Goal: Task Accomplishment & Management: Complete application form

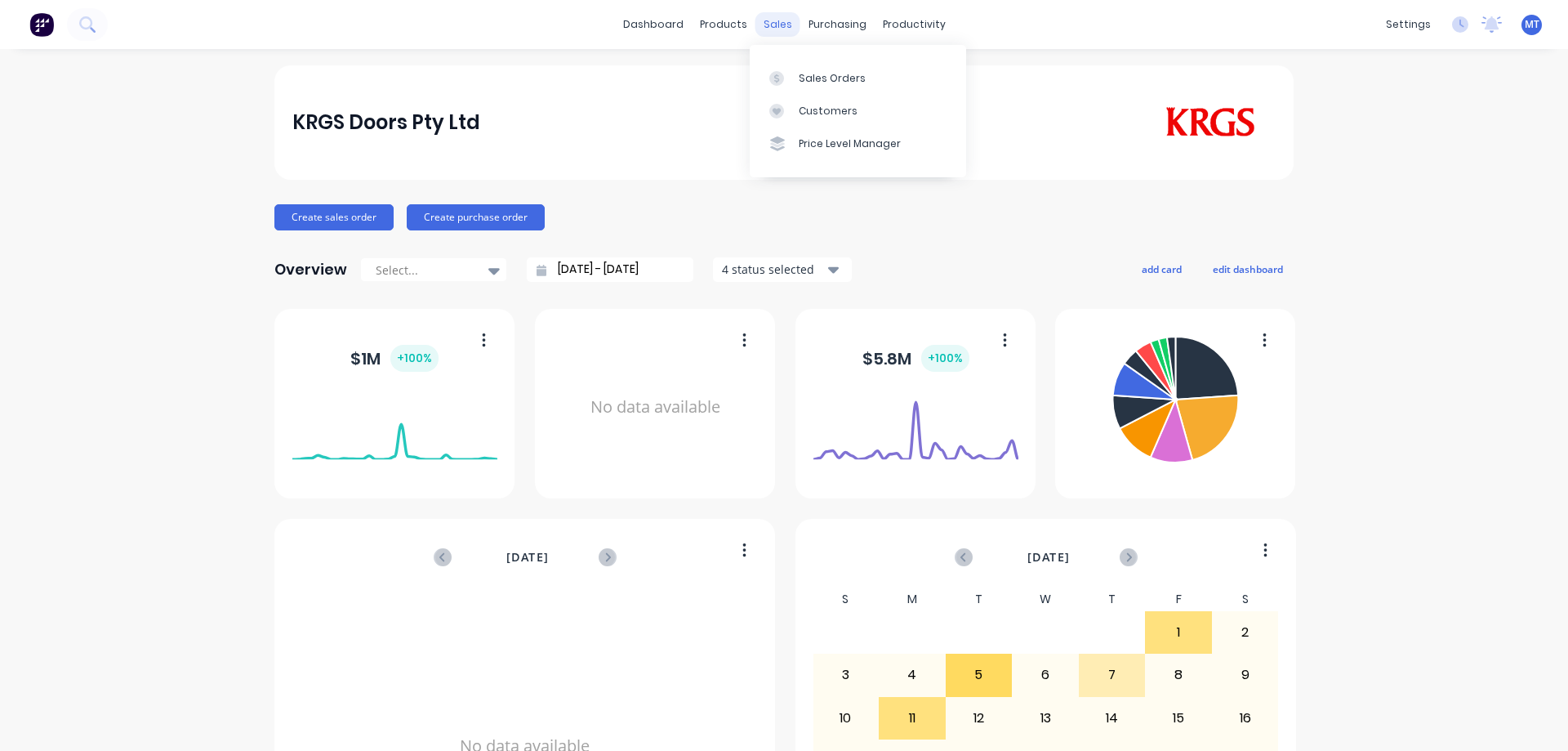
click at [788, 22] on div "sales" at bounding box center [778, 24] width 45 height 25
click at [791, 83] on div at bounding box center [782, 78] width 25 height 15
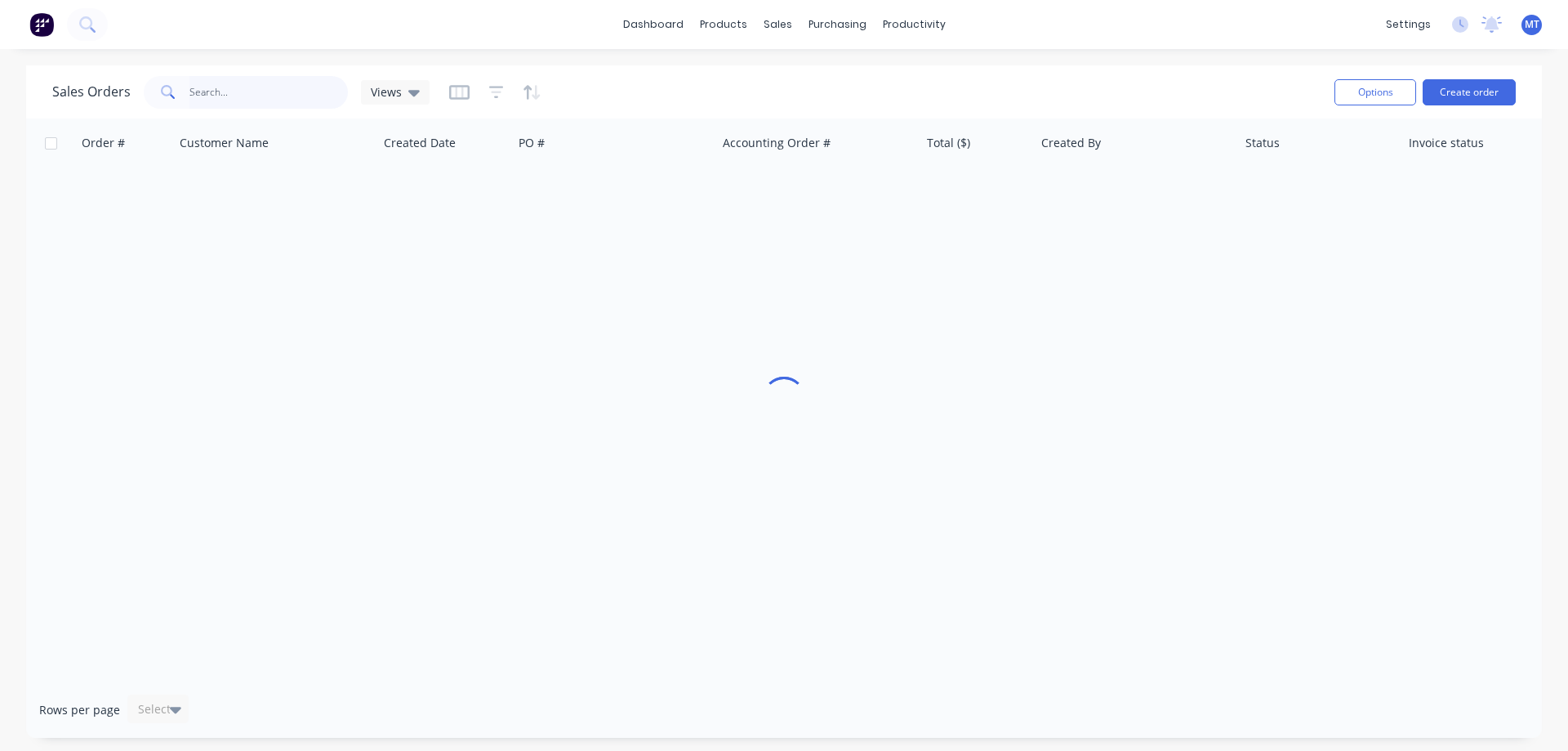
click at [283, 94] on input "text" at bounding box center [269, 91] width 159 height 33
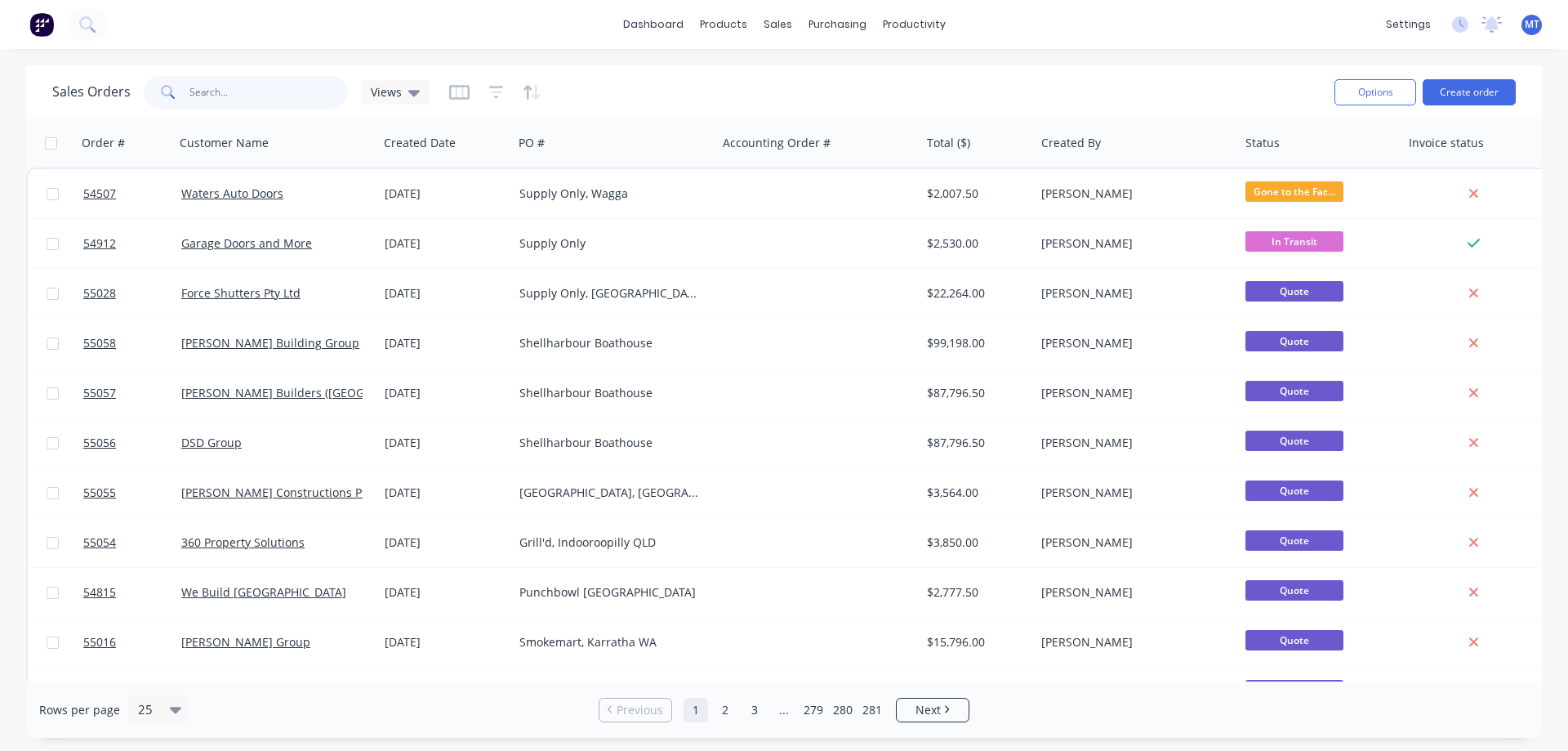
click at [300, 86] on input "text" at bounding box center [269, 91] width 159 height 33
type input "55056"
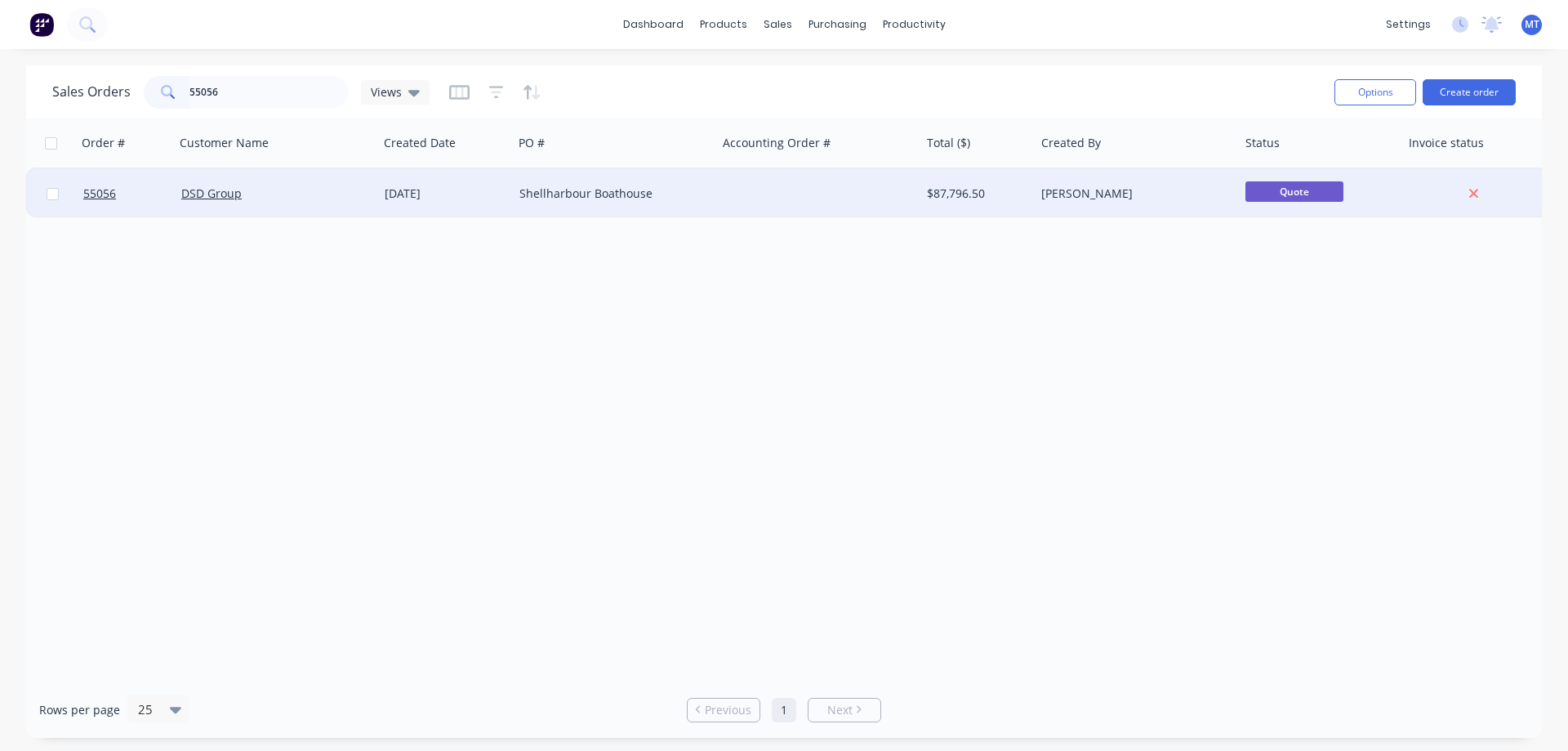
click at [380, 188] on div "12 Aug 2025" at bounding box center [446, 193] width 135 height 49
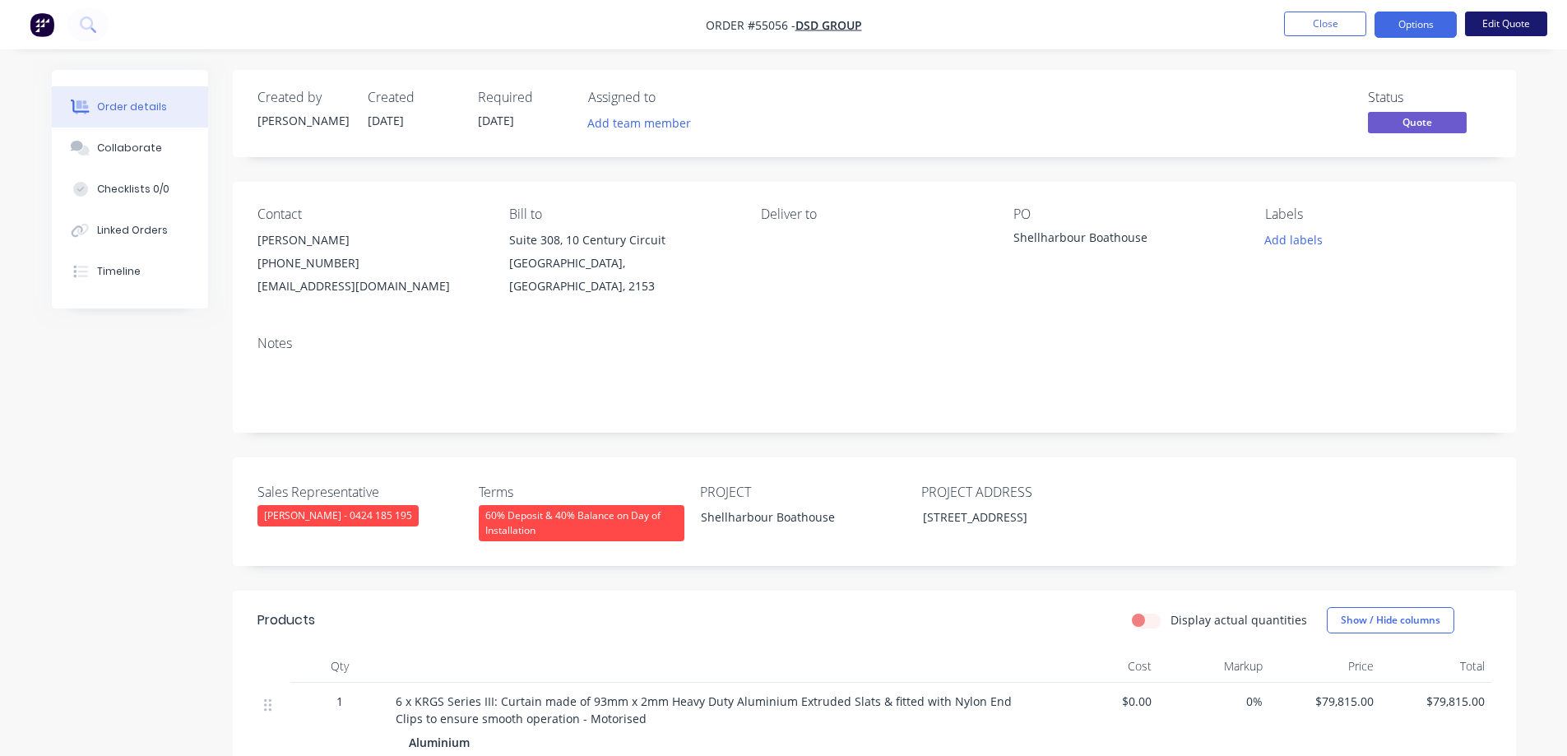
click at [1507, 25] on button "Edit Quote" at bounding box center [1506, 24] width 82 height 25
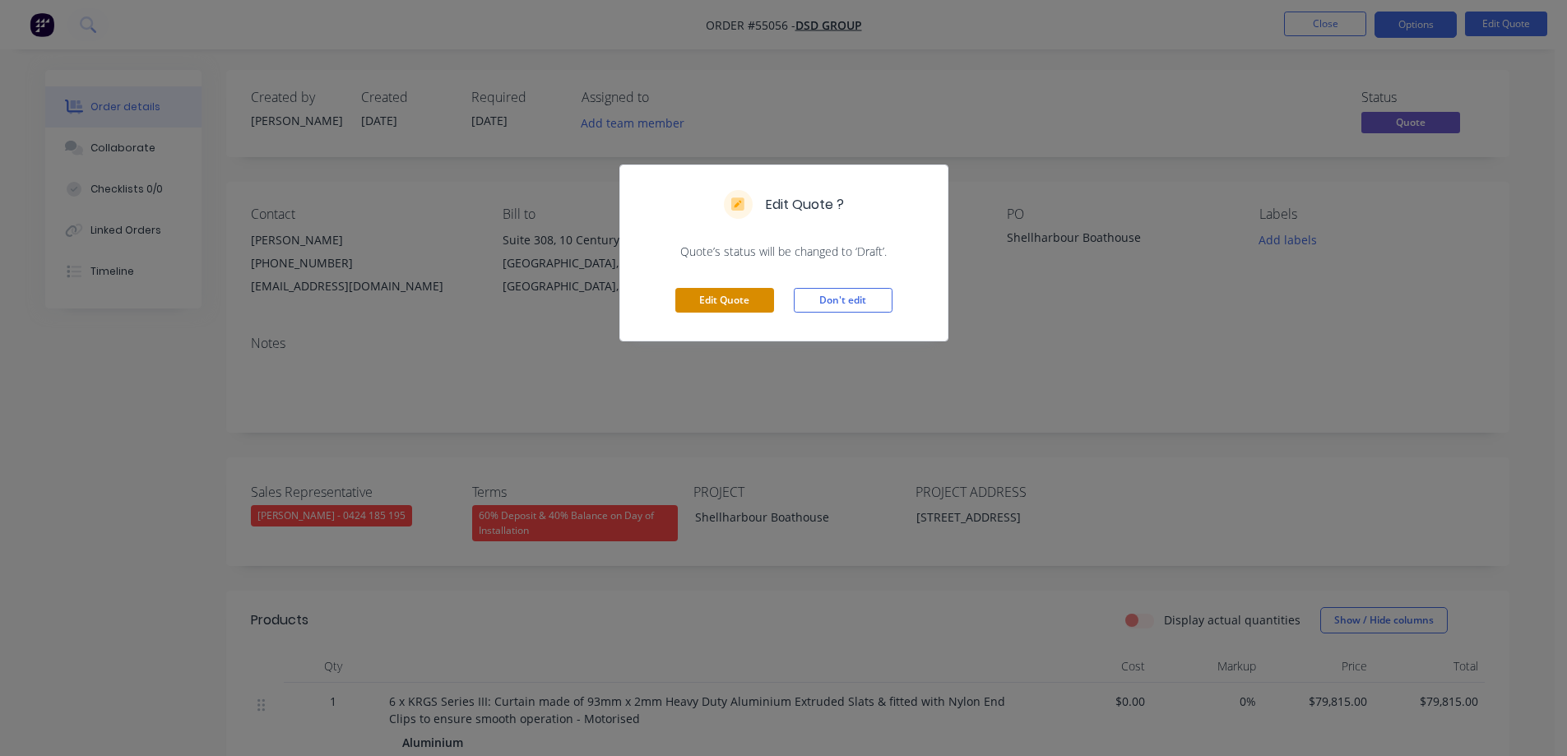
click at [734, 295] on button "Edit Quote" at bounding box center [724, 300] width 99 height 25
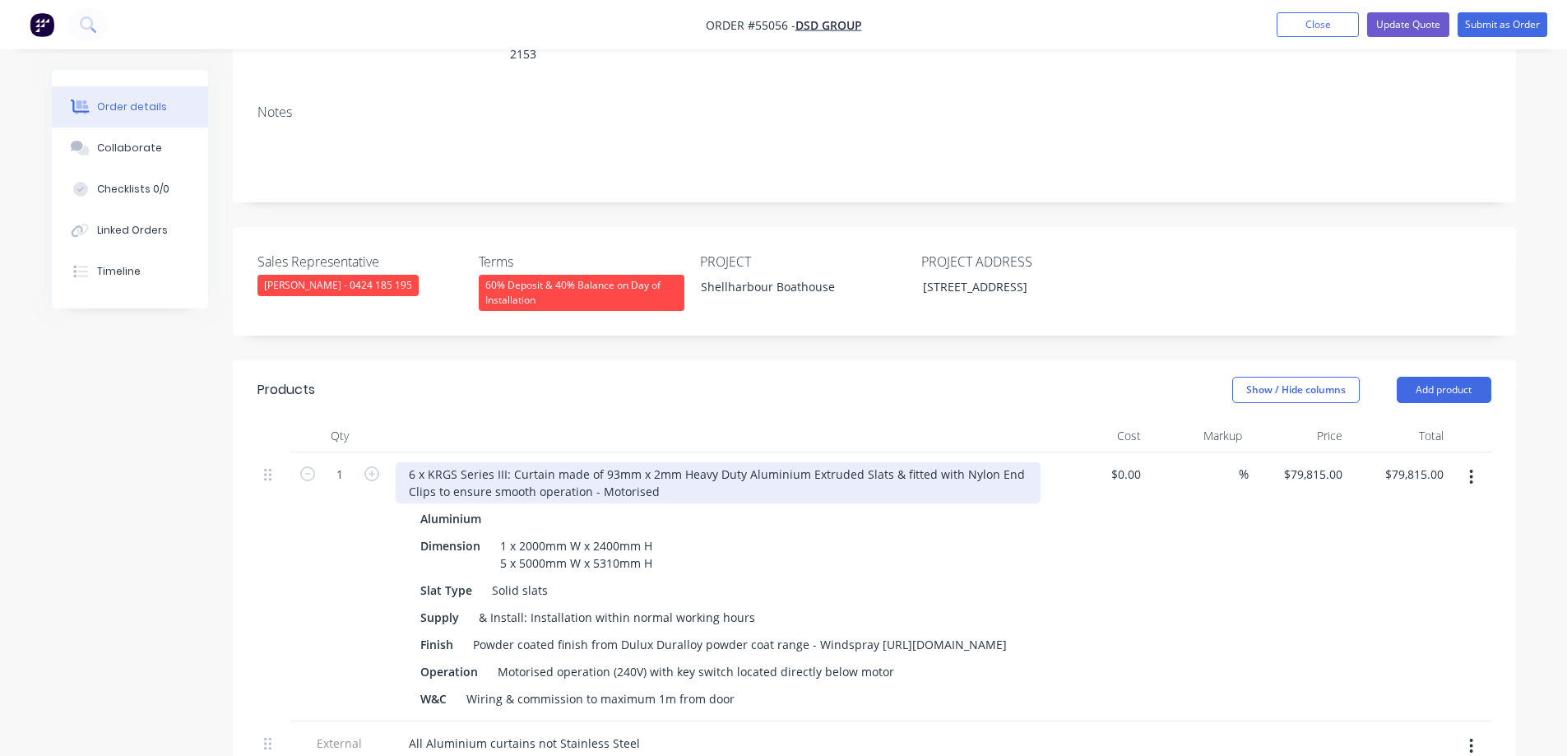
scroll to position [411, 0]
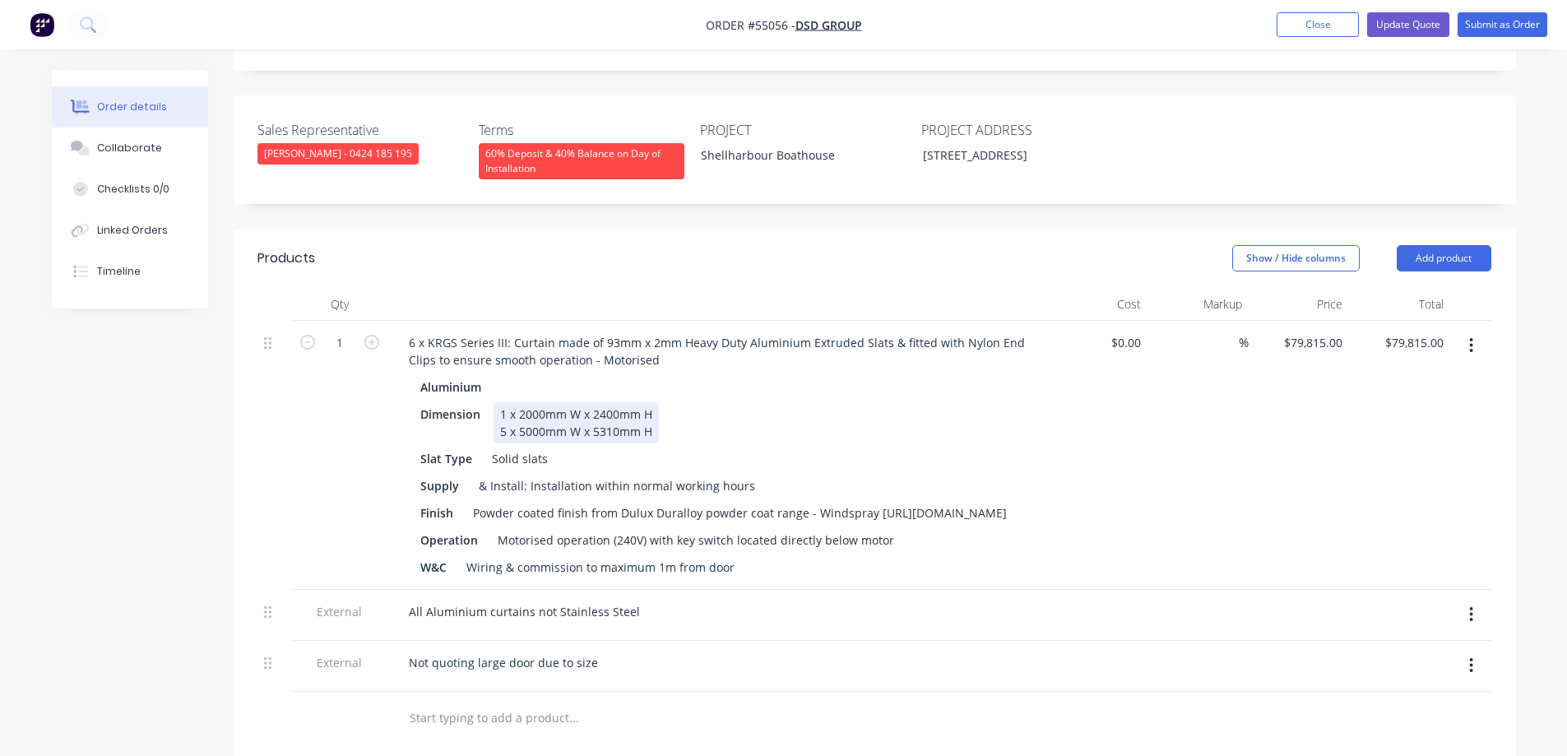
click at [688, 402] on div "Dimension 1 x 2000mm W x 2400mm H 5 x 5000mm W x 5310mm H" at bounding box center [715, 422] width 602 height 41
click at [1012, 421] on div "Dimension 1 x 2000mm W x 2400mm H @ $8,140.00 plus GST 5 x 5000mm W x 5310mm H …" at bounding box center [715, 422] width 602 height 41
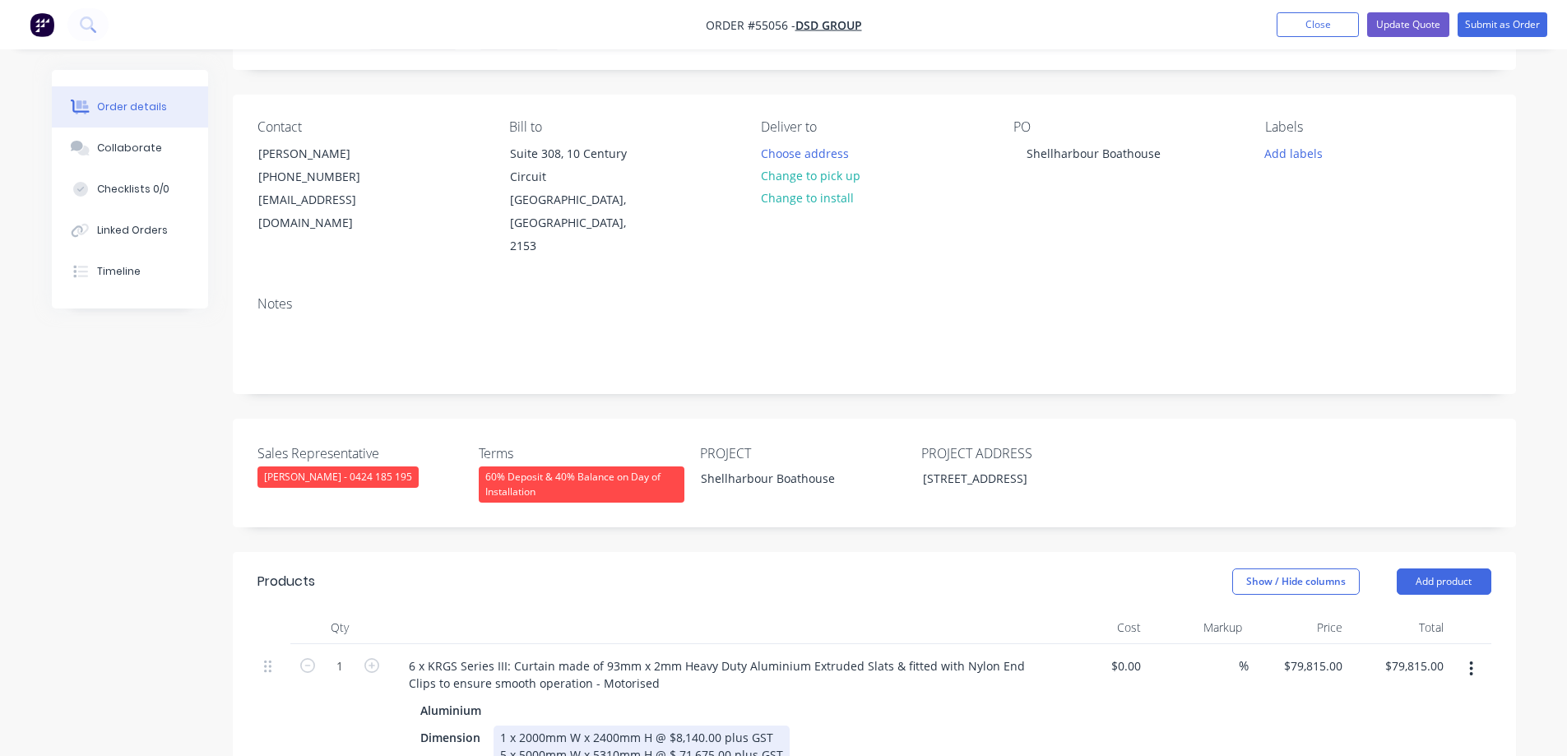
scroll to position [0, 0]
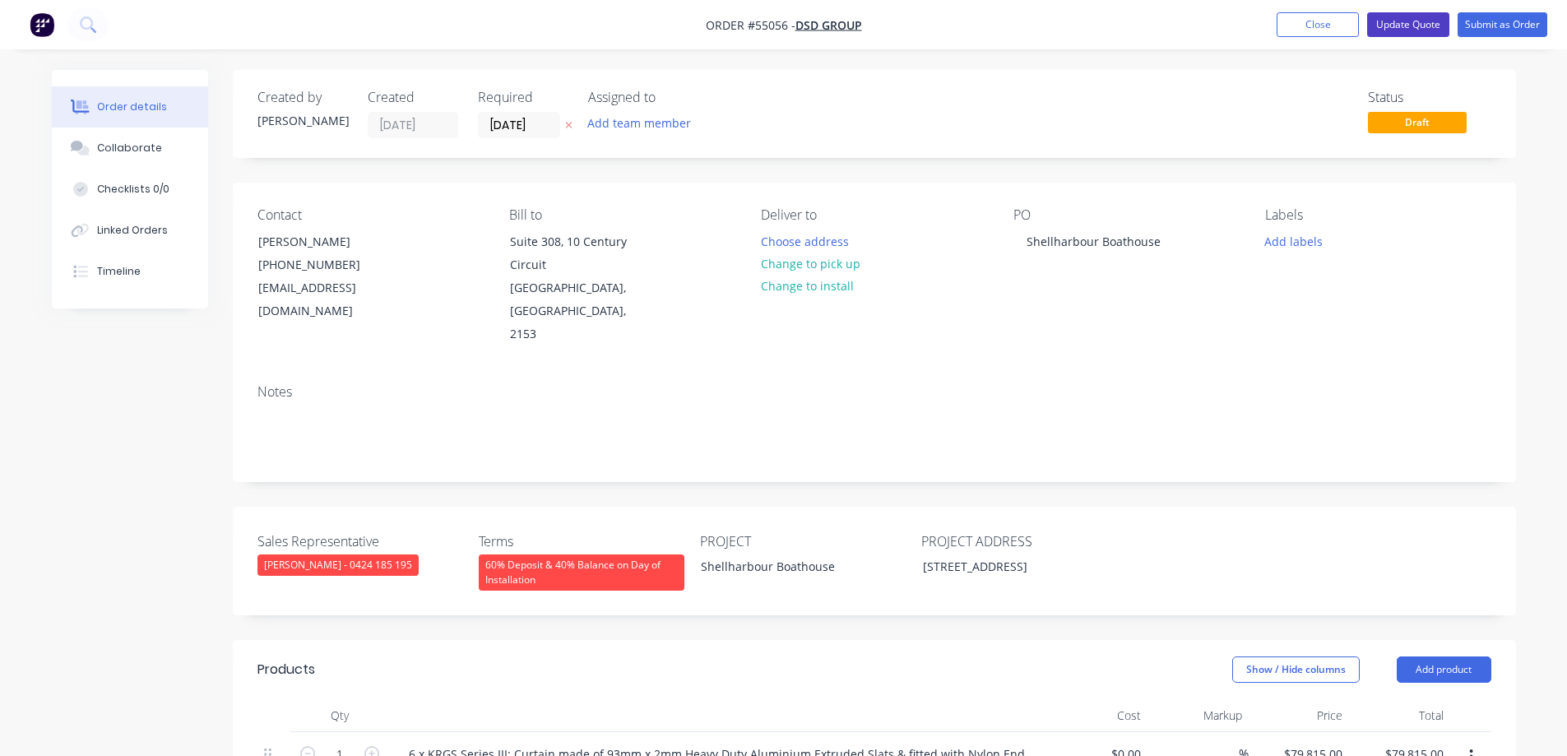
click at [1405, 27] on button "Update Quote" at bounding box center [1408, 24] width 82 height 25
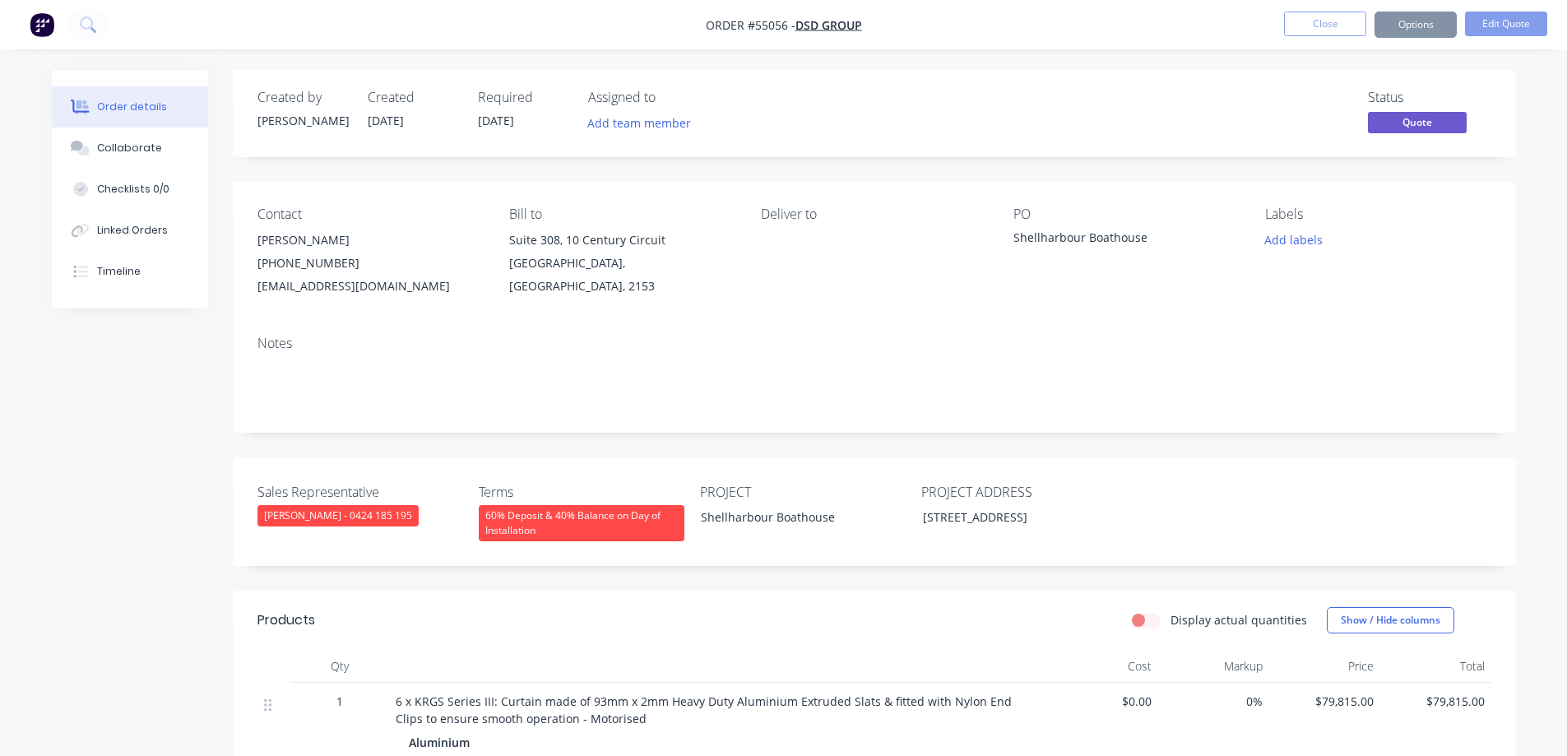
click at [1405, 27] on button "Options" at bounding box center [1415, 25] width 82 height 26
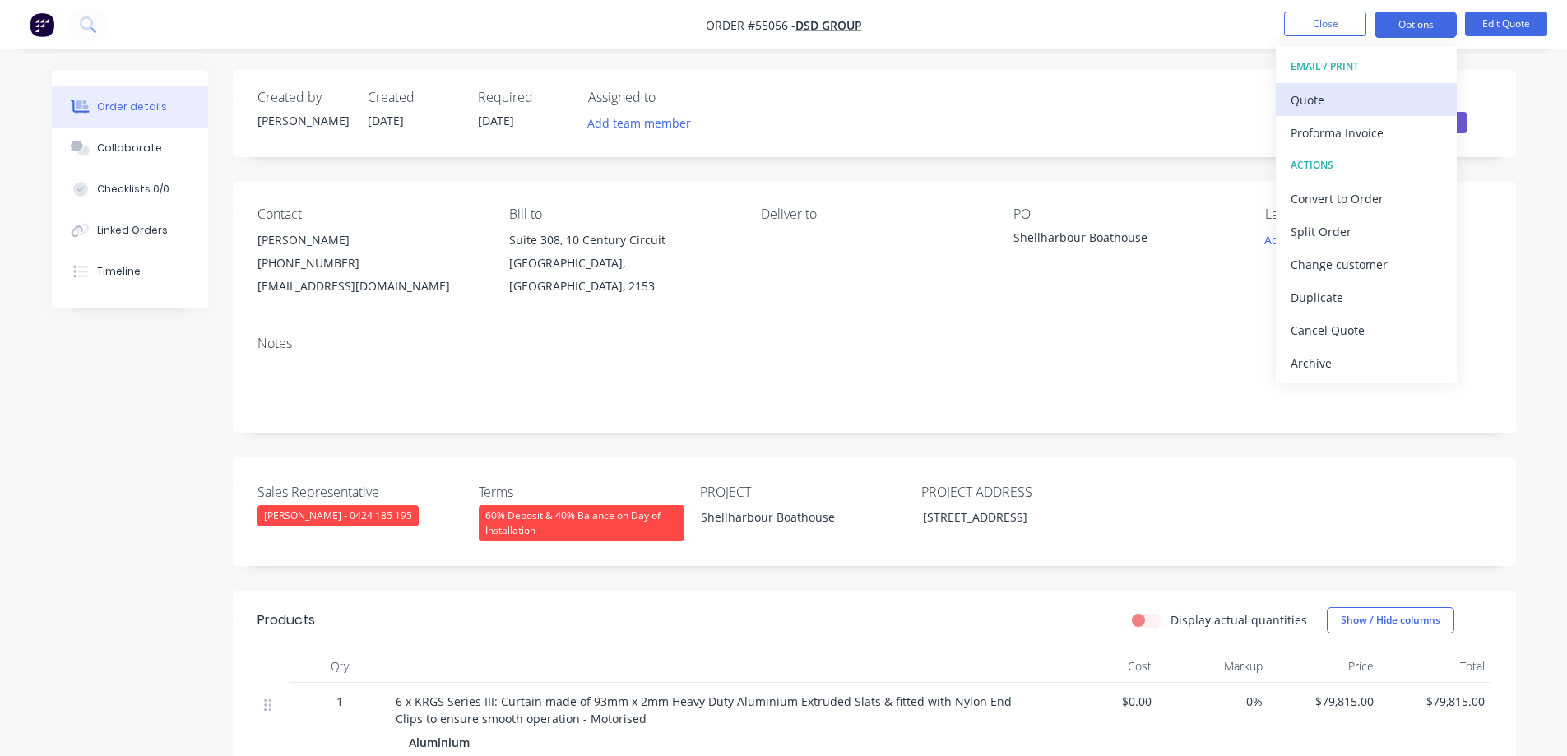
click at [1359, 98] on div "Quote" at bounding box center [1365, 100] width 151 height 24
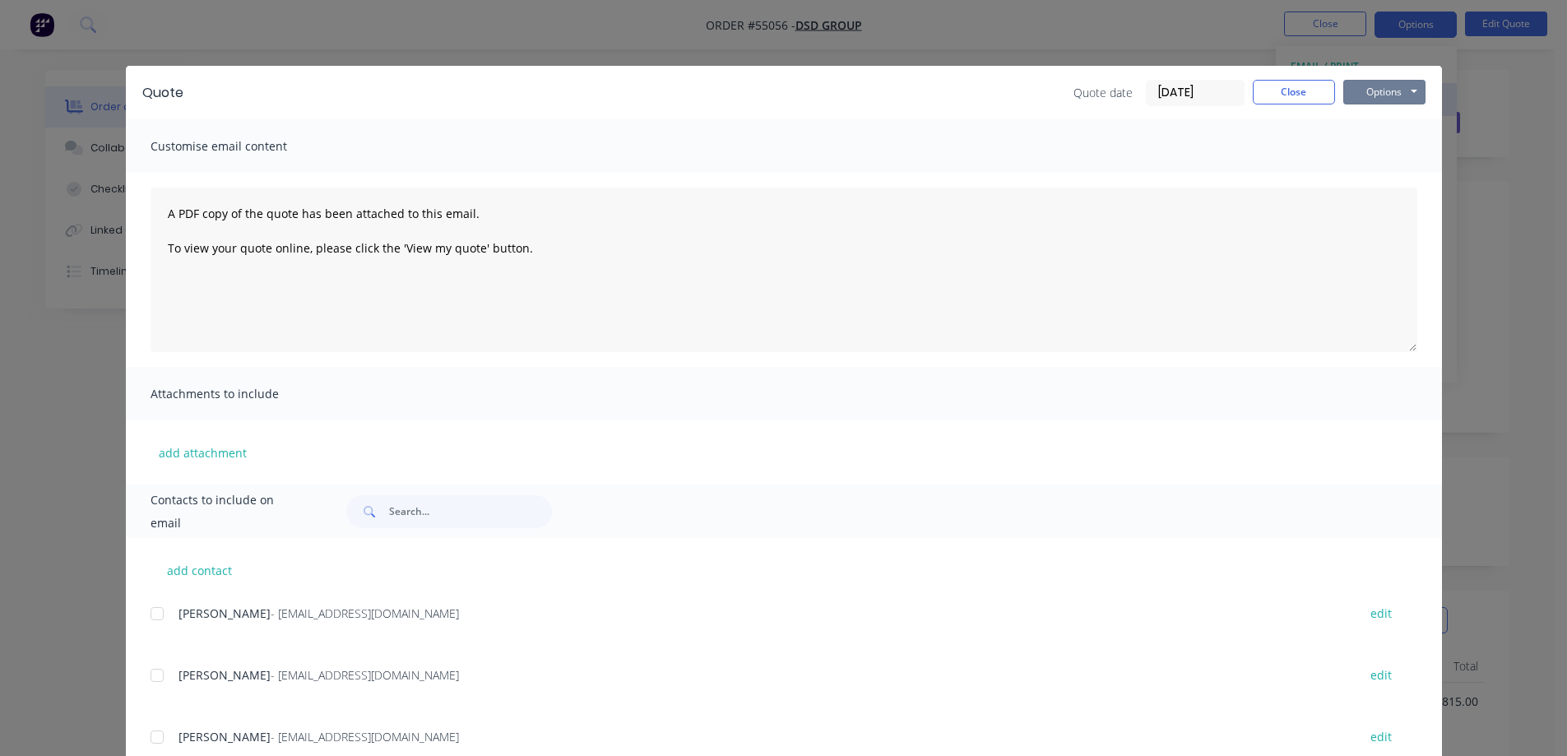
click at [1367, 96] on button "Options" at bounding box center [1384, 92] width 82 height 25
click at [1366, 151] on button "Print" at bounding box center [1395, 148] width 105 height 27
click at [813, 40] on div "Quote Quote date 13/08/25 Close Options Preview Print Email Customise email con…" at bounding box center [783, 378] width 1567 height 756
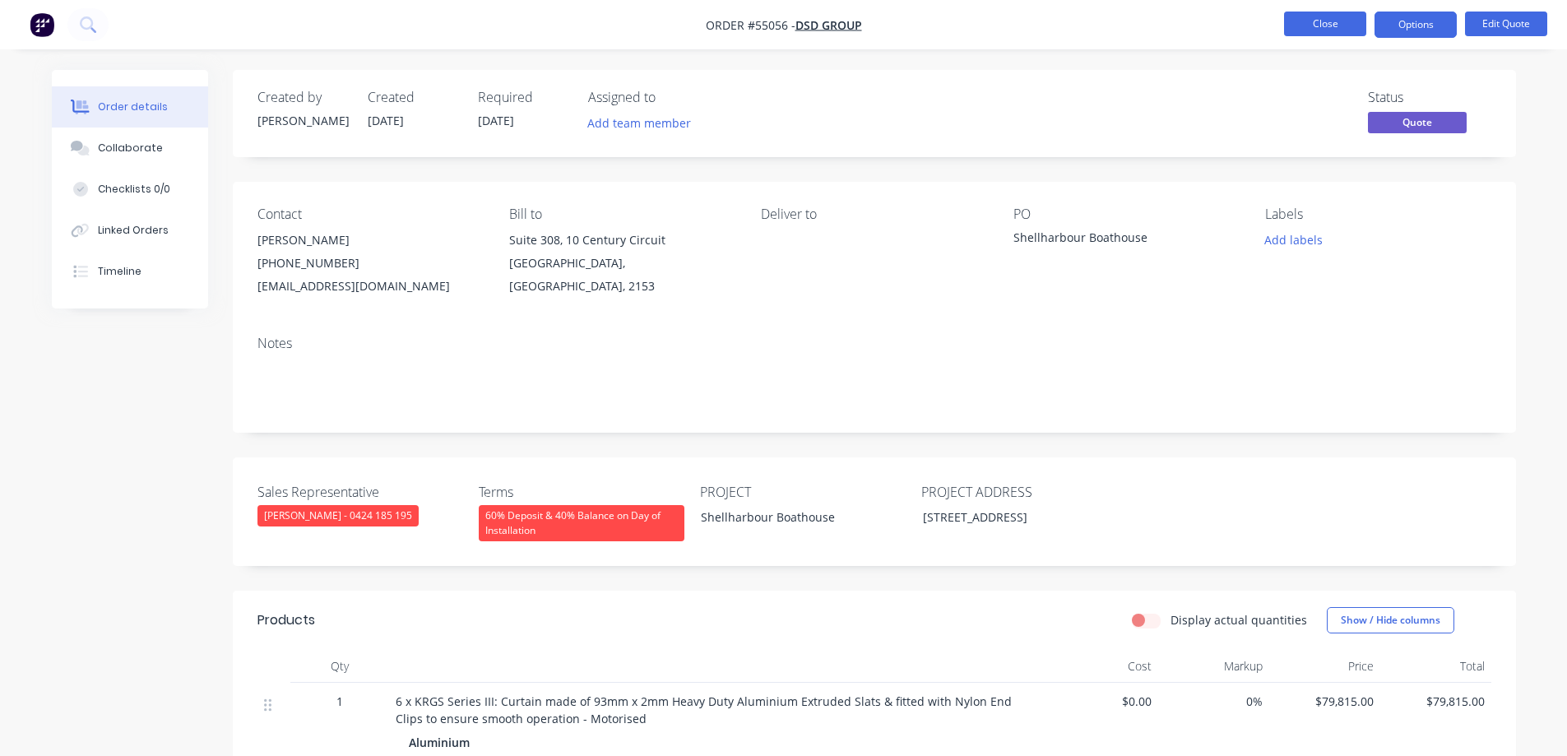
click at [1310, 15] on button "Close" at bounding box center [1325, 24] width 82 height 25
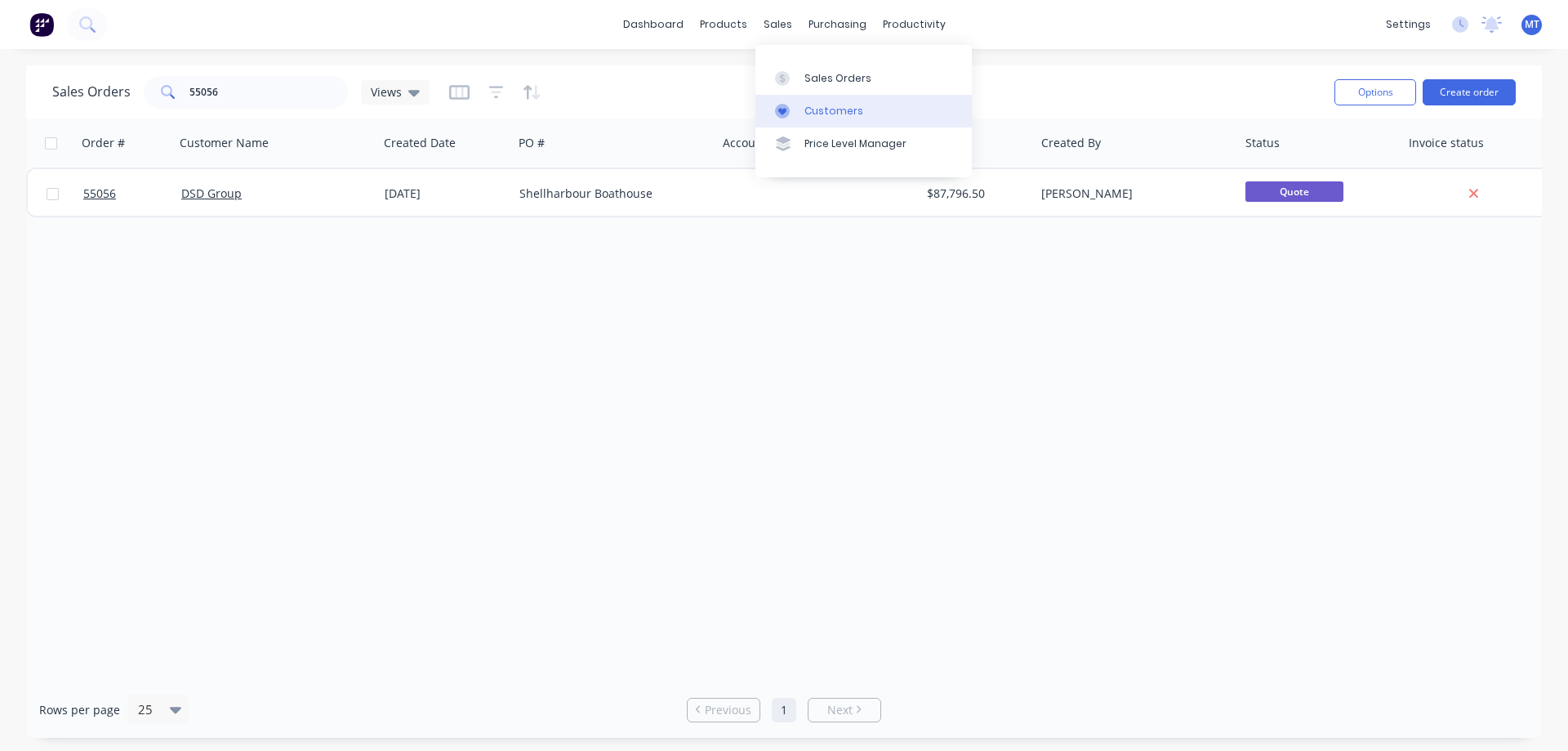
click at [802, 120] on link "Customers" at bounding box center [864, 110] width 216 height 33
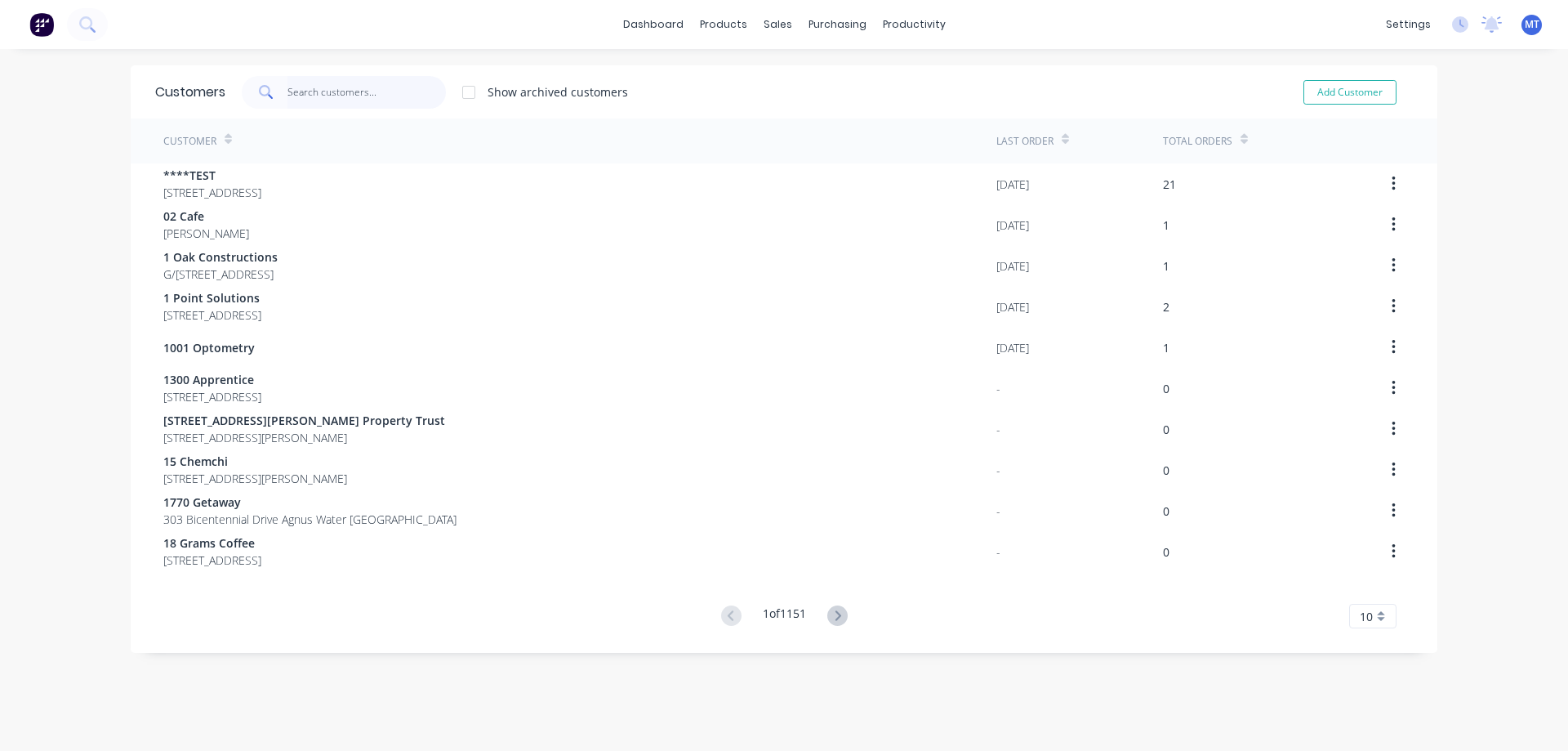
click at [345, 97] on input "text" at bounding box center [366, 91] width 159 height 33
click at [349, 98] on input "text" at bounding box center [366, 91] width 159 height 33
click at [312, 94] on input "text" at bounding box center [366, 91] width 159 height 33
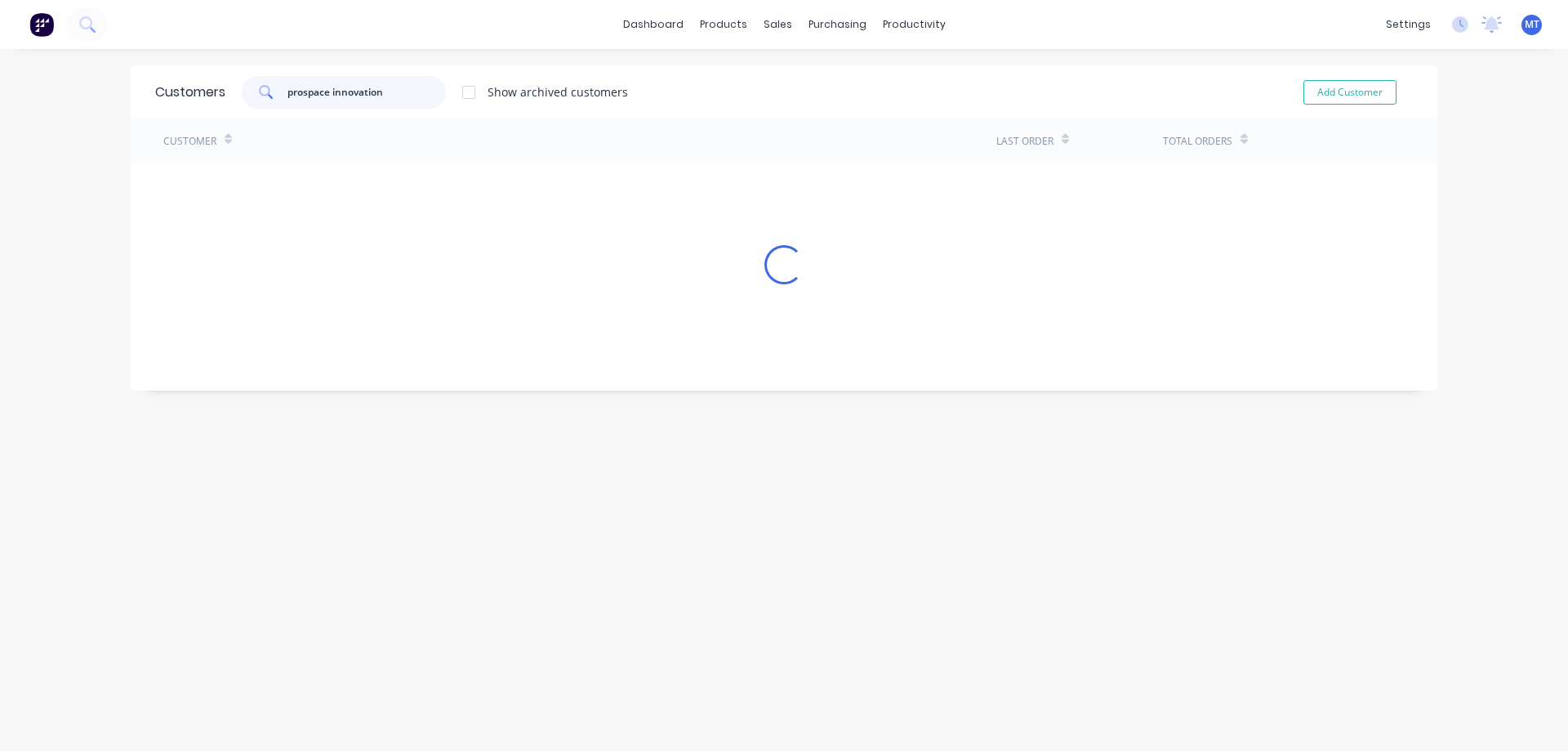
type input "prospace innovation"
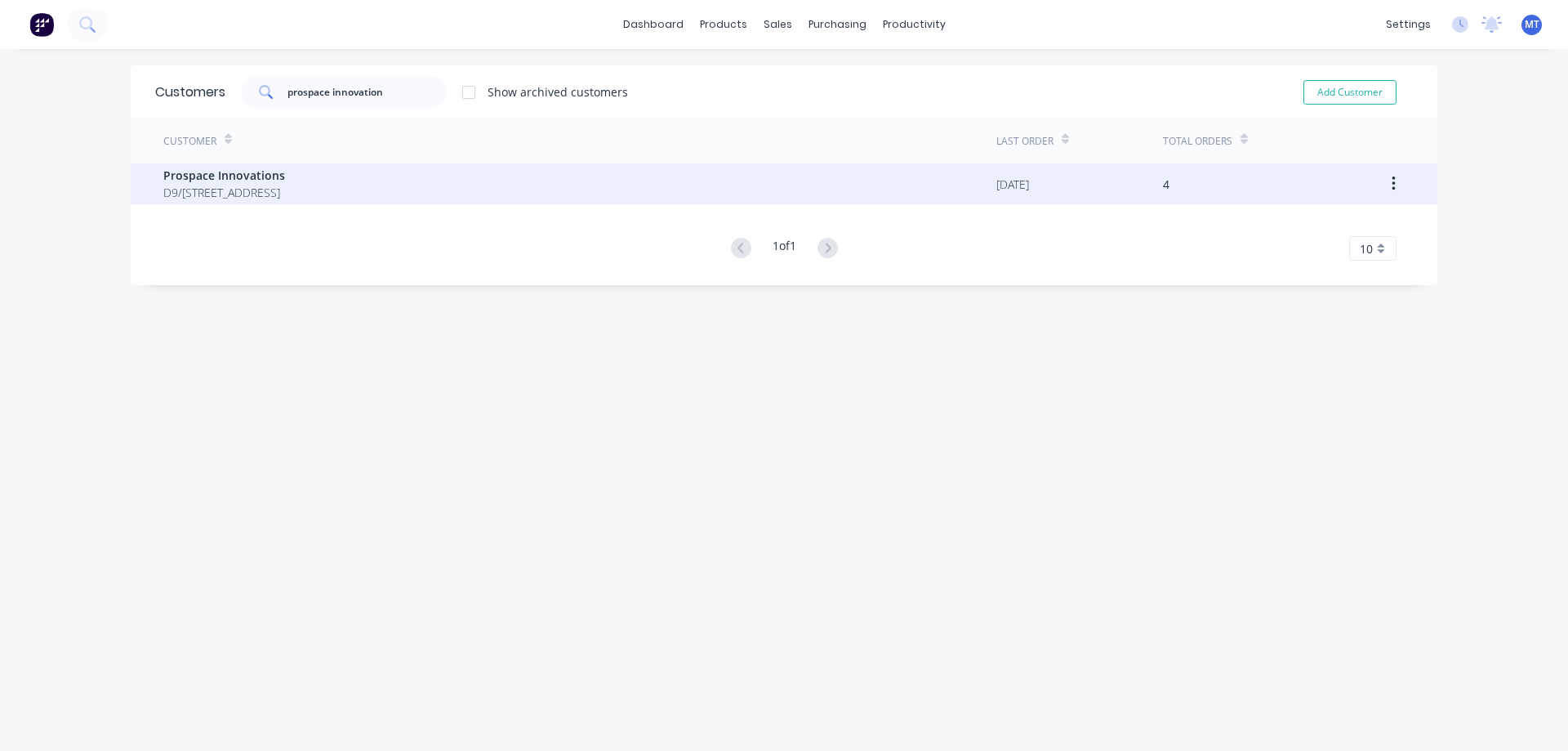
click at [253, 173] on span "Prospace Innovations" at bounding box center [223, 175] width 122 height 17
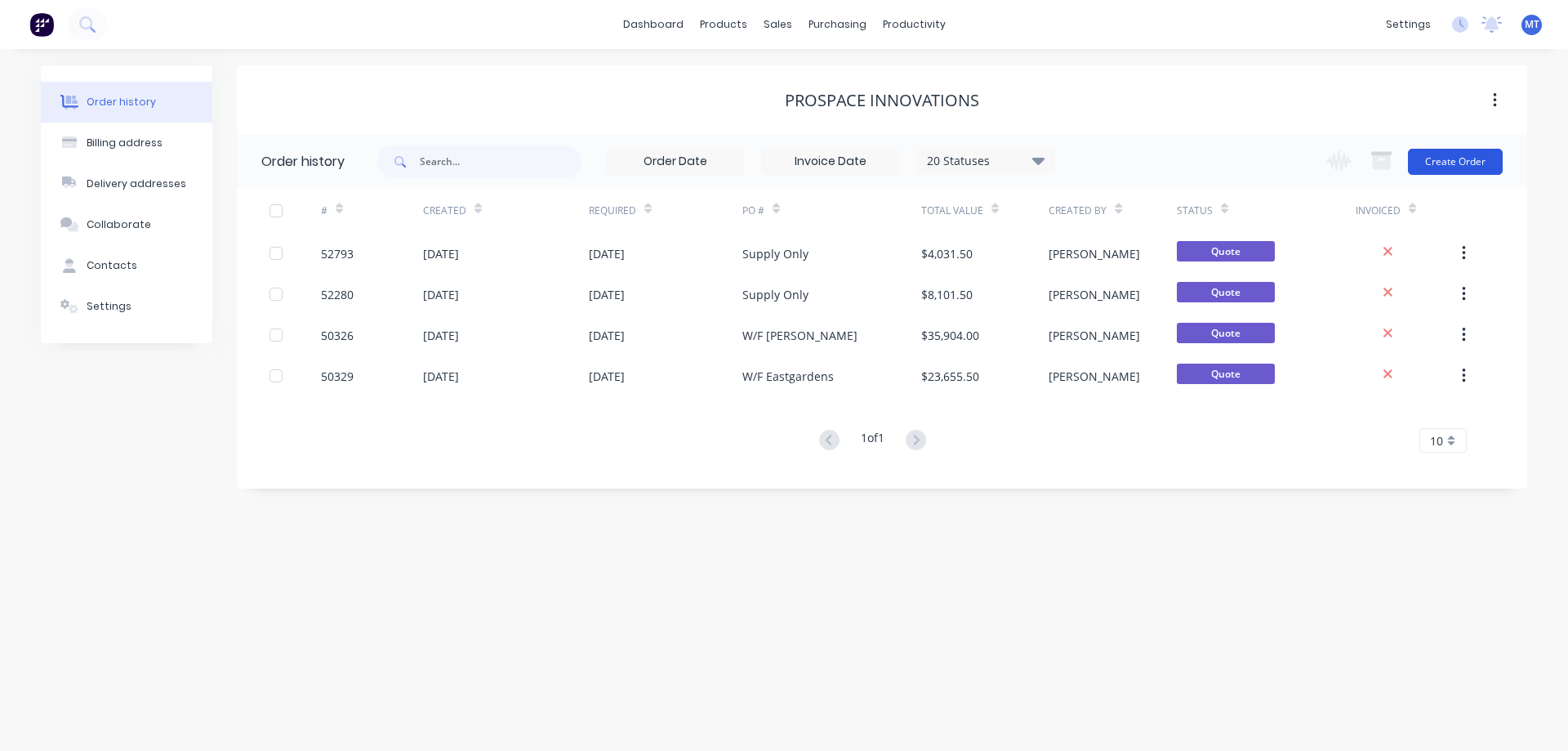
click at [1439, 160] on button "Create Order" at bounding box center [1455, 162] width 94 height 26
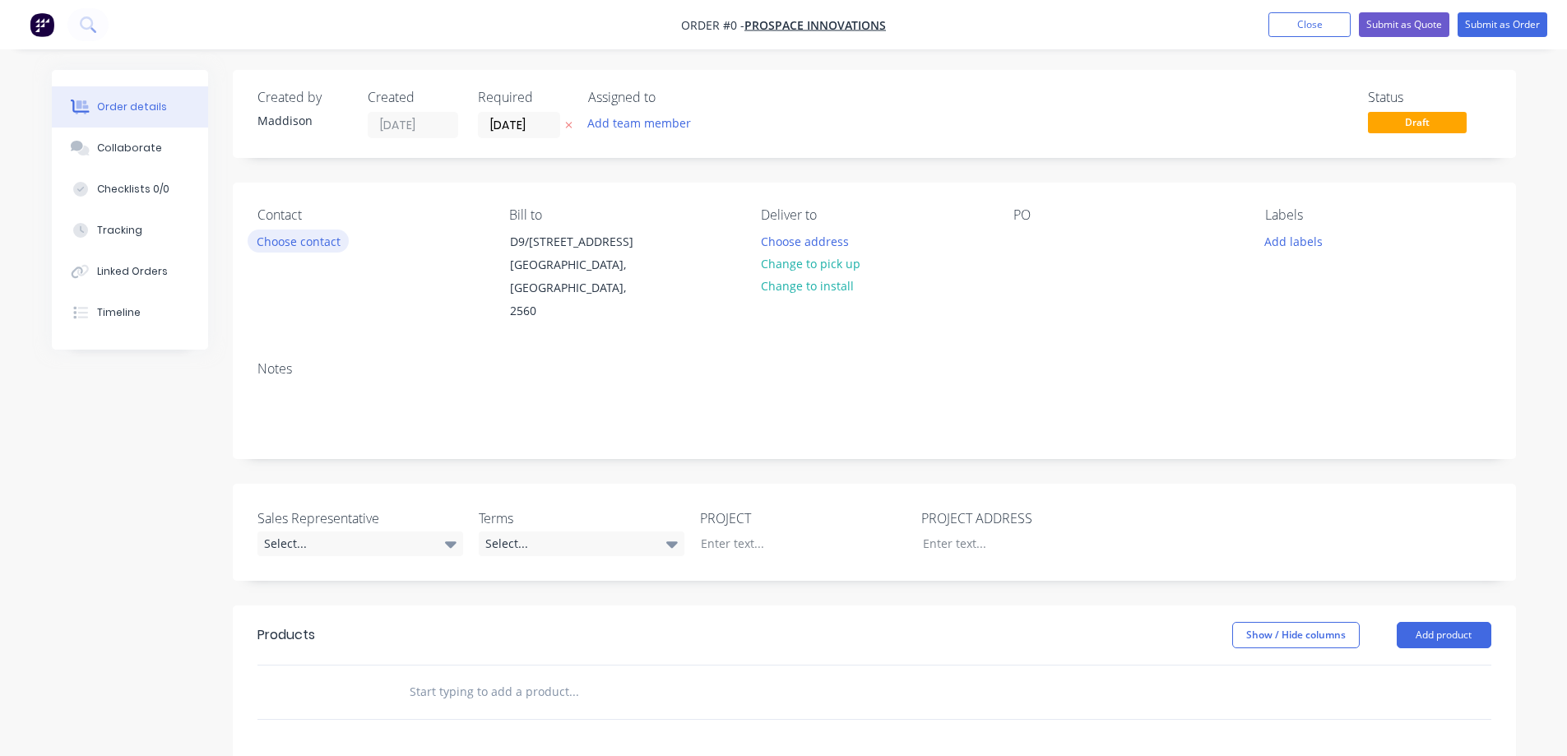
click at [297, 241] on button "Choose contact" at bounding box center [298, 240] width 101 height 22
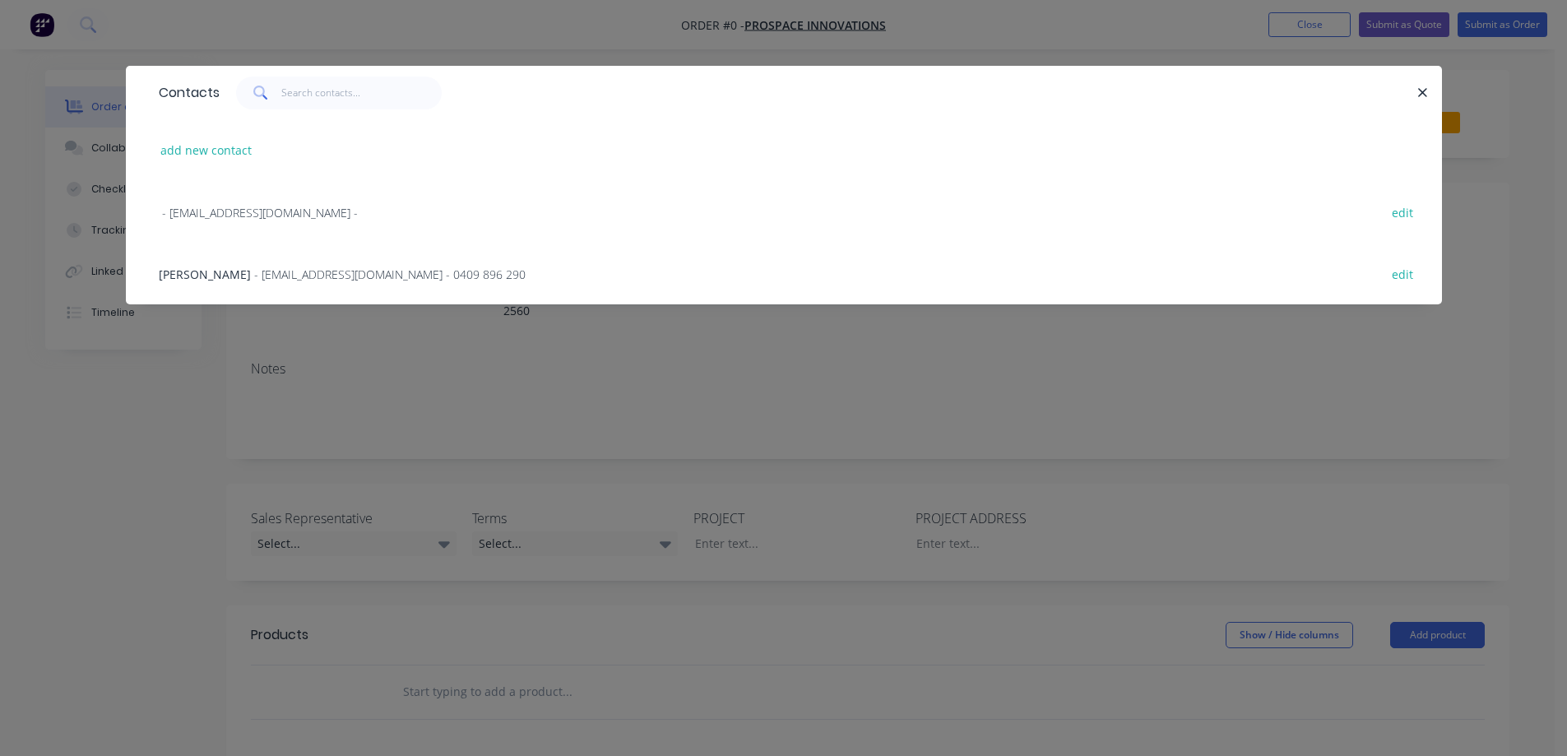
click at [255, 280] on span "- collin@prospaceinnovations.com.au - 0409 896 290" at bounding box center [389, 274] width 271 height 16
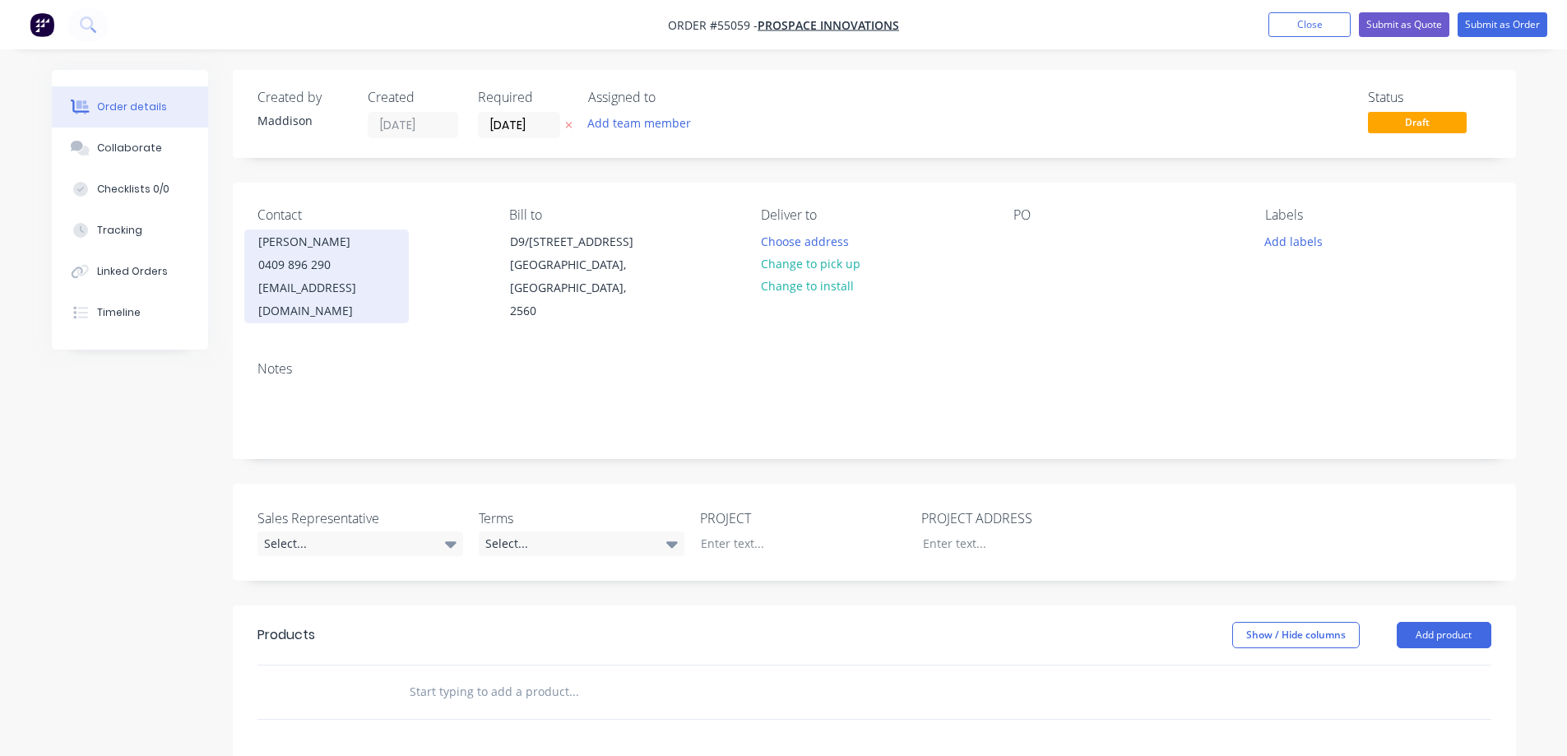
click at [294, 245] on div "Colin Cox" at bounding box center [326, 241] width 137 height 23
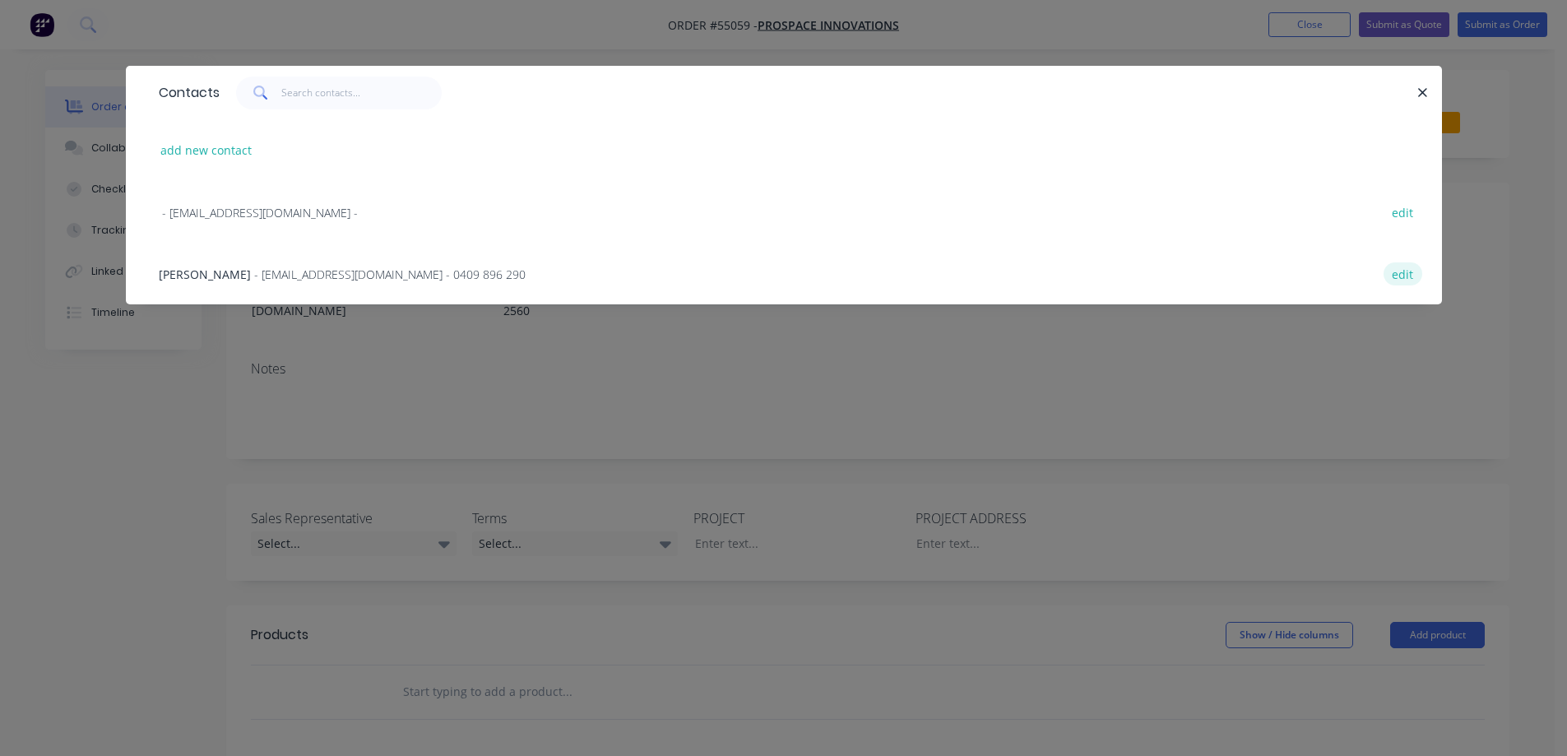
click at [1401, 276] on button "edit" at bounding box center [1402, 273] width 39 height 22
select select "AU"
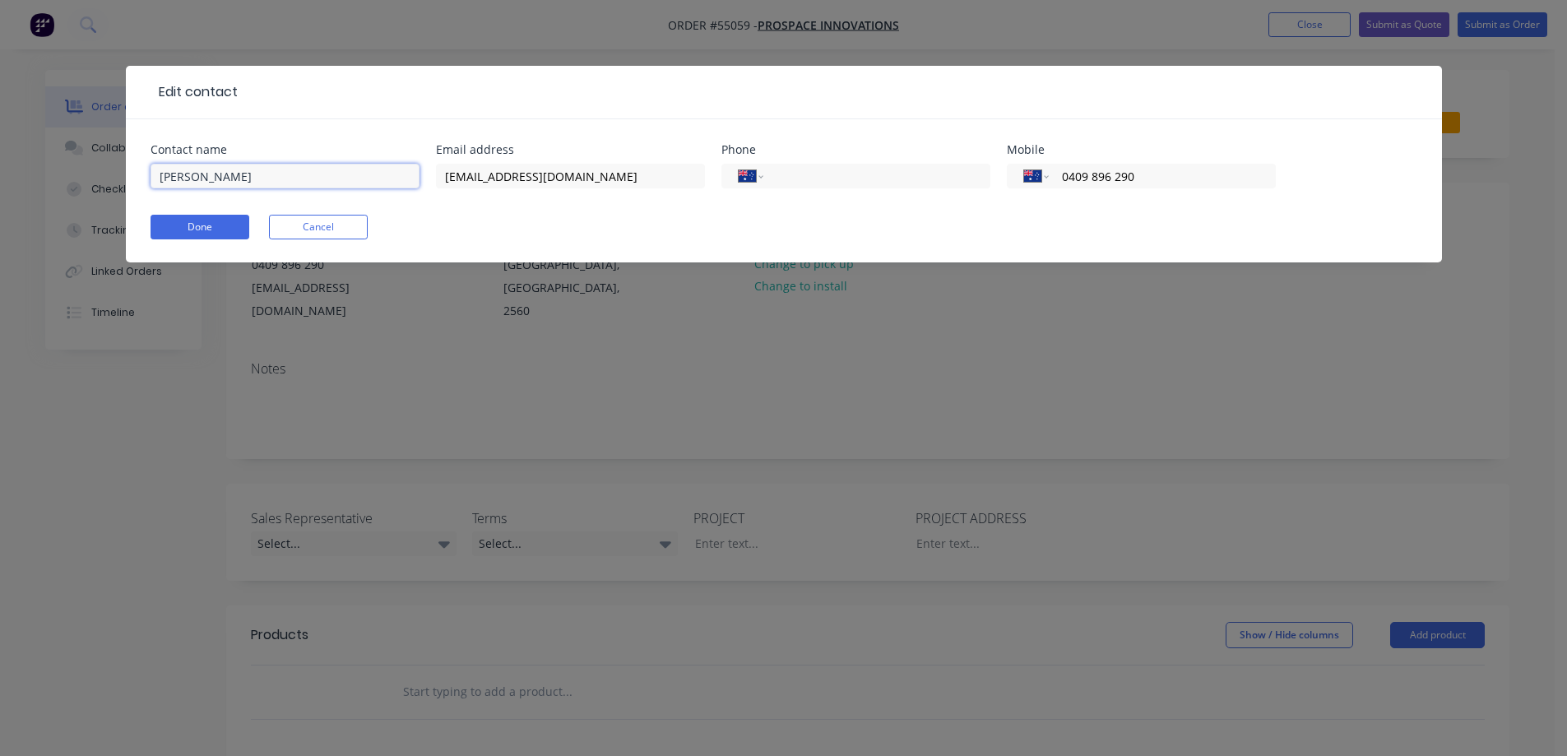
click at [177, 174] on input "Colin Cox" at bounding box center [285, 176] width 269 height 25
type input "Collin Cox"
click at [192, 228] on button "Done" at bounding box center [200, 227] width 99 height 25
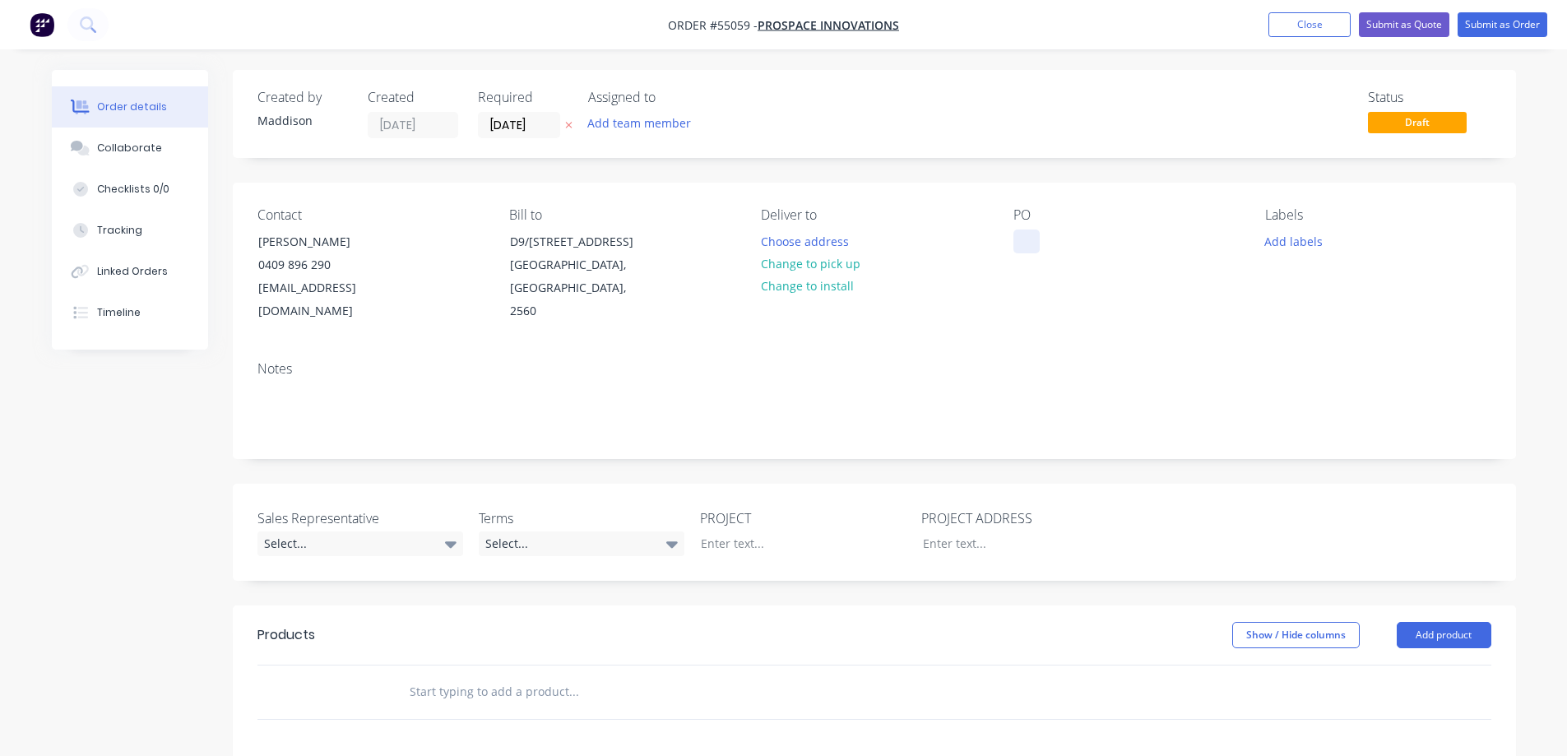
click at [1020, 238] on div at bounding box center [1026, 241] width 26 height 24
click at [358, 531] on div "Select..." at bounding box center [360, 543] width 206 height 25
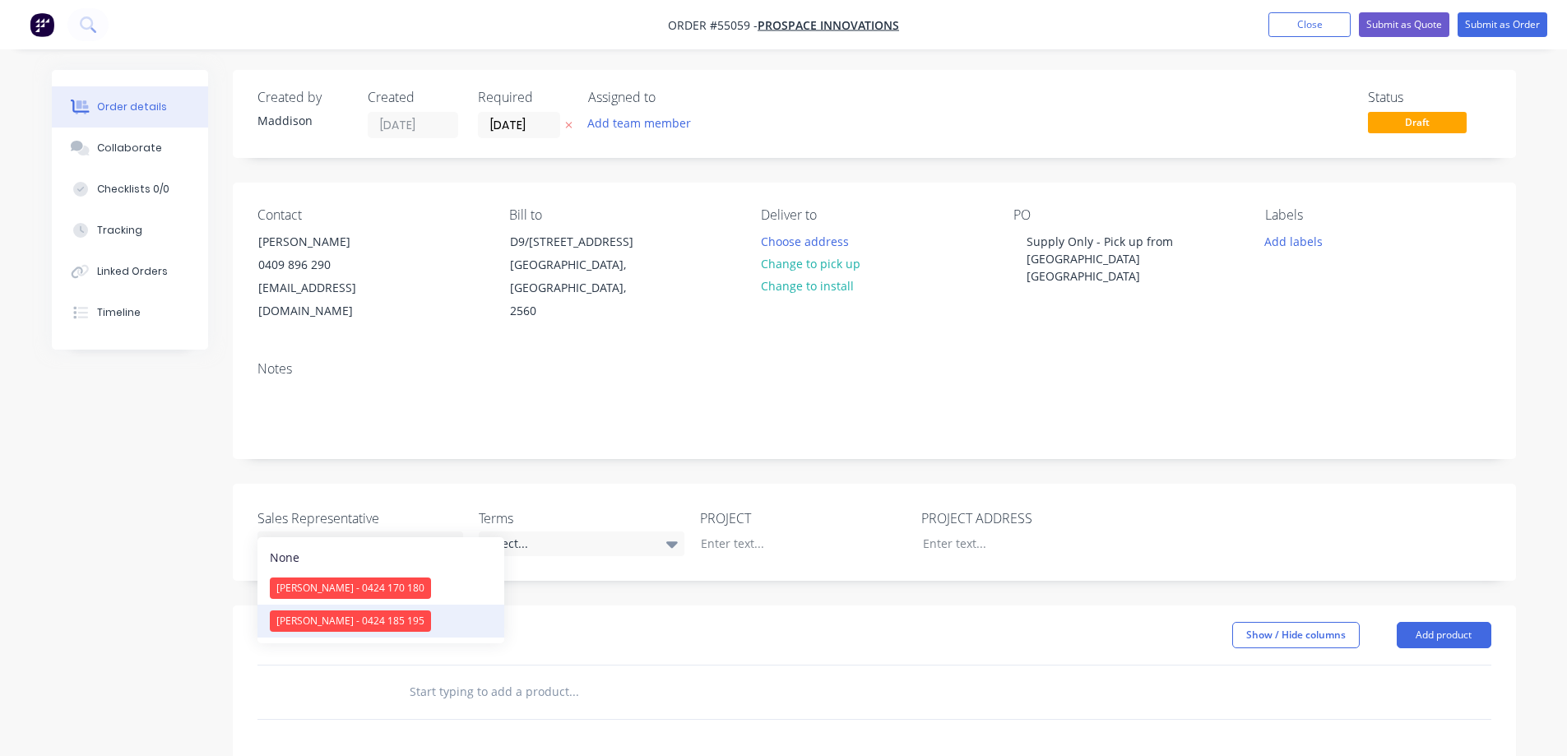
click at [346, 620] on div "Drew Blackman - 0424 185 195" at bounding box center [350, 620] width 161 height 21
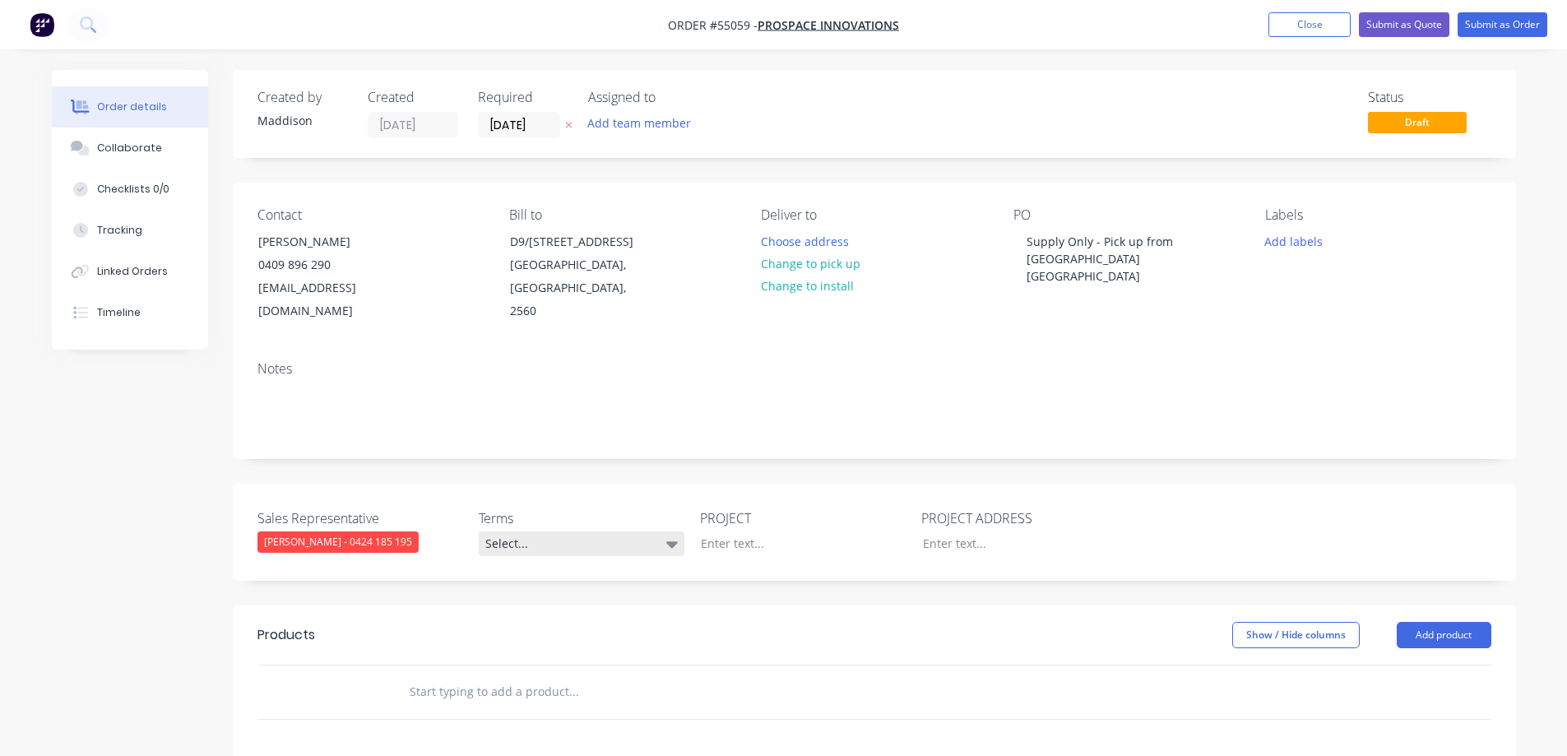
click at [577, 531] on div "Select..." at bounding box center [582, 543] width 206 height 25
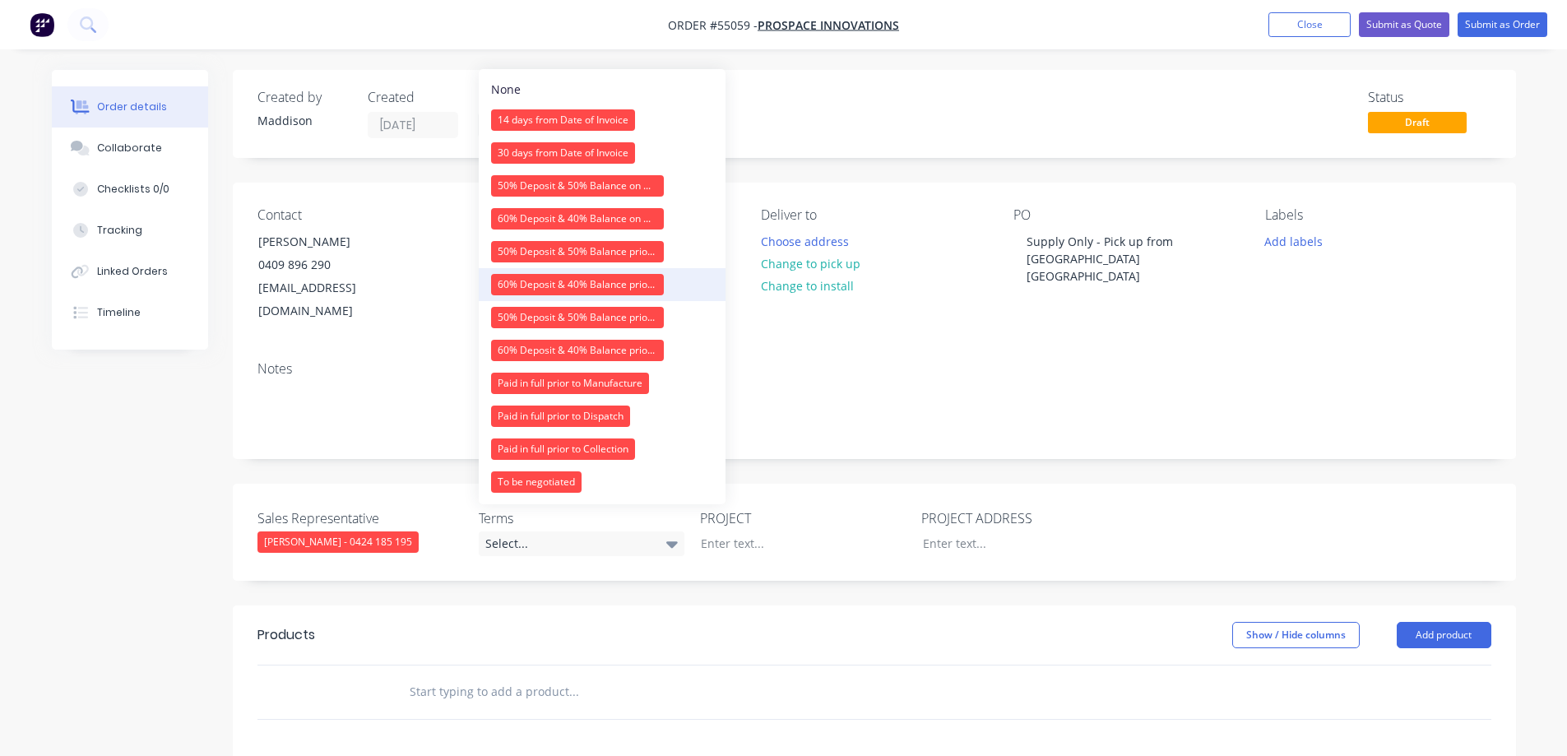
click at [556, 280] on div "60% Deposit & 40% Balance prior to Dispatch" at bounding box center [577, 284] width 173 height 21
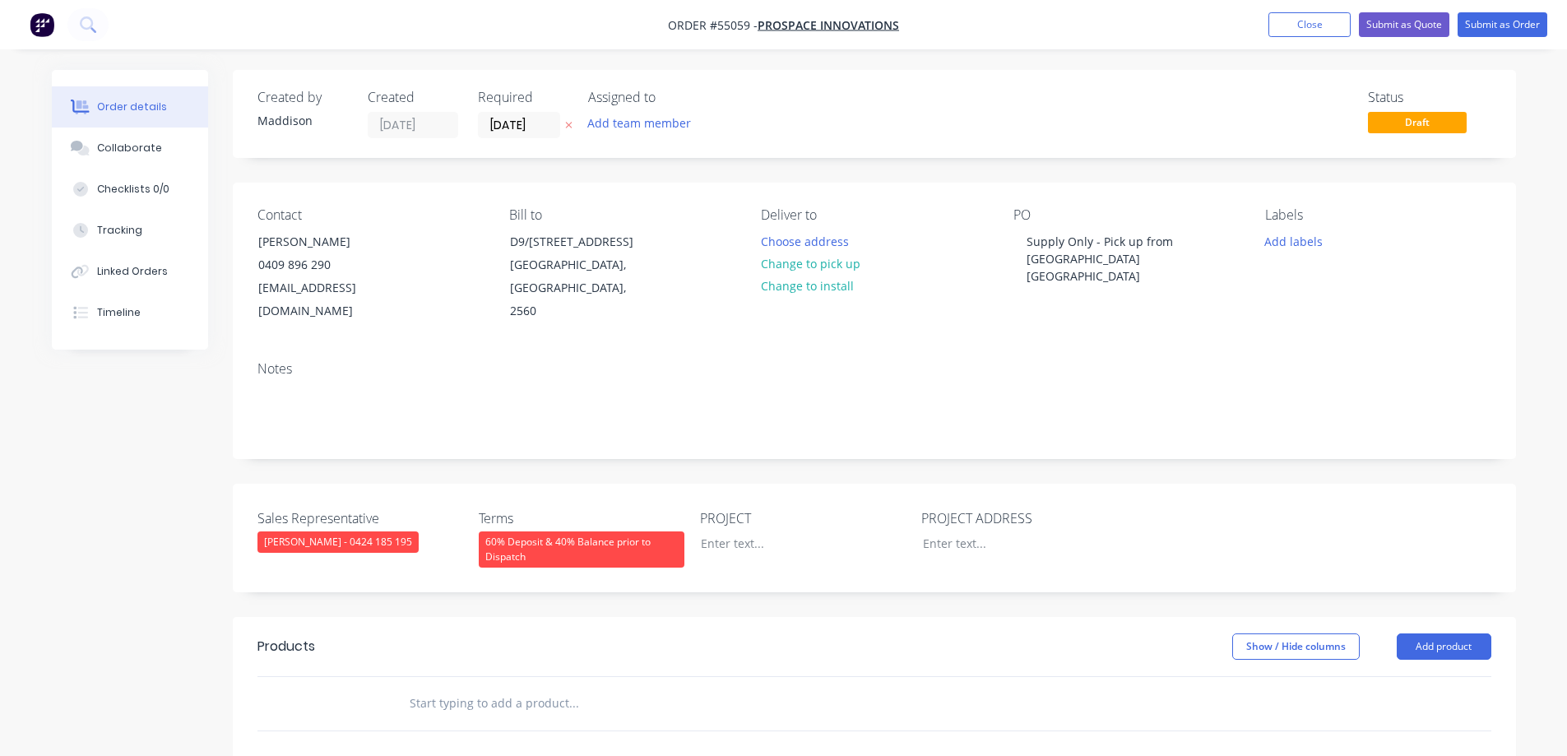
click at [568, 531] on div "60% Deposit & 40% Balance prior to Dispatch" at bounding box center [582, 549] width 206 height 36
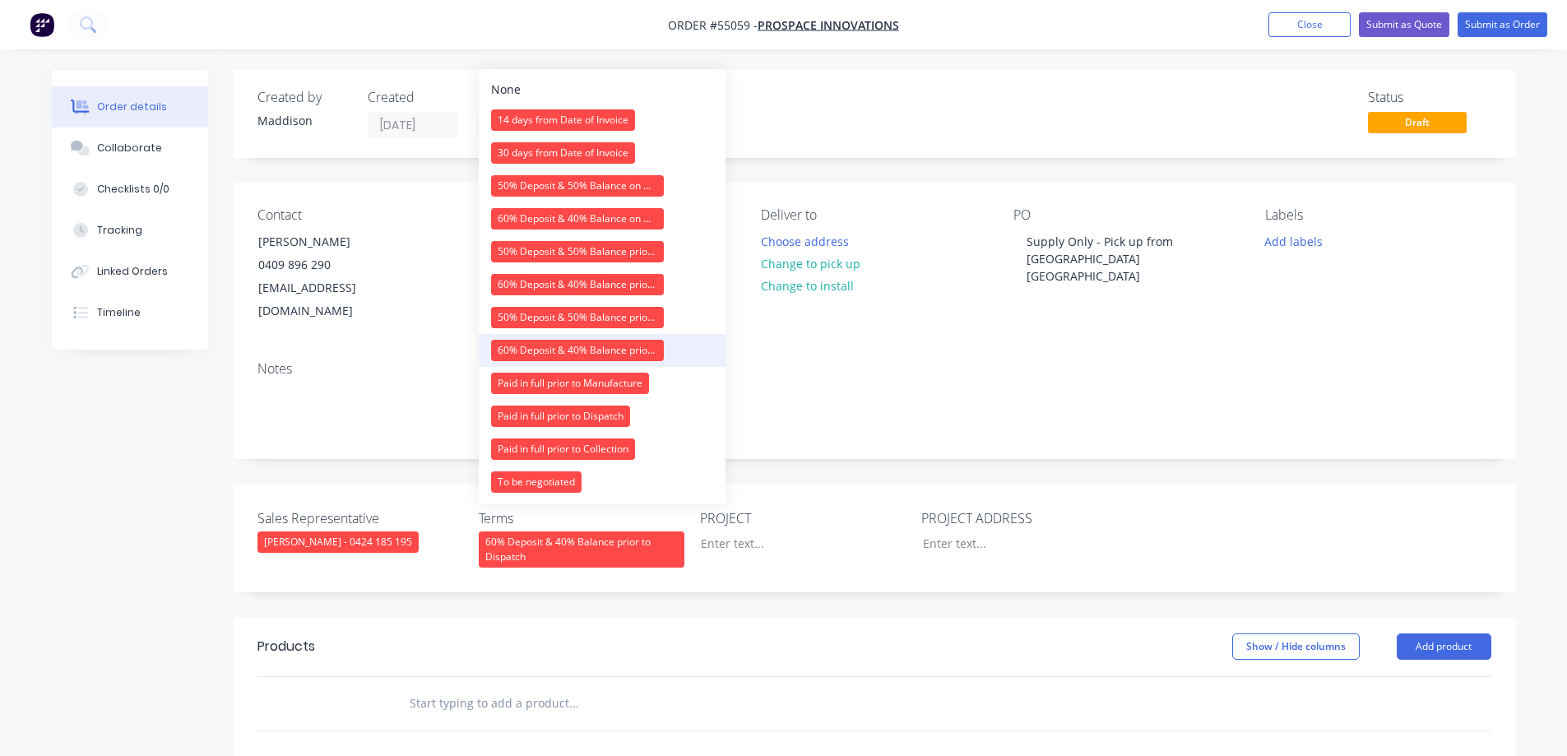
click at [590, 350] on div "60% Deposit & 40% Balance prior to Collection" at bounding box center [577, 350] width 173 height 21
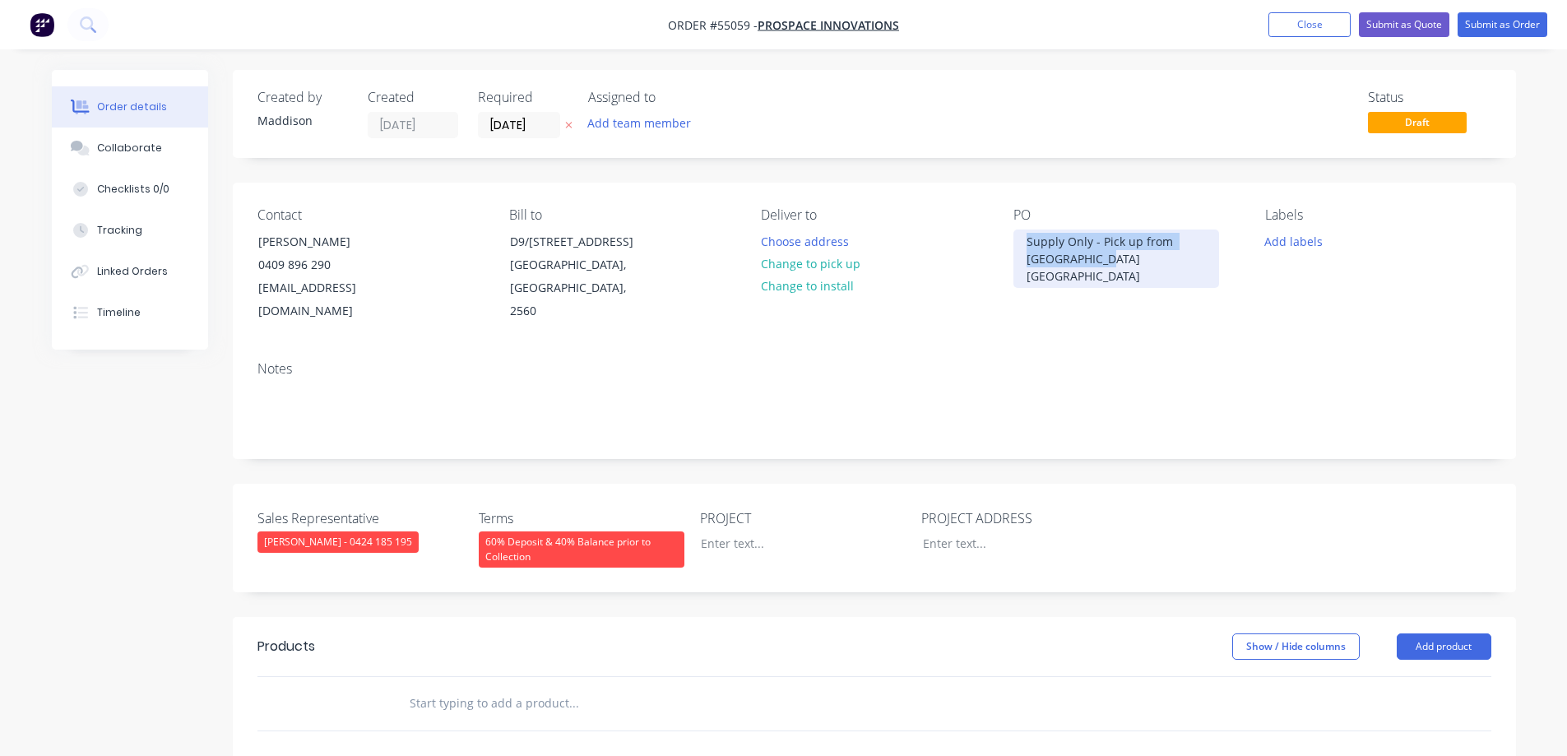
drag, startPoint x: 1026, startPoint y: 238, endPoint x: 1175, endPoint y: 263, distance: 150.9
click at [1175, 263] on div "Supply Only - Pick up from Prestons NSW" at bounding box center [1116, 258] width 206 height 58
copy div "Supply Only - Pick up from Prestons NSW"
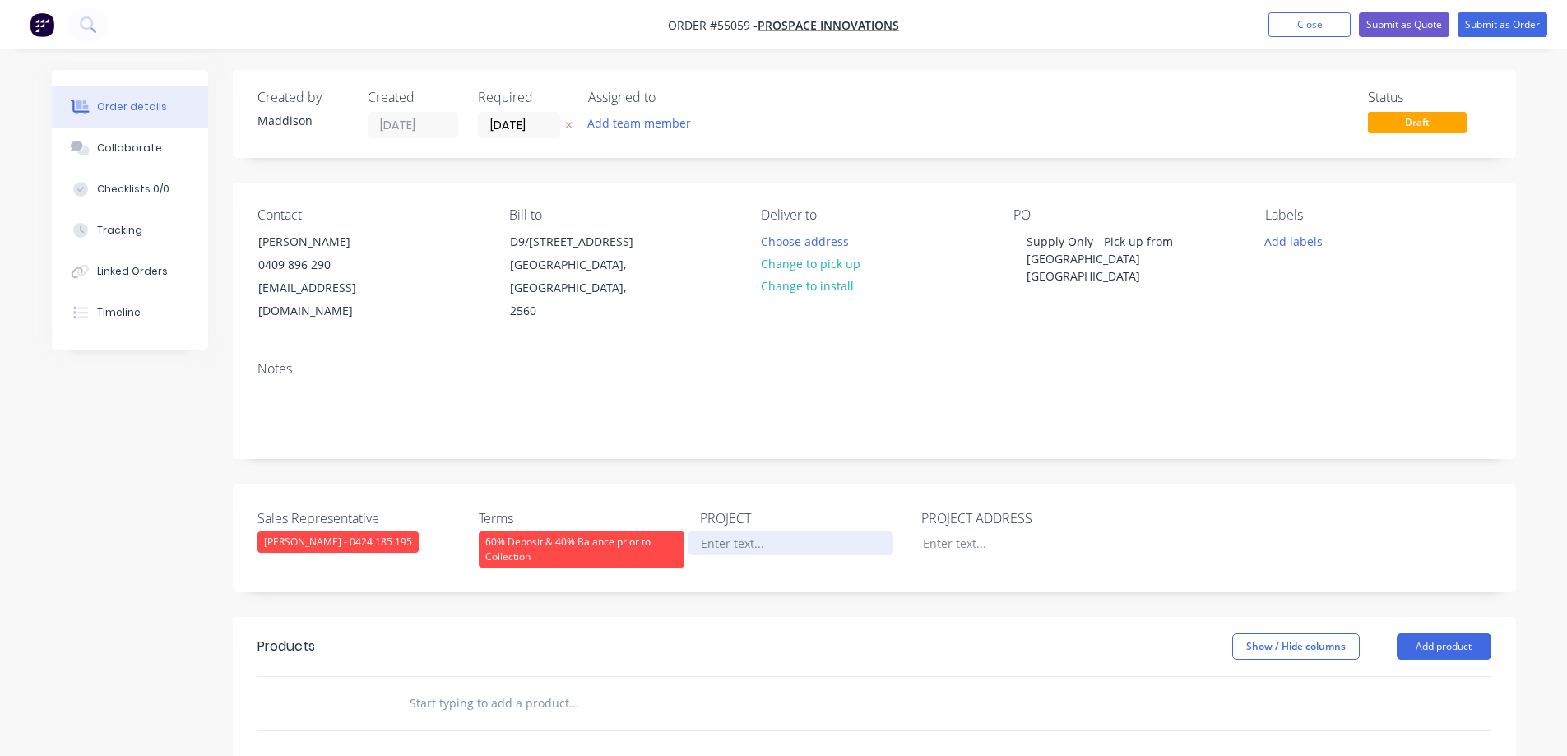
click at [759, 531] on div at bounding box center [791, 543] width 206 height 24
paste div
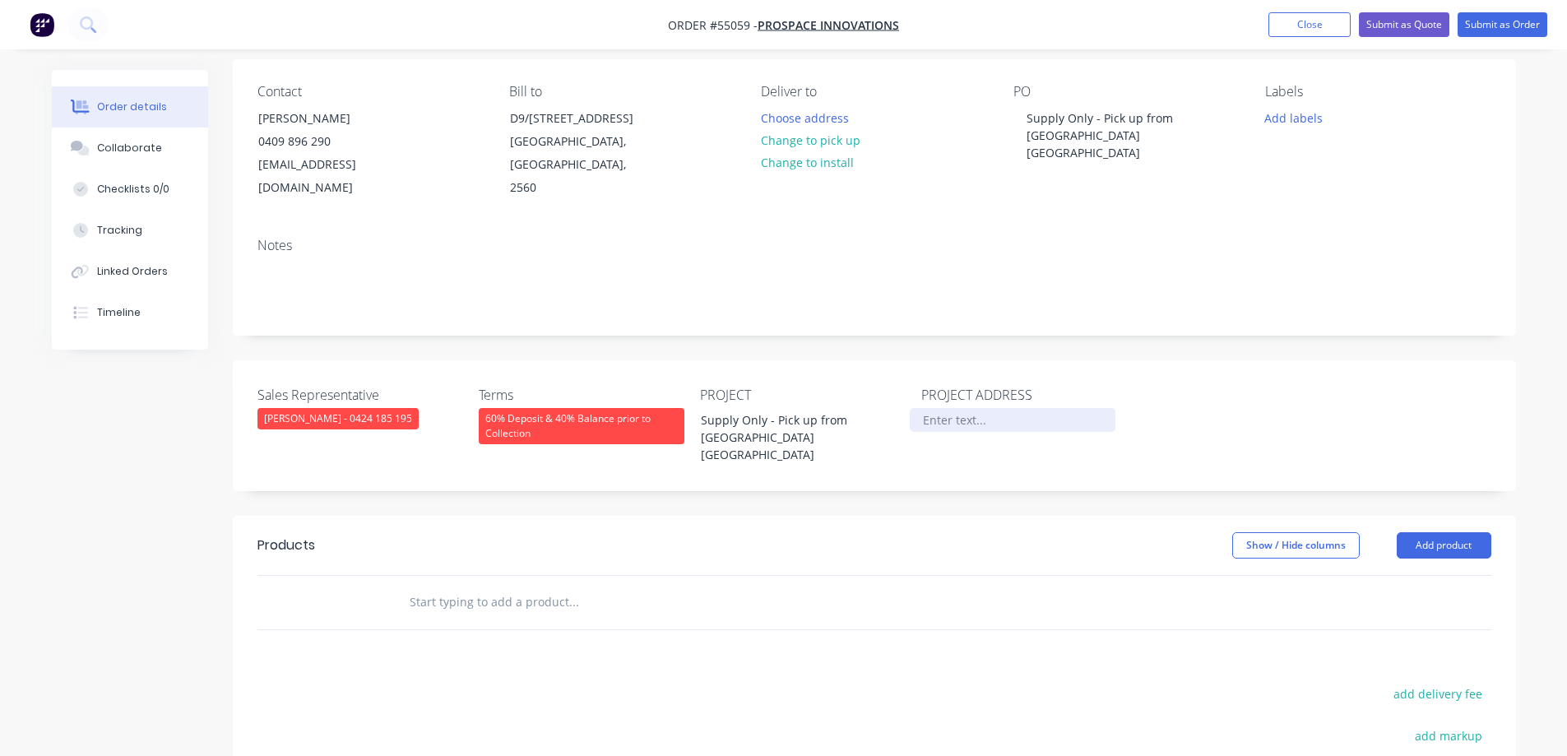
scroll to position [247, 0]
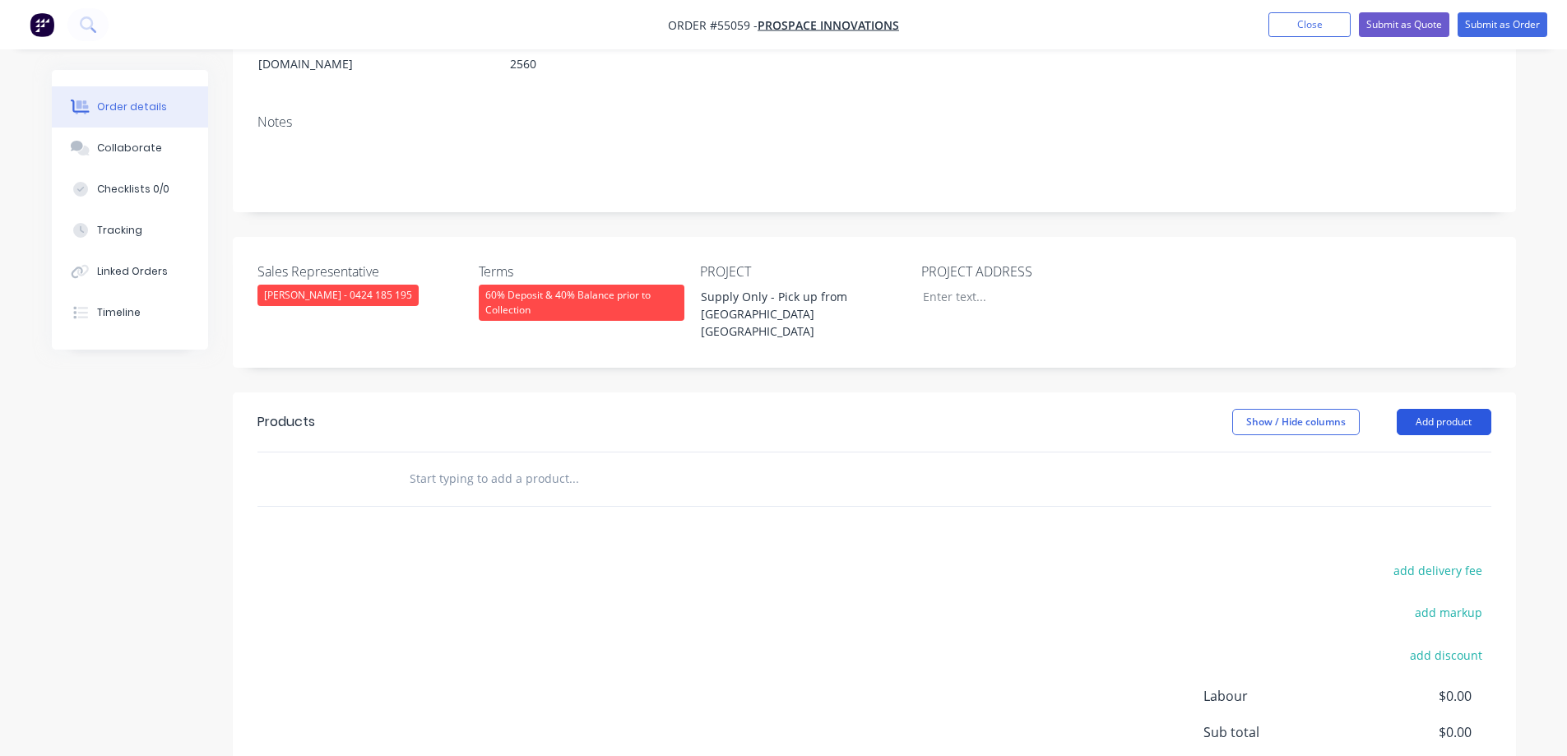
click at [1446, 409] on button "Add product" at bounding box center [1443, 422] width 95 height 26
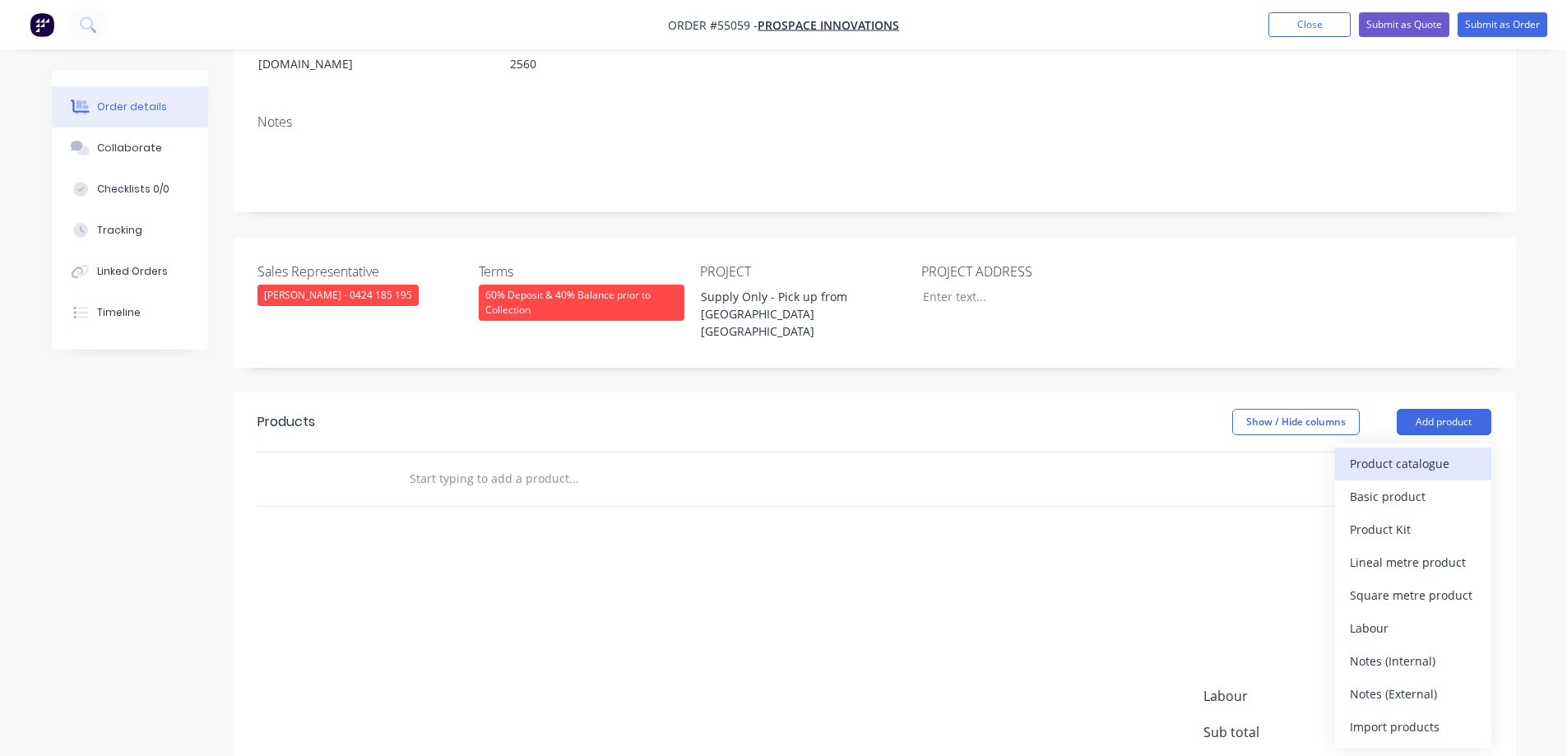
click at [1394, 452] on div "Product catalogue" at bounding box center [1413, 464] width 127 height 24
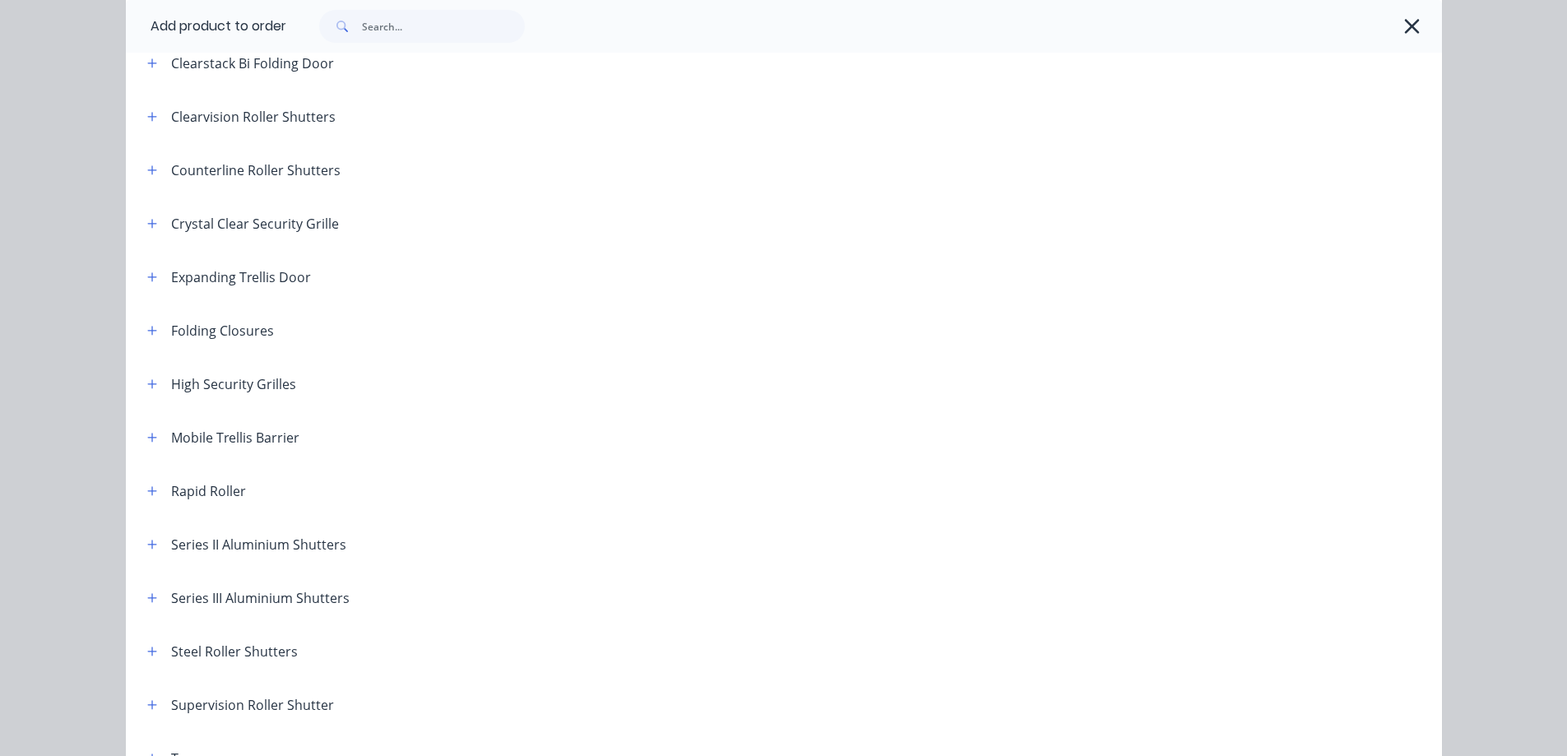
scroll to position [411, 0]
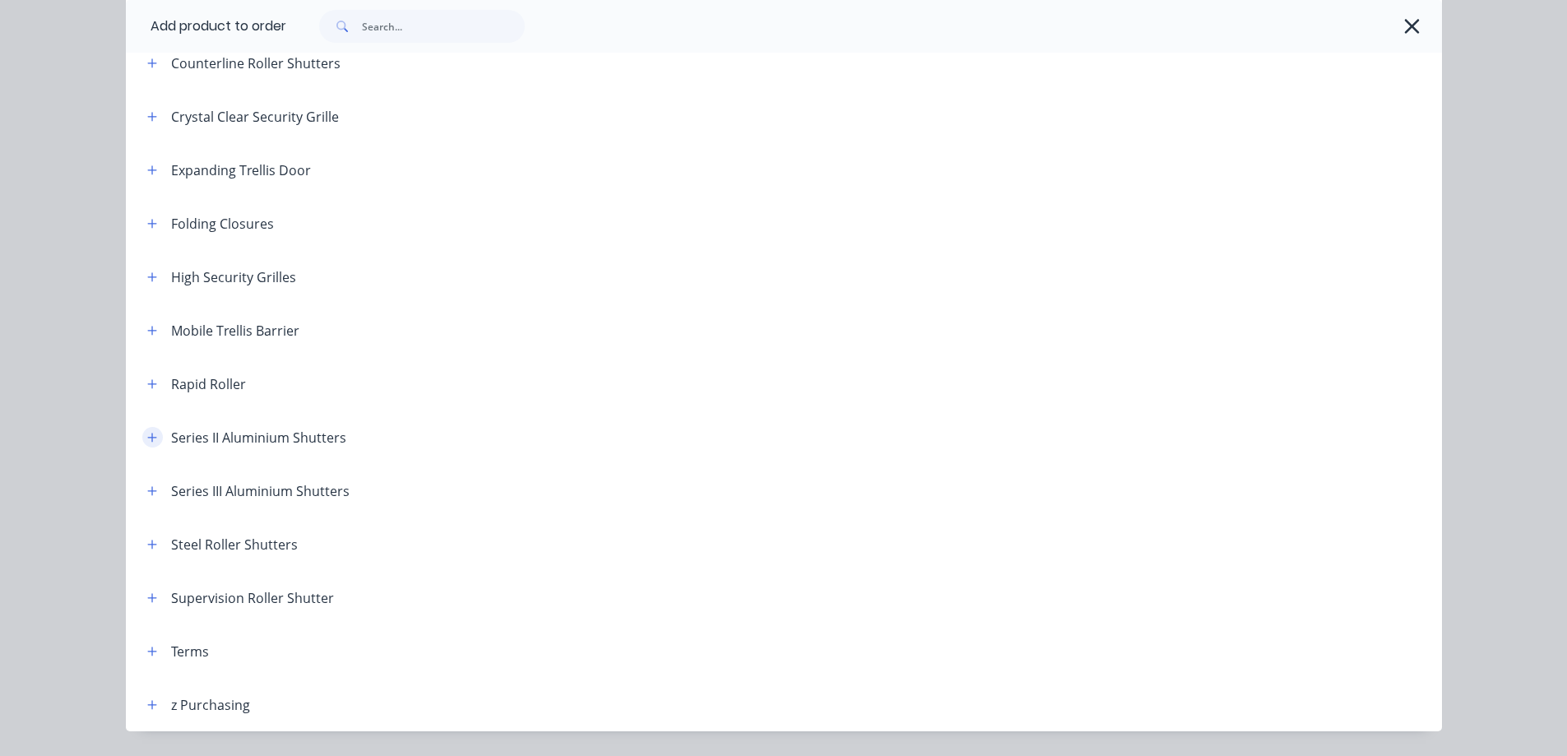
click at [142, 434] on button "button" at bounding box center [152, 437] width 21 height 21
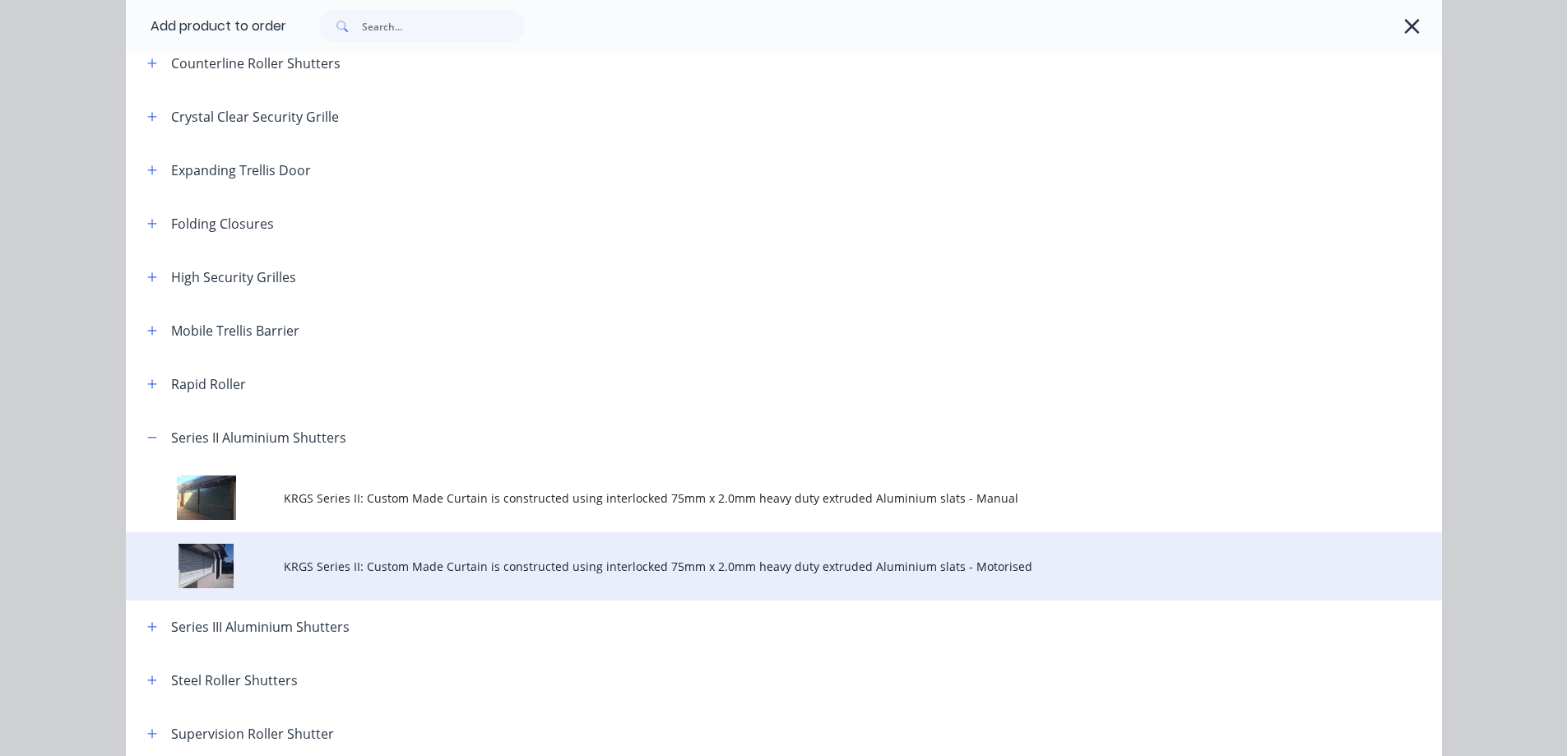
click at [312, 549] on td "KRGS Series II: Custom Made Curtain is constructed using interlocked 75mm x 2.0…" at bounding box center [863, 566] width 1158 height 68
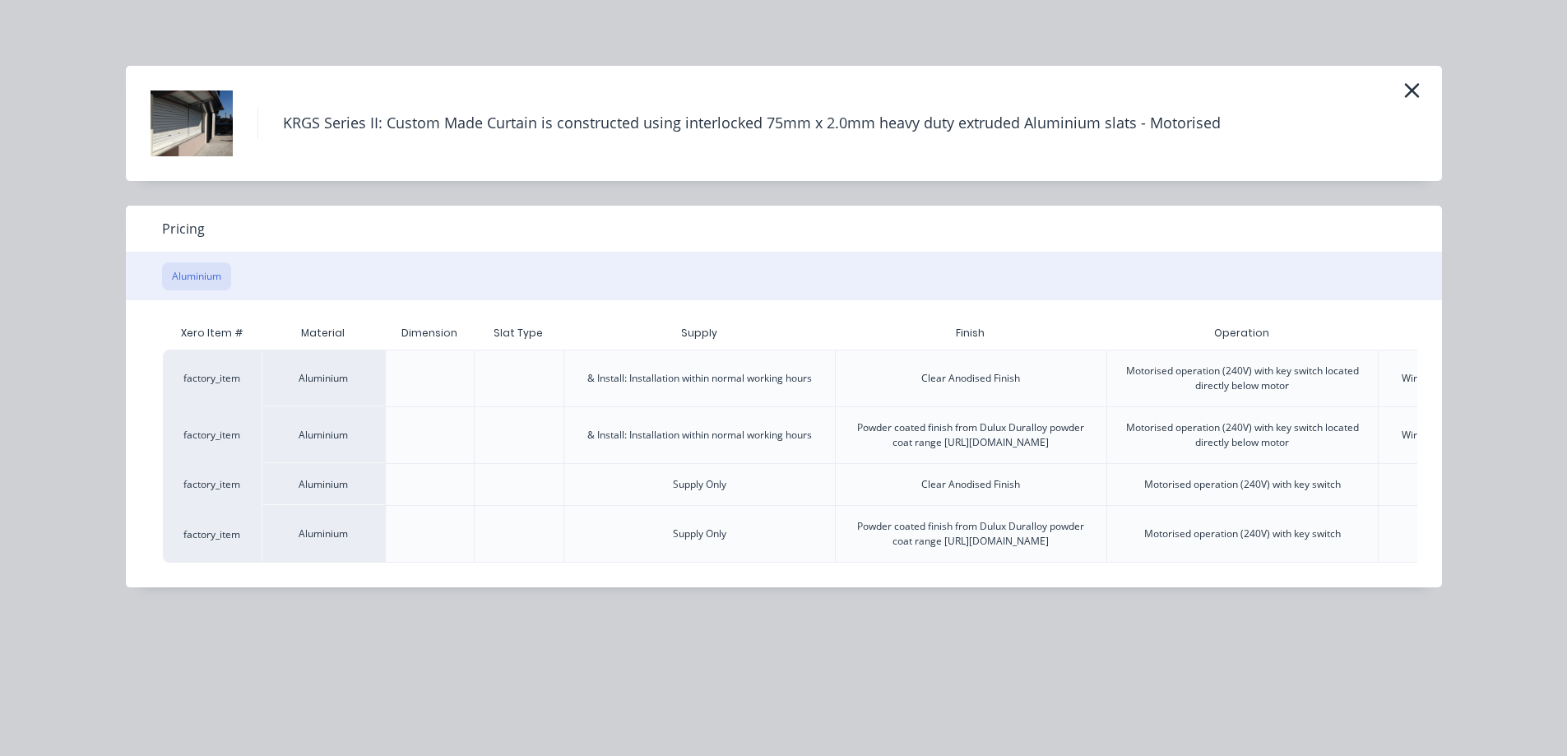
scroll to position [0, 321]
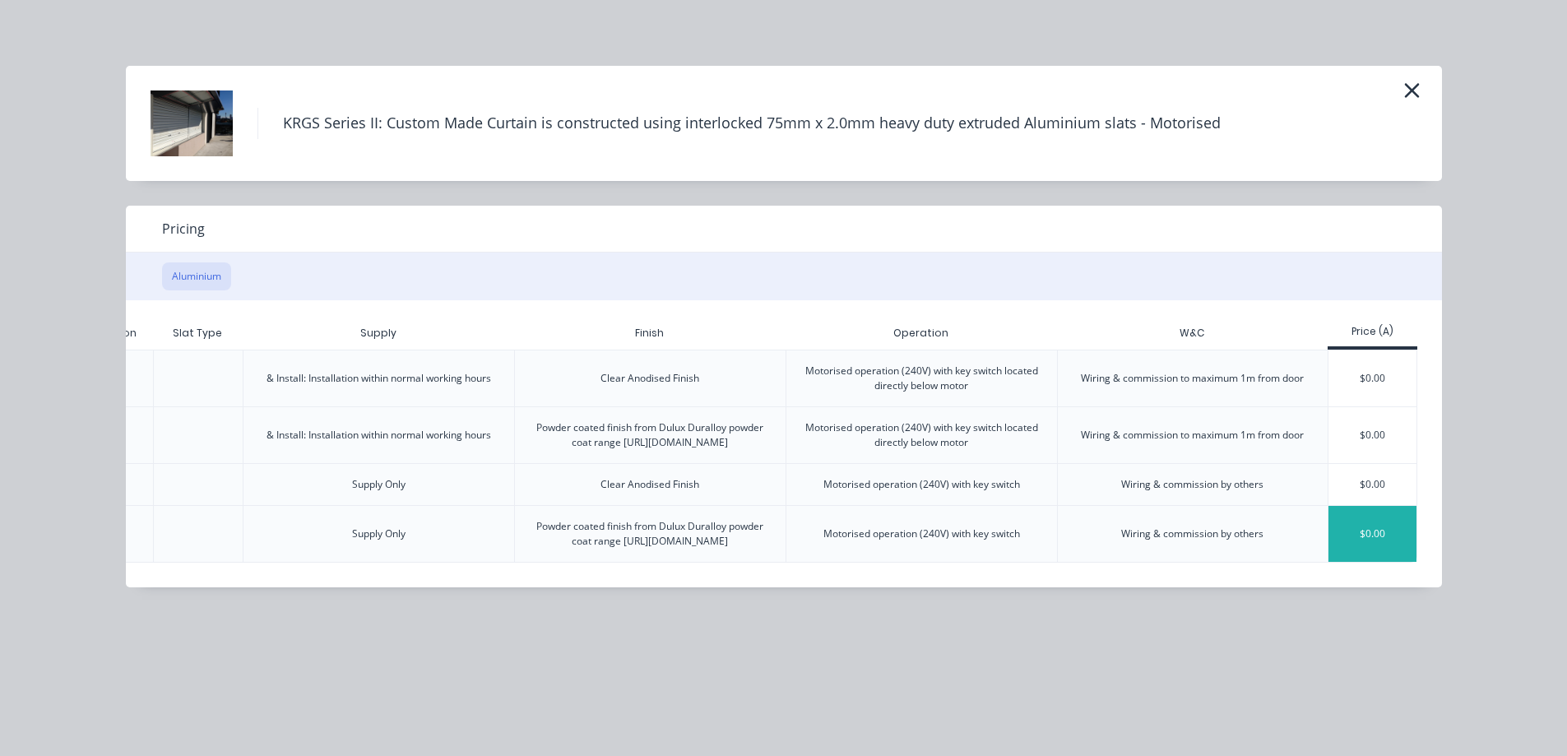
click at [1394, 562] on div "$0.00" at bounding box center [1372, 534] width 88 height 56
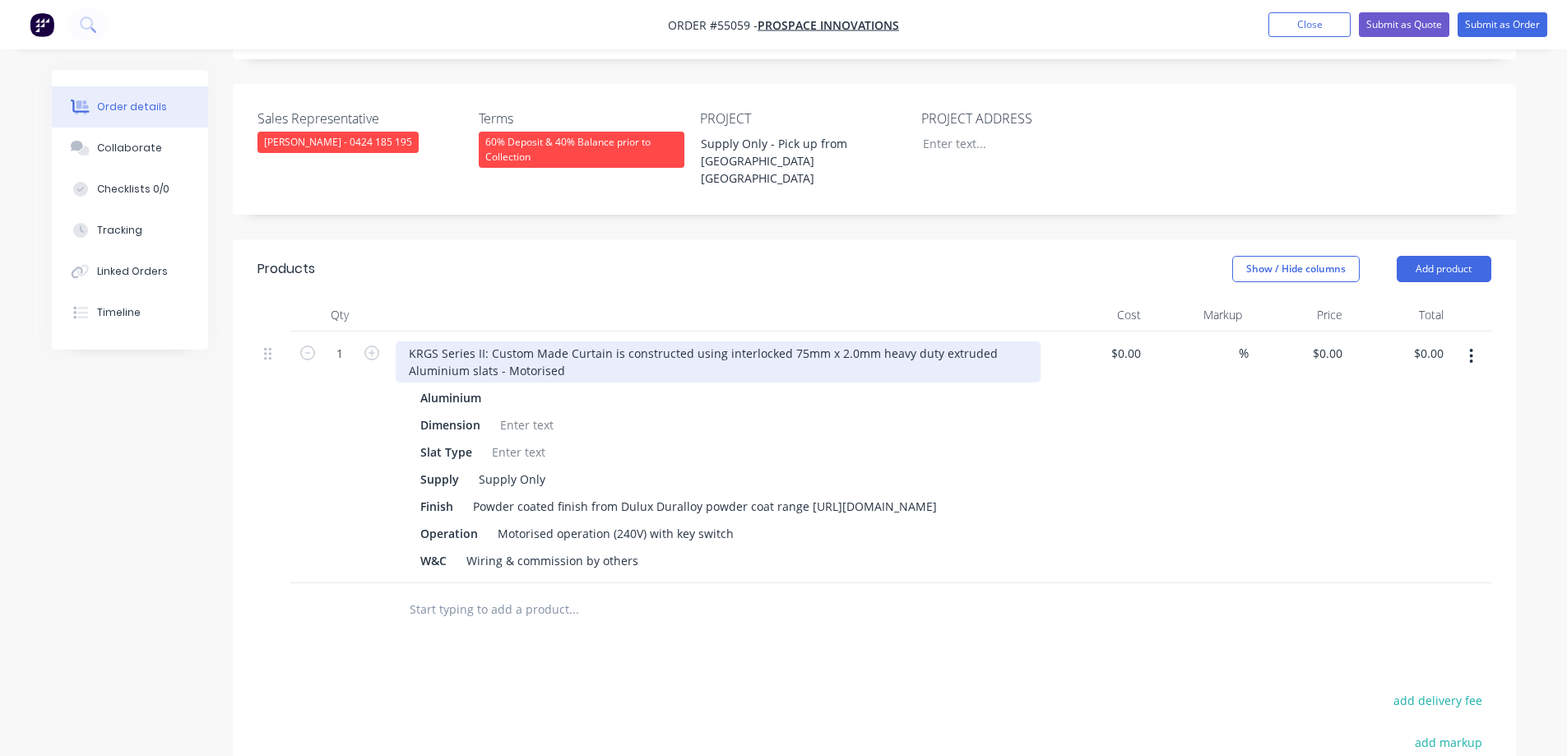
drag, startPoint x: 435, startPoint y: 322, endPoint x: 402, endPoint y: 302, distance: 38.4
click at [424, 341] on div "KRGS Series II: Custom Made Curtain is constructed using interlocked 75mm x 2.0…" at bounding box center [718, 361] width 645 height 41
click at [401, 341] on div "KRGS Series II: Custom Made Curtain is constructed using interlocked 75mm x 2.0…" at bounding box center [718, 361] width 645 height 41
type input "$0.00"
type input "6"
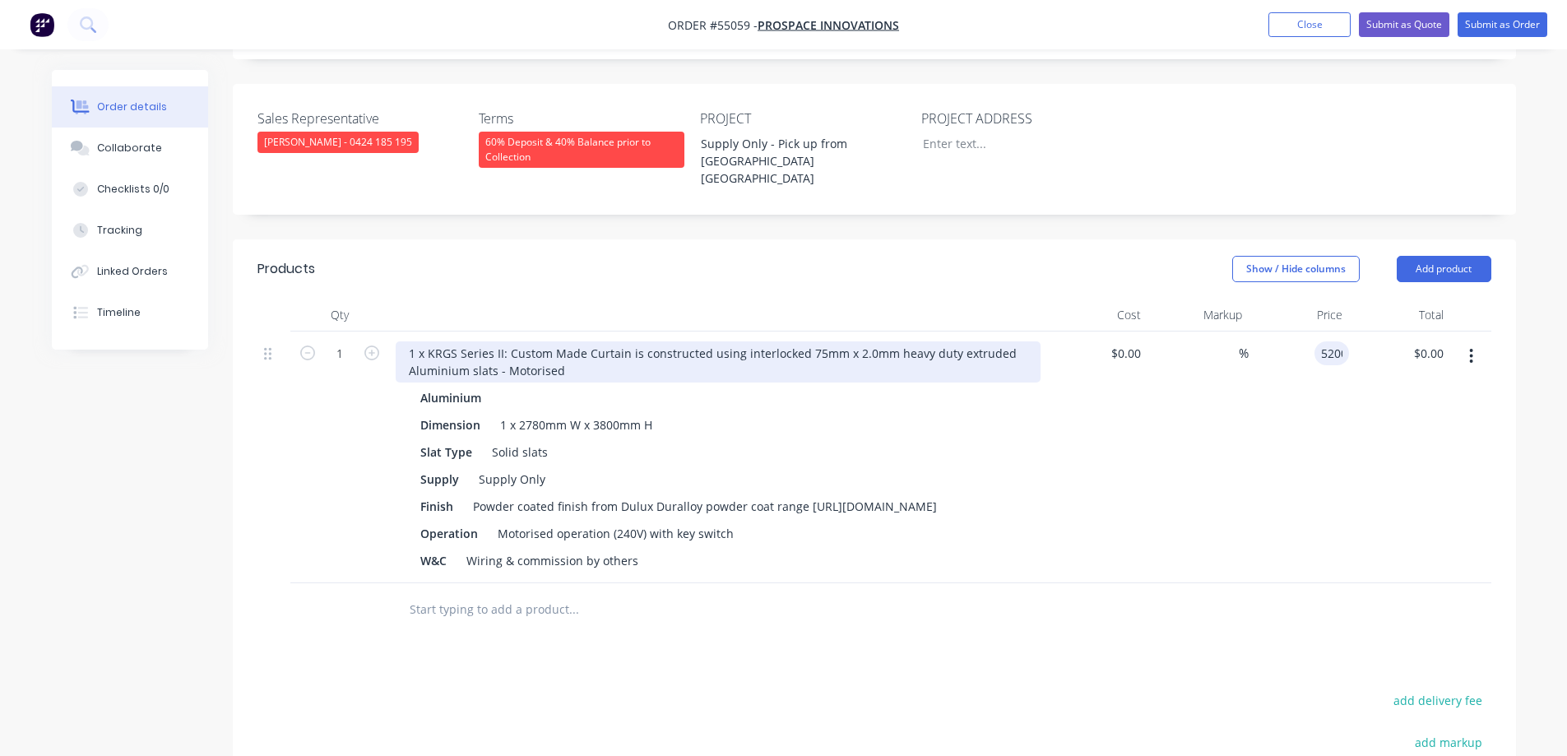
type input "$5,200.00"
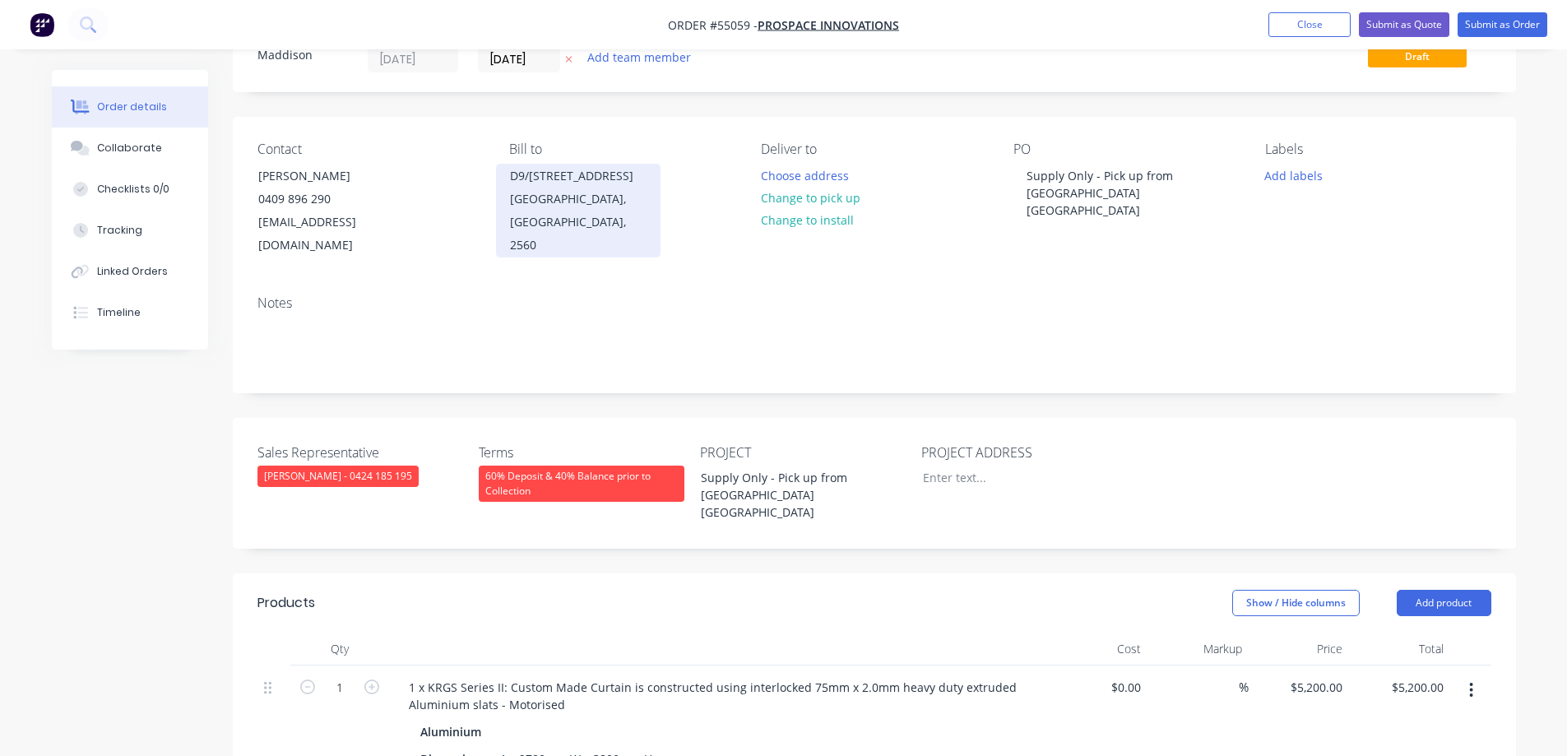
scroll to position [0, 0]
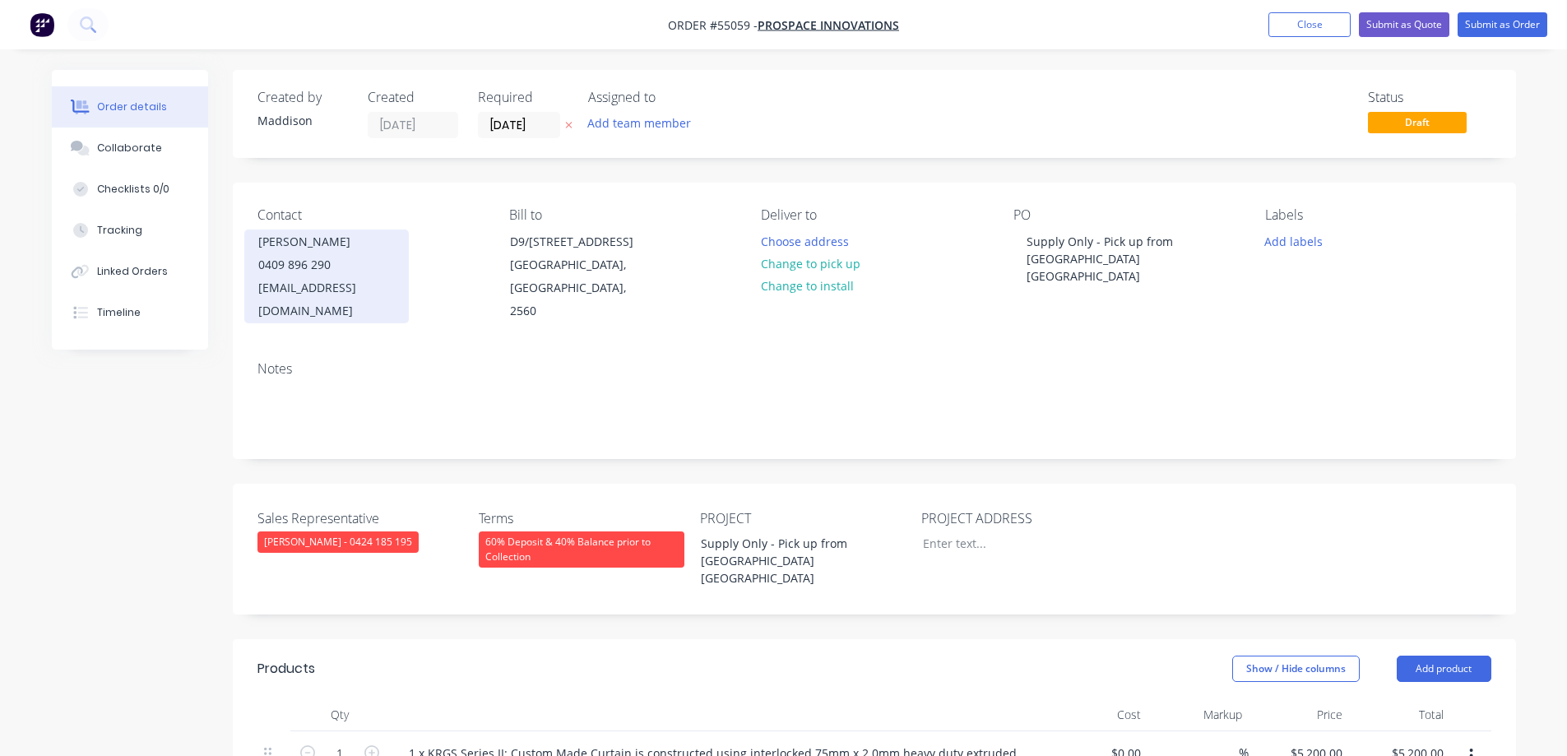
click at [324, 289] on div "collin@prospaceinnovations.com.au" at bounding box center [326, 299] width 137 height 46
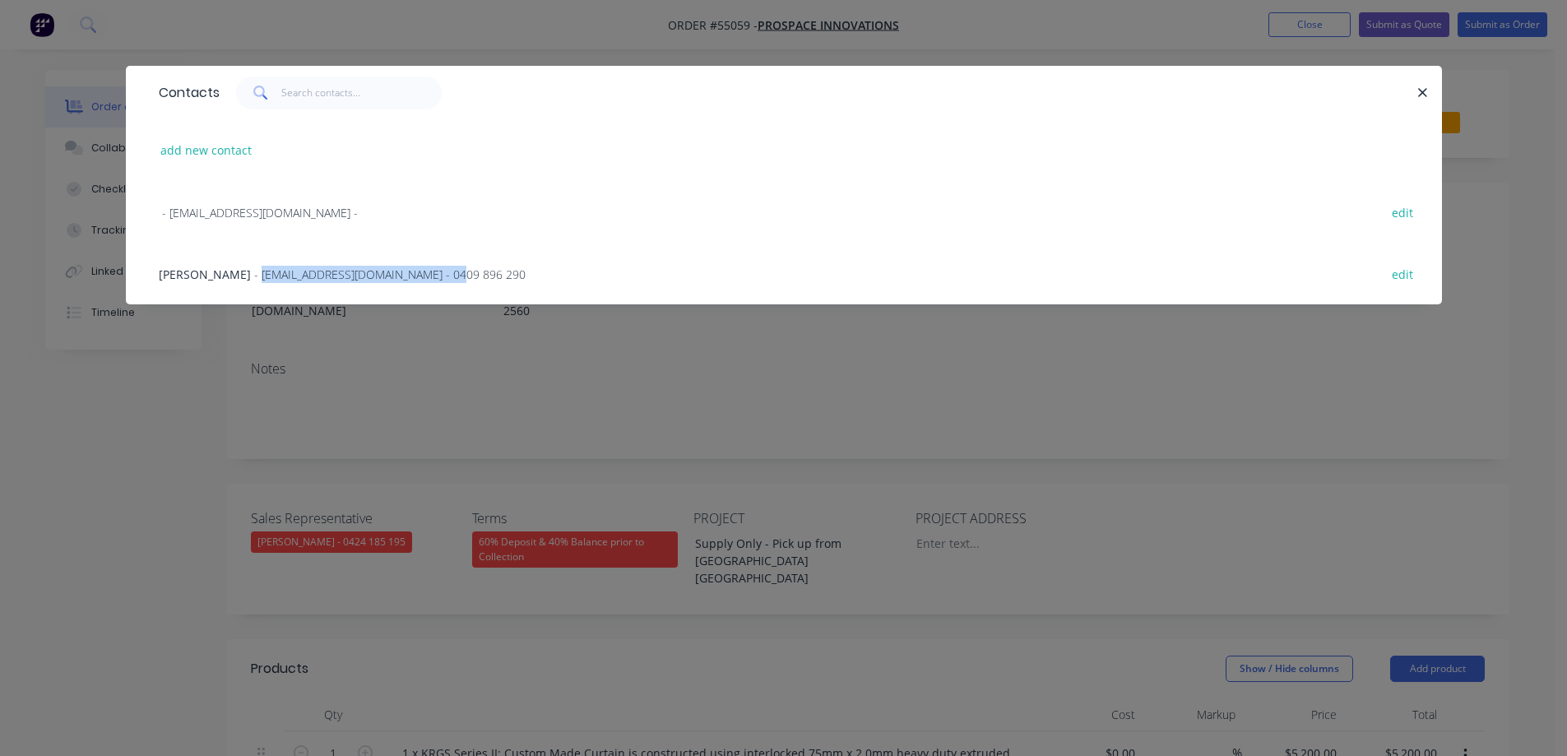
drag, startPoint x: 221, startPoint y: 281, endPoint x: 408, endPoint y: 287, distance: 186.8
click at [408, 287] on div "Collin Cox - collin@prospaceinnovations.com.au - 0409 896 290 edit" at bounding box center [784, 274] width 1267 height 62
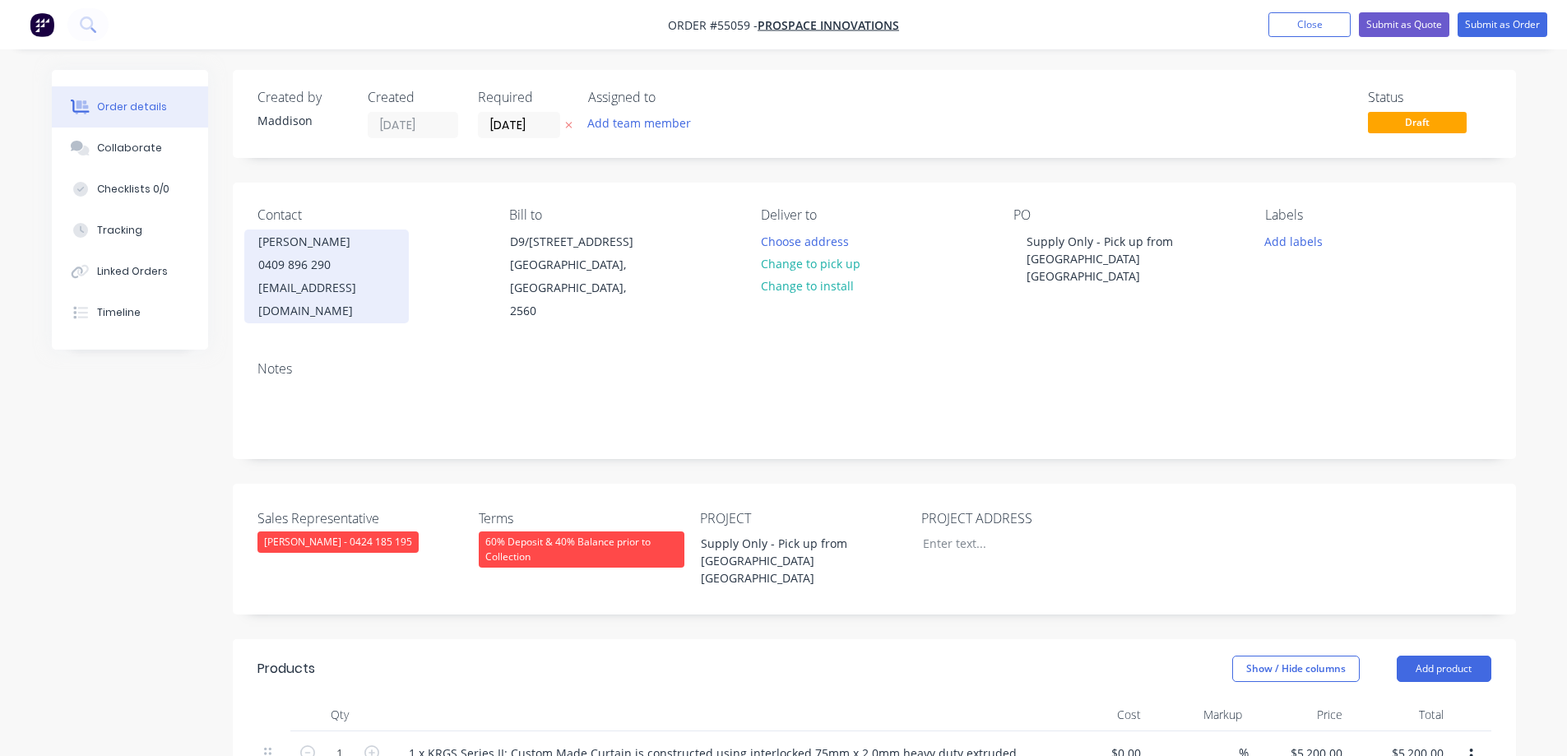
click at [291, 281] on div "collin@prospaceinnovations.com.au" at bounding box center [326, 299] width 137 height 46
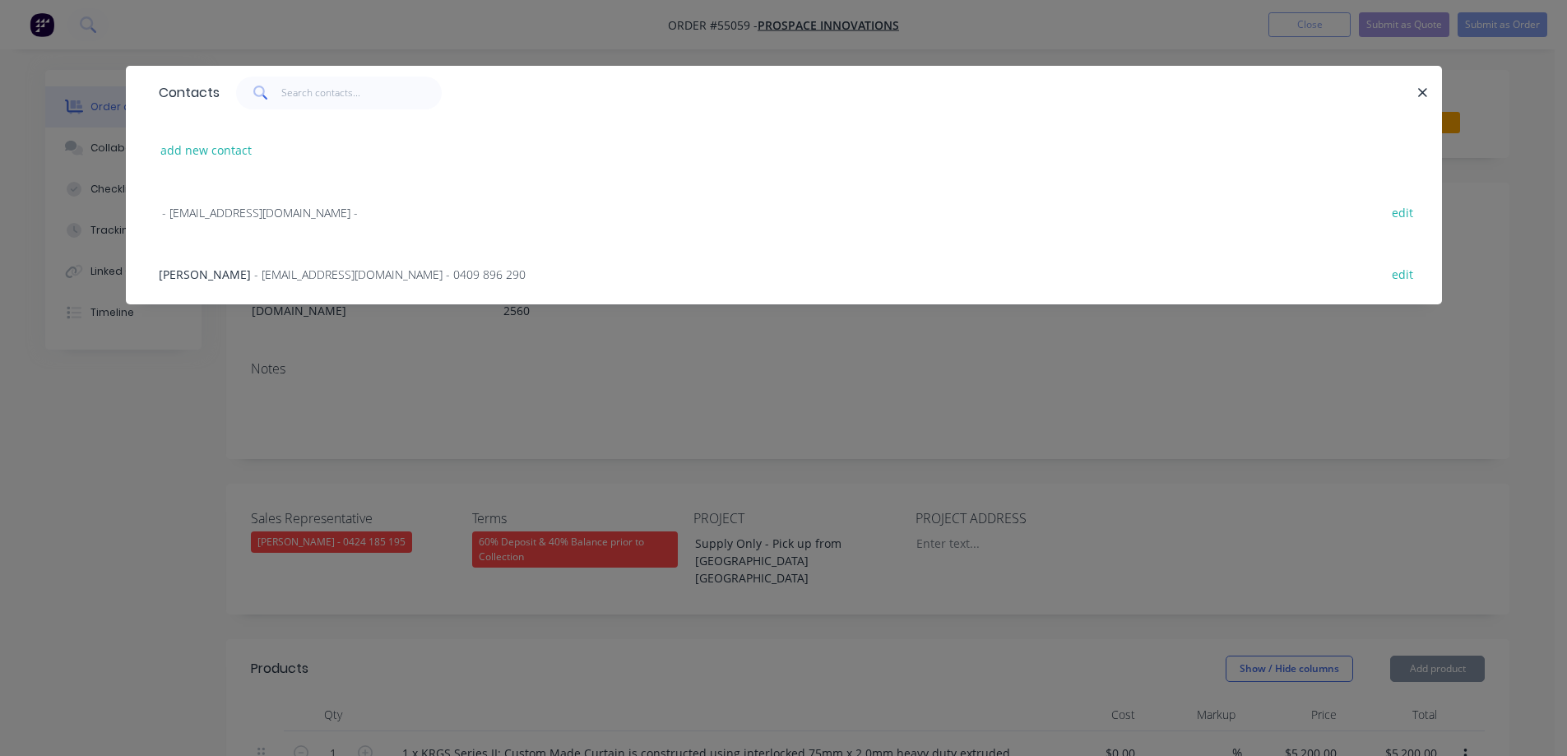
click at [369, 281] on span "- collin@prospaceinnovations.com.au - 0409 896 290" at bounding box center [389, 274] width 271 height 16
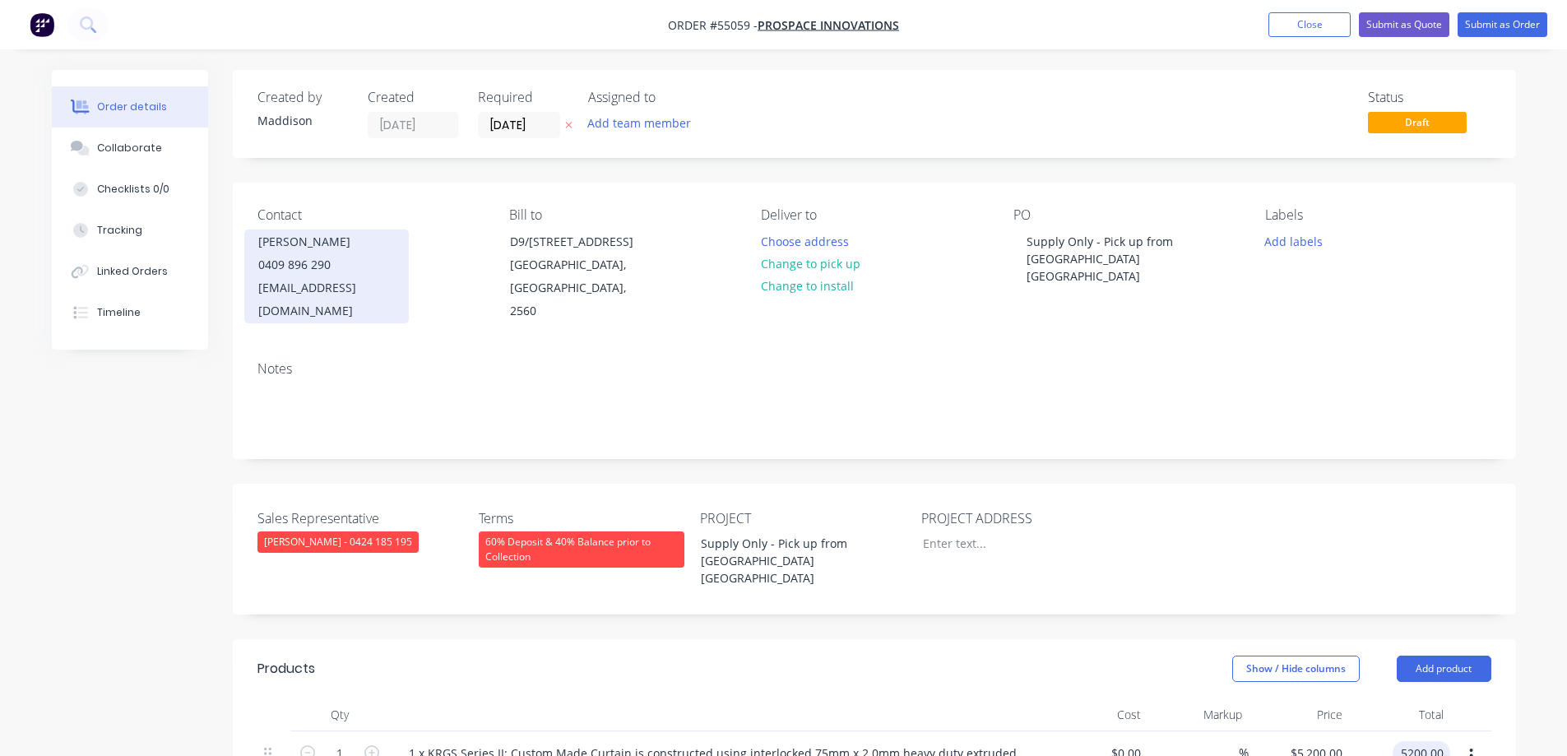
type input "$5,200.00"
click at [338, 288] on div "collin@prospaceinnovations.com.au" at bounding box center [326, 299] width 137 height 46
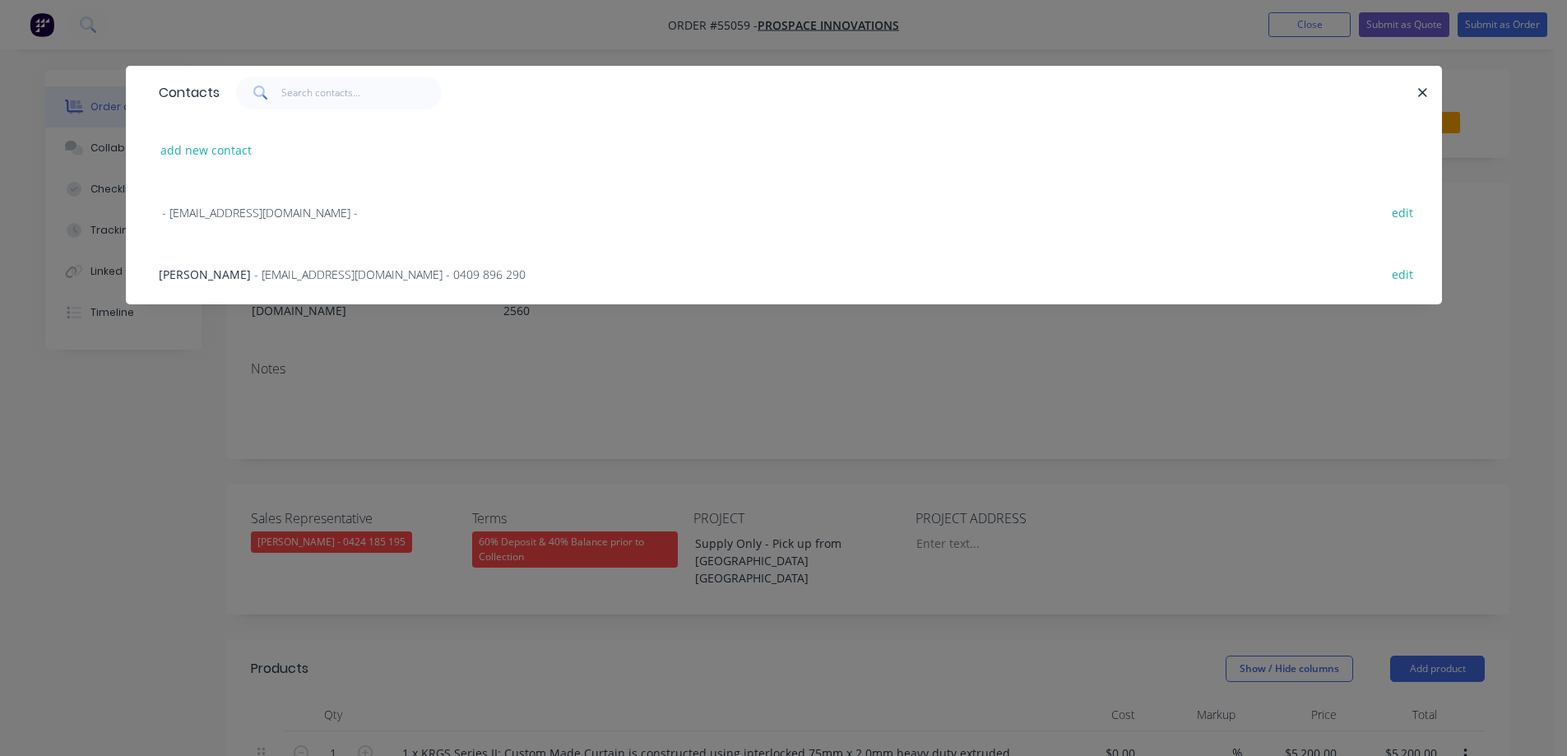
click at [1392, 276] on button "edit" at bounding box center [1402, 273] width 39 height 22
select select "AU"
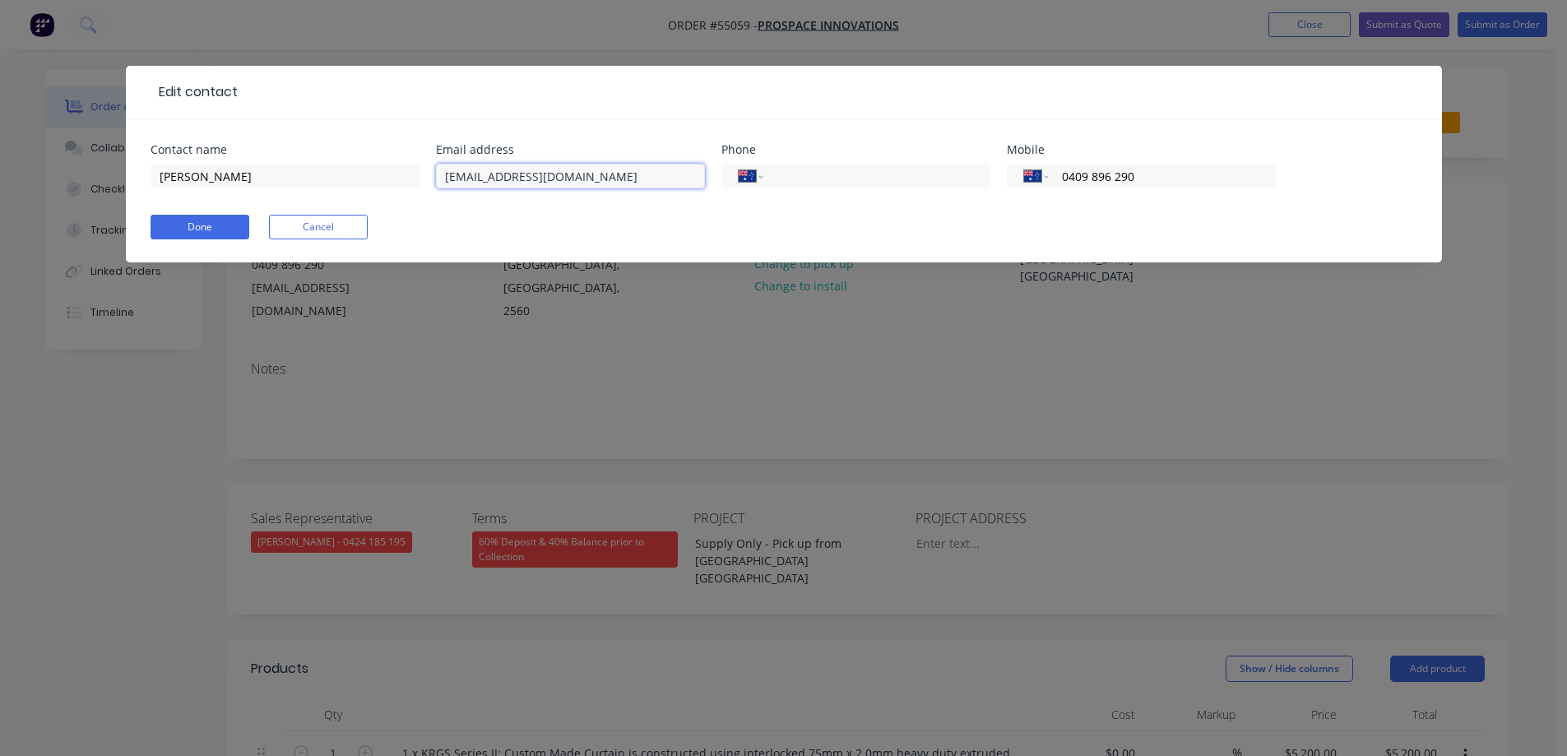
drag, startPoint x: 633, startPoint y: 181, endPoint x: 264, endPoint y: 198, distance: 369.7
click at [264, 198] on div "Contact name Collin Cox Email address collin@prospaceinnovations.com.au Phone I…" at bounding box center [784, 176] width 1267 height 64
click at [225, 233] on button "Done" at bounding box center [200, 227] width 99 height 25
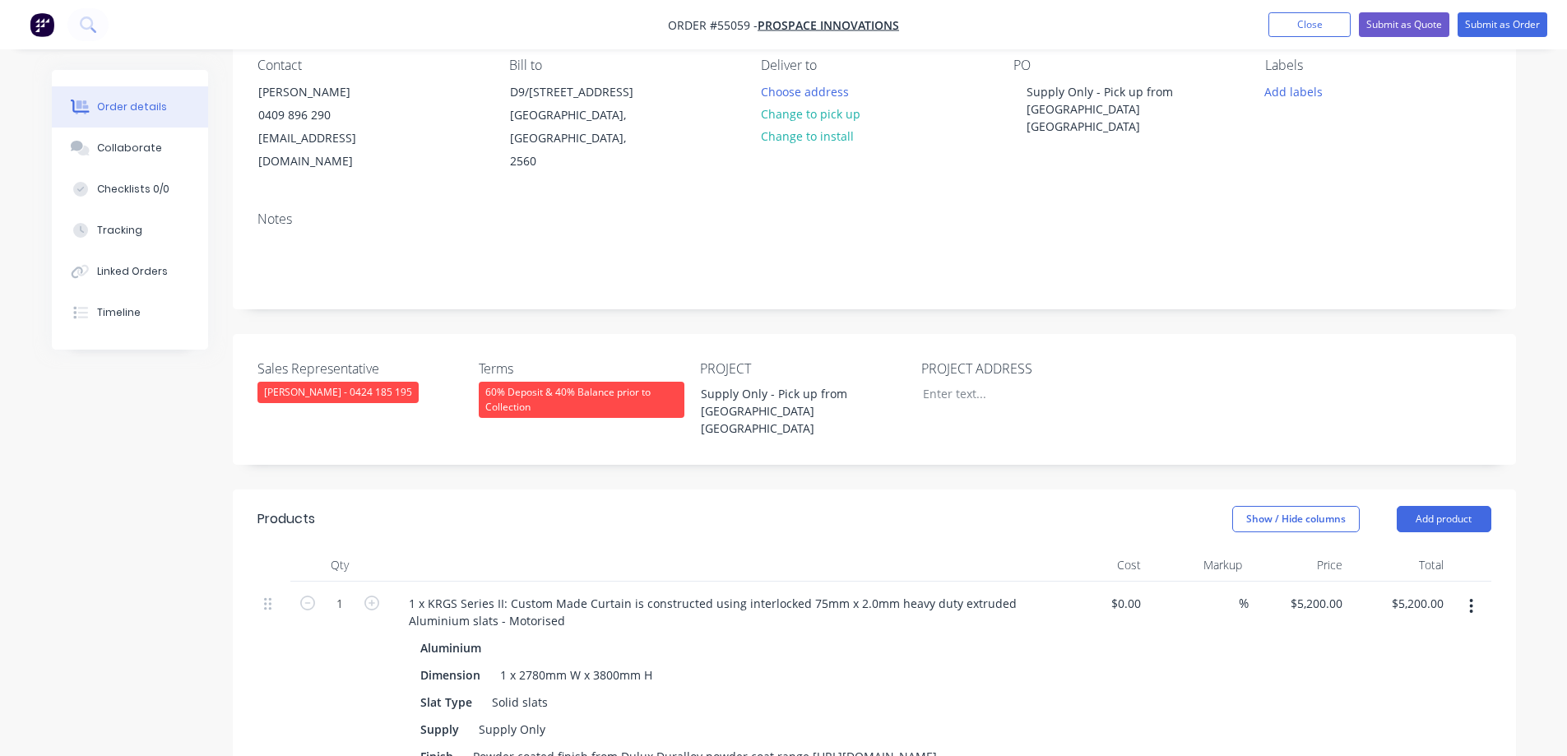
scroll to position [329, 0]
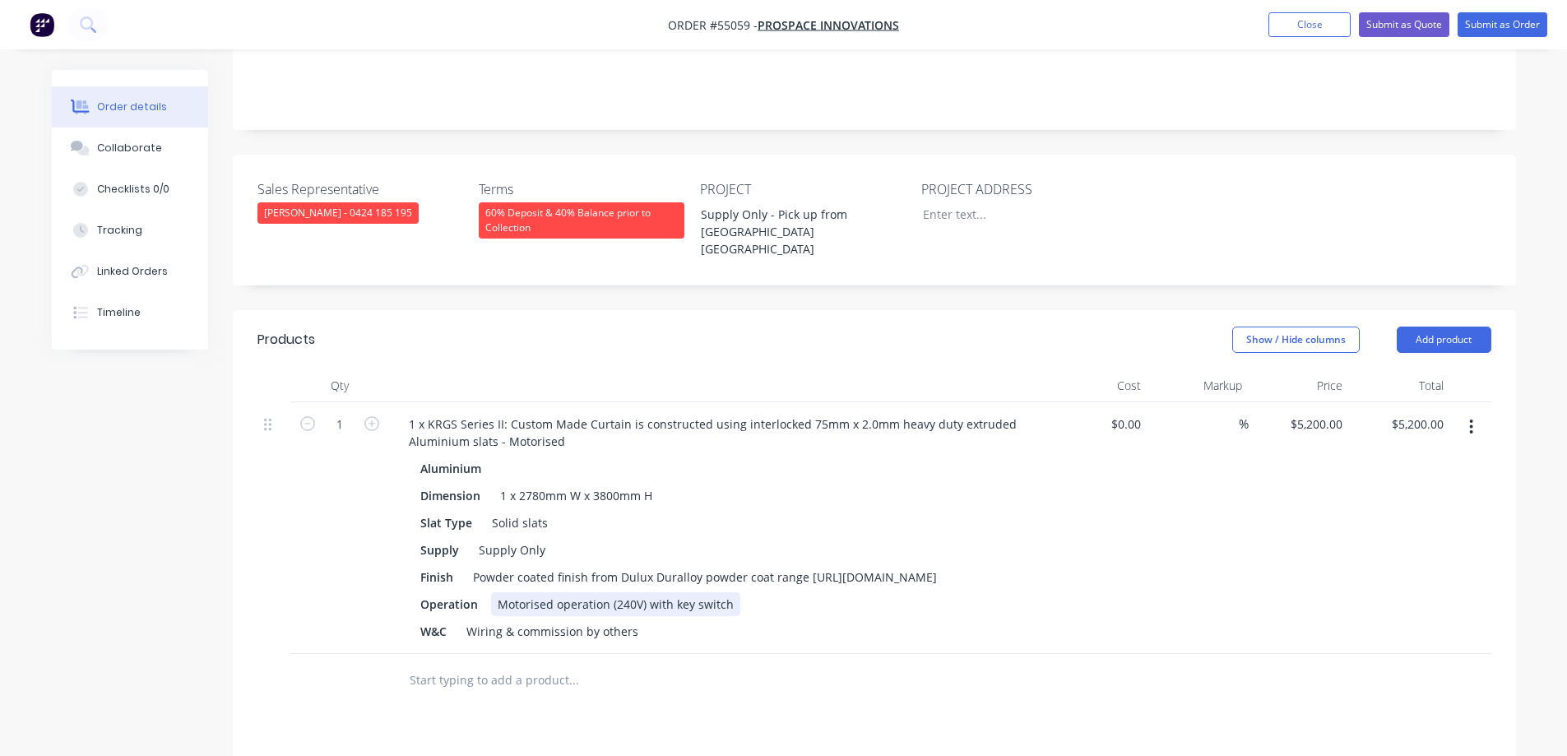
click at [720, 592] on div "Motorised operation (240V) with key switch" at bounding box center [615, 604] width 249 height 24
click at [1400, 19] on button "Submit as Quote" at bounding box center [1404, 24] width 90 height 25
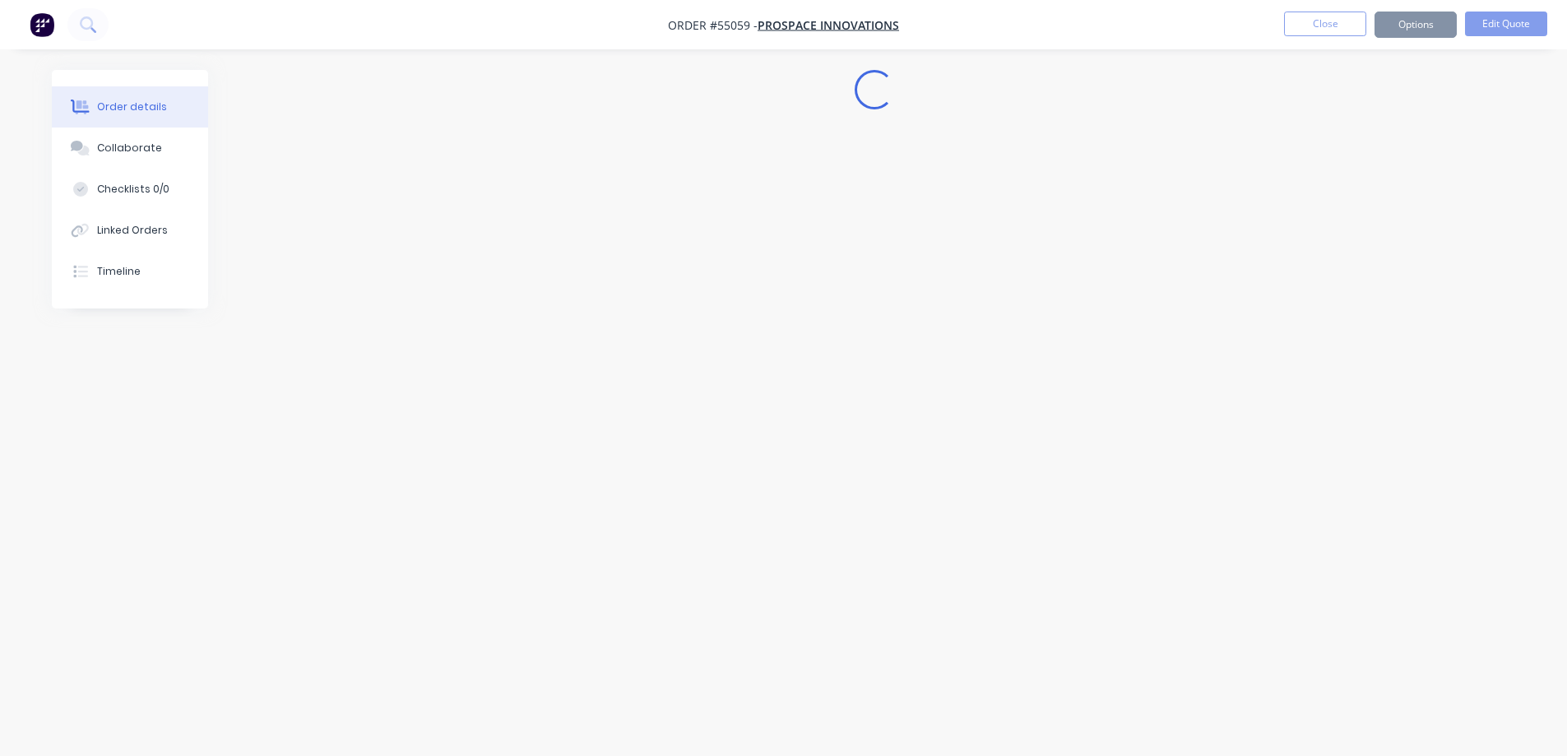
scroll to position [0, 0]
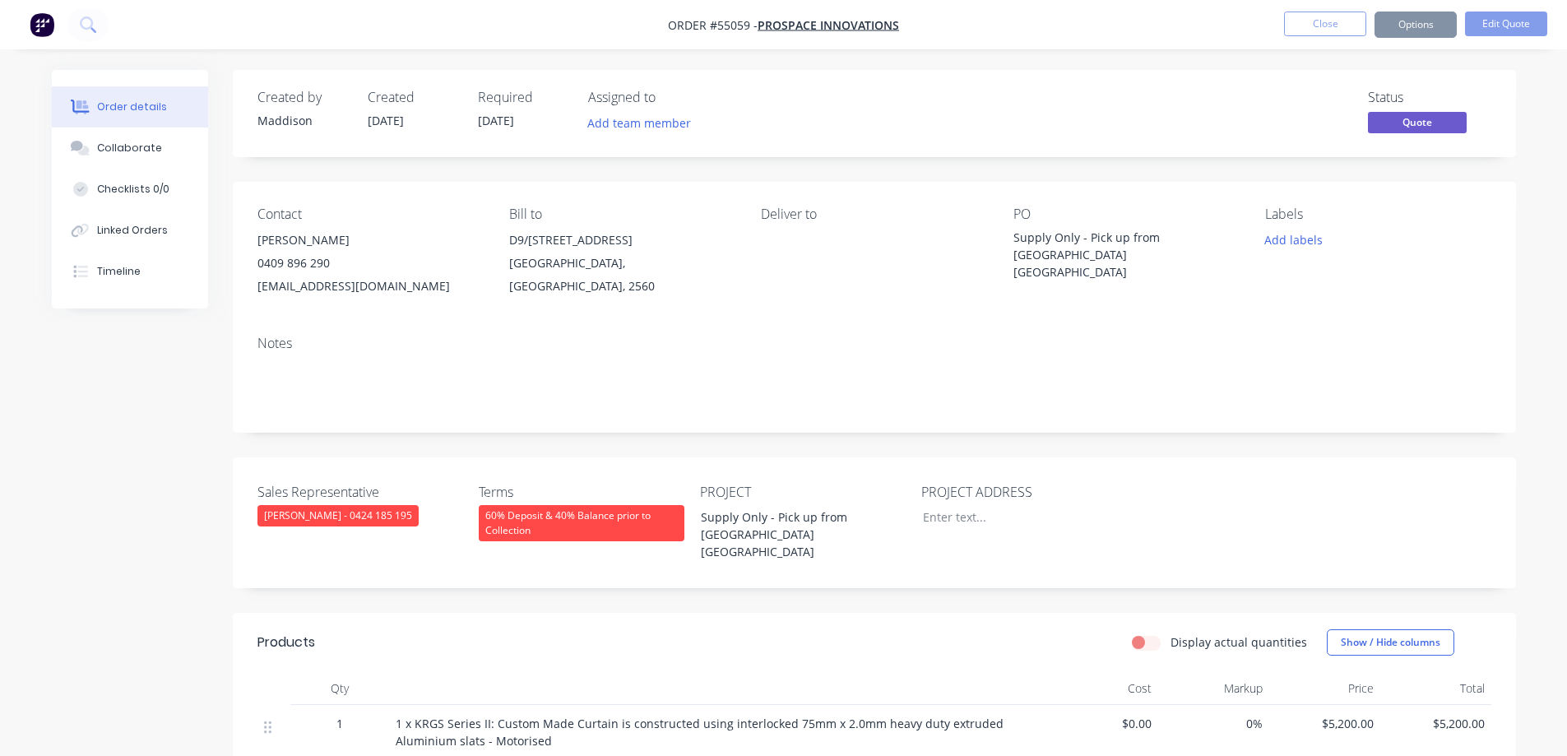
click at [1442, 21] on button "Options" at bounding box center [1415, 25] width 82 height 26
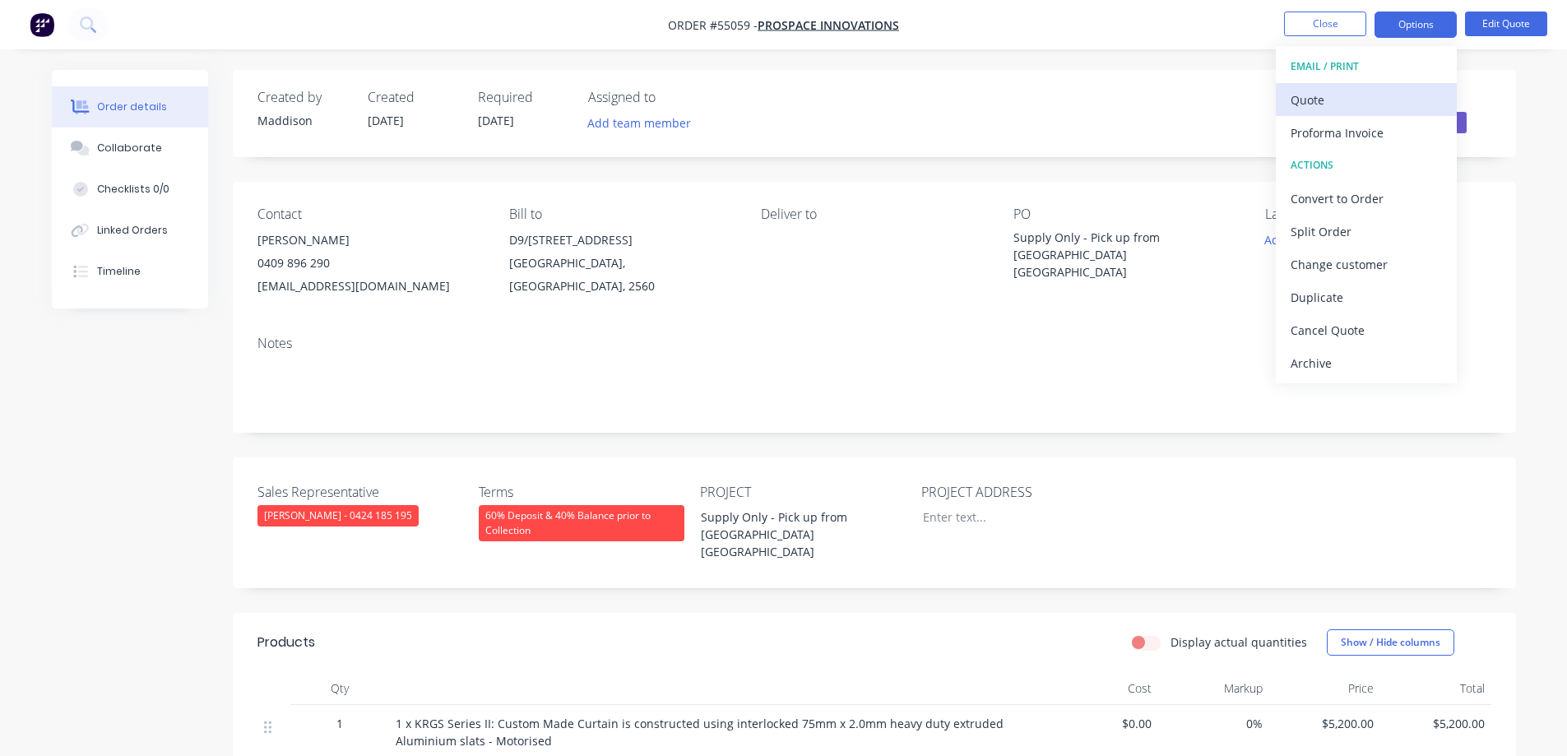
click at [1375, 95] on div "Quote" at bounding box center [1365, 100] width 151 height 24
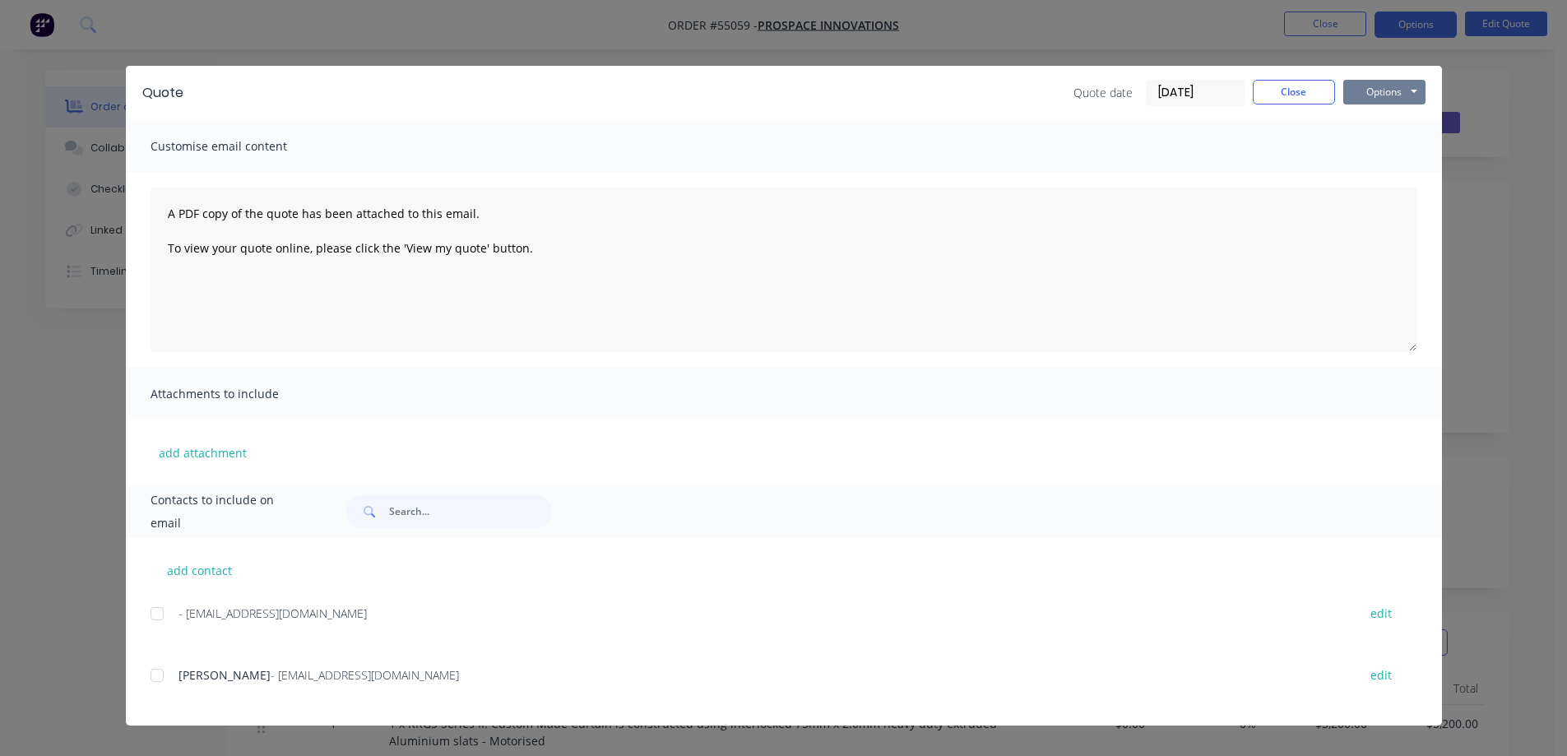
click at [1395, 95] on button "Options" at bounding box center [1384, 92] width 82 height 25
click at [1400, 150] on button "Print" at bounding box center [1395, 148] width 105 height 27
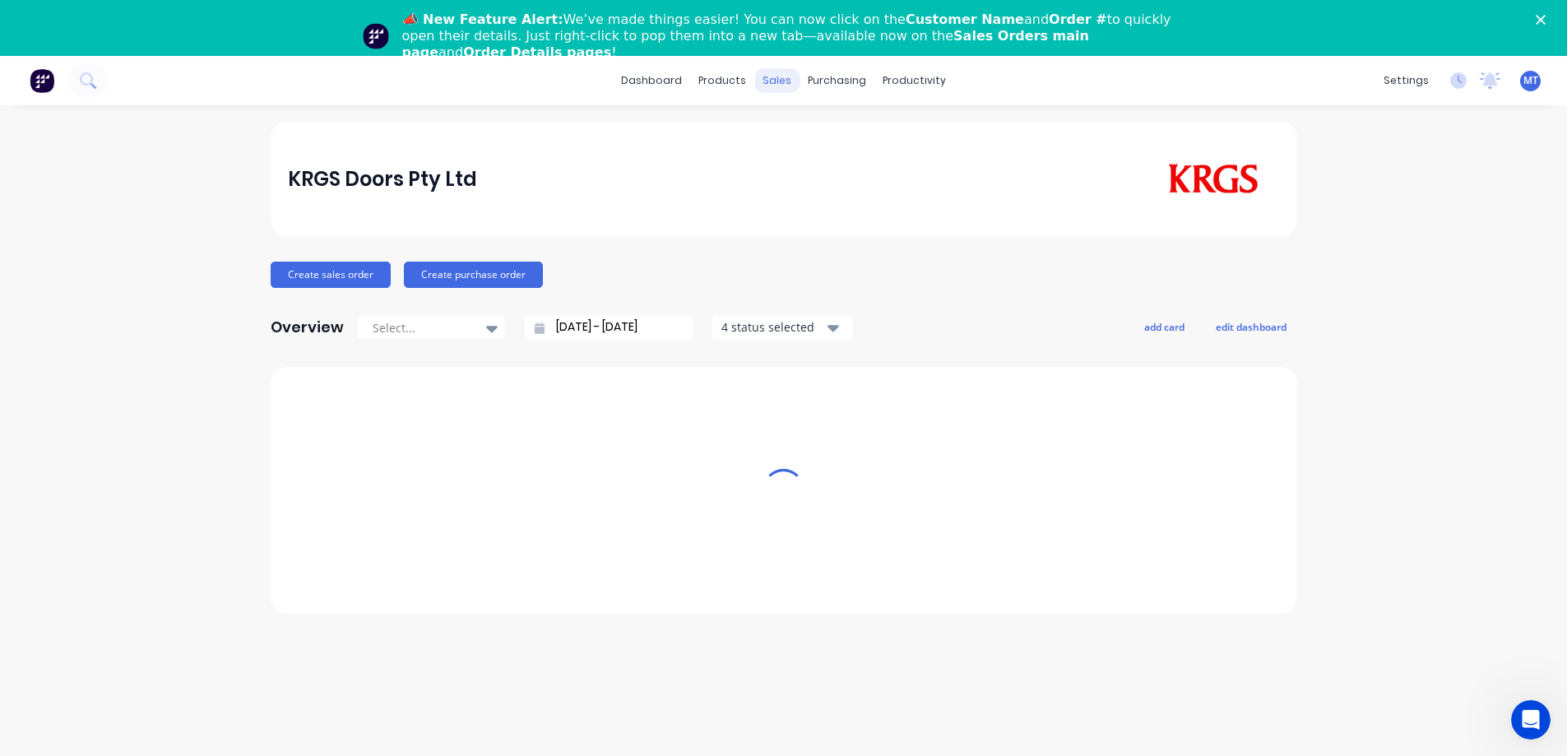
click at [776, 69] on div "sales" at bounding box center [776, 80] width 45 height 25
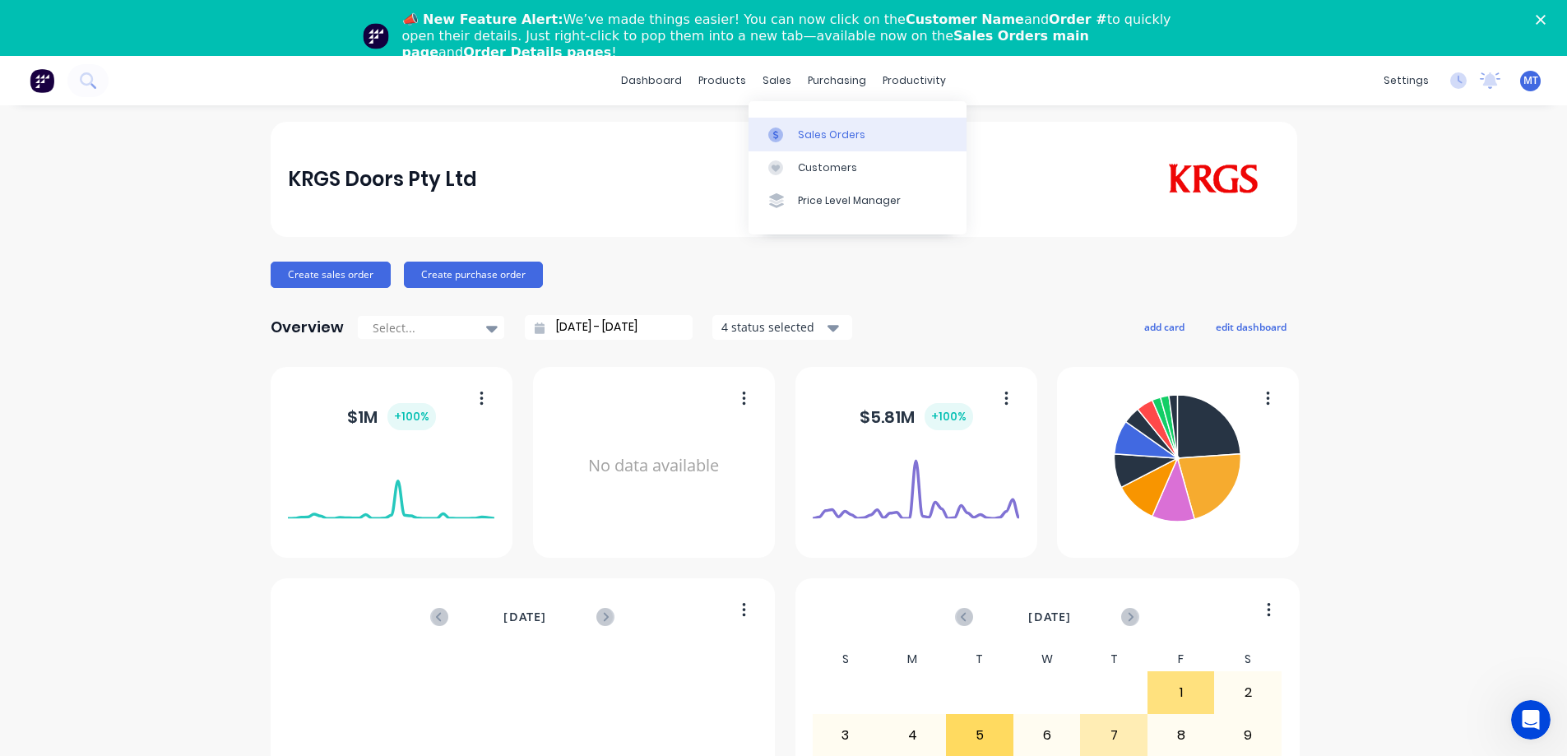
click at [790, 137] on div at bounding box center [780, 134] width 25 height 15
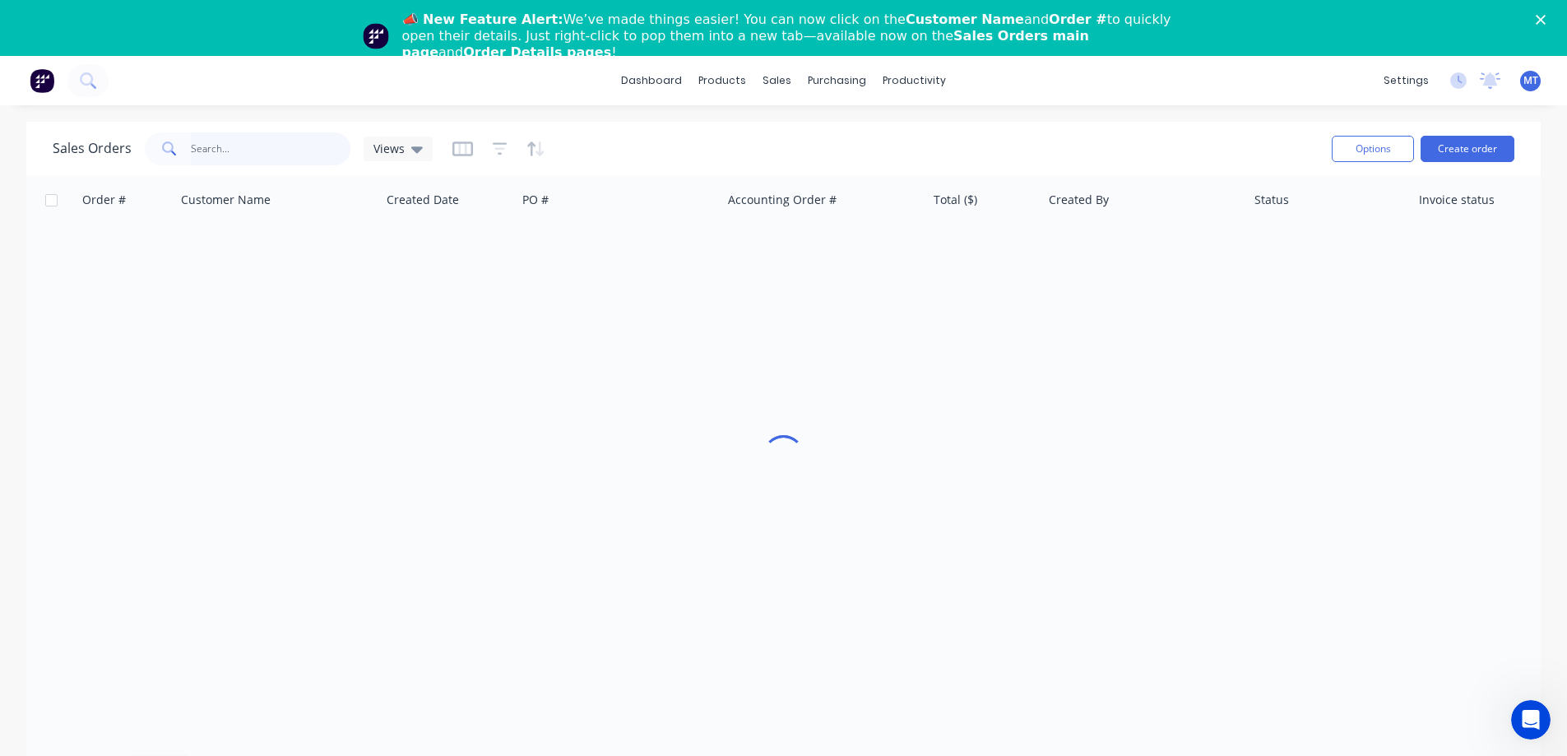
click at [248, 145] on input "text" at bounding box center [271, 148] width 160 height 33
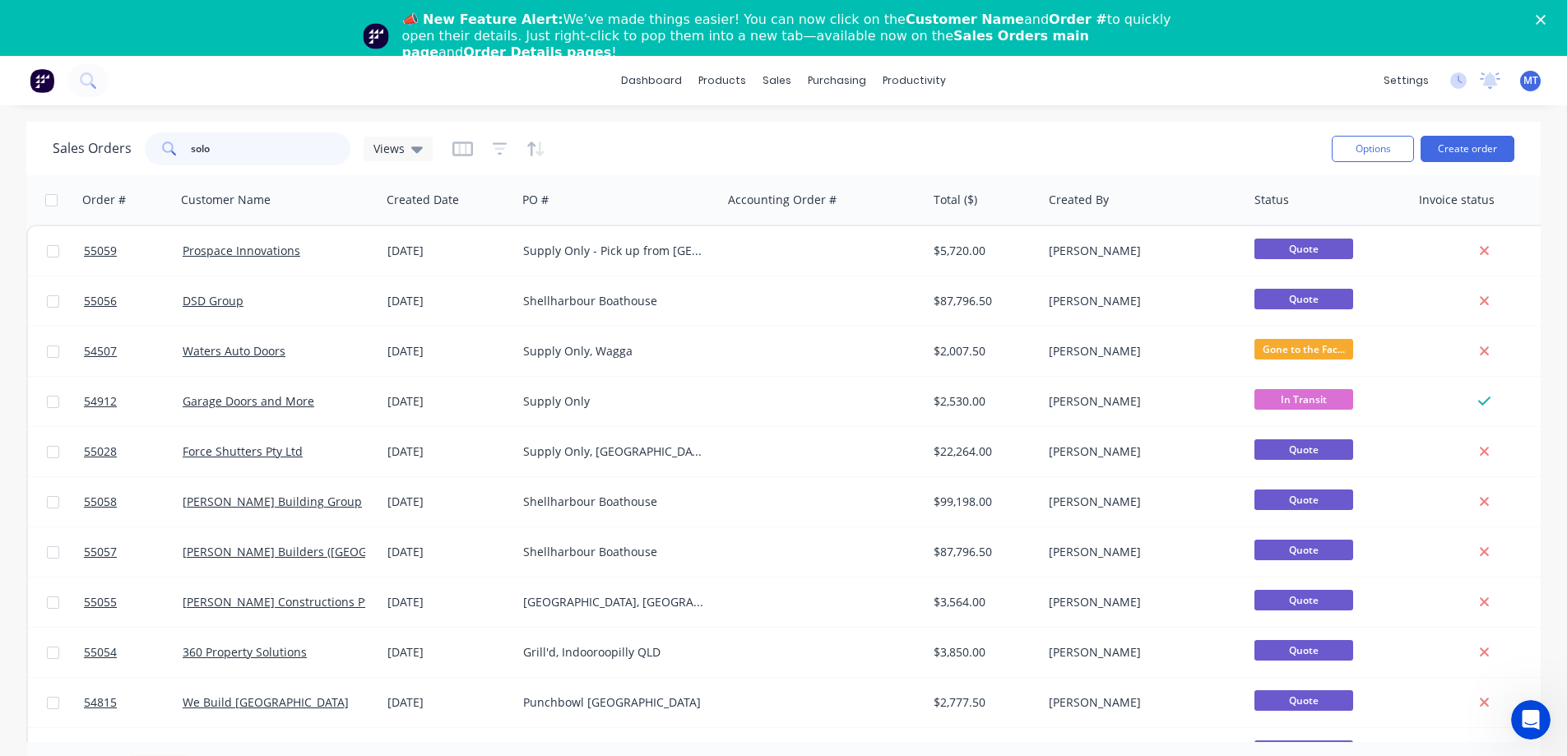
type input "solo"
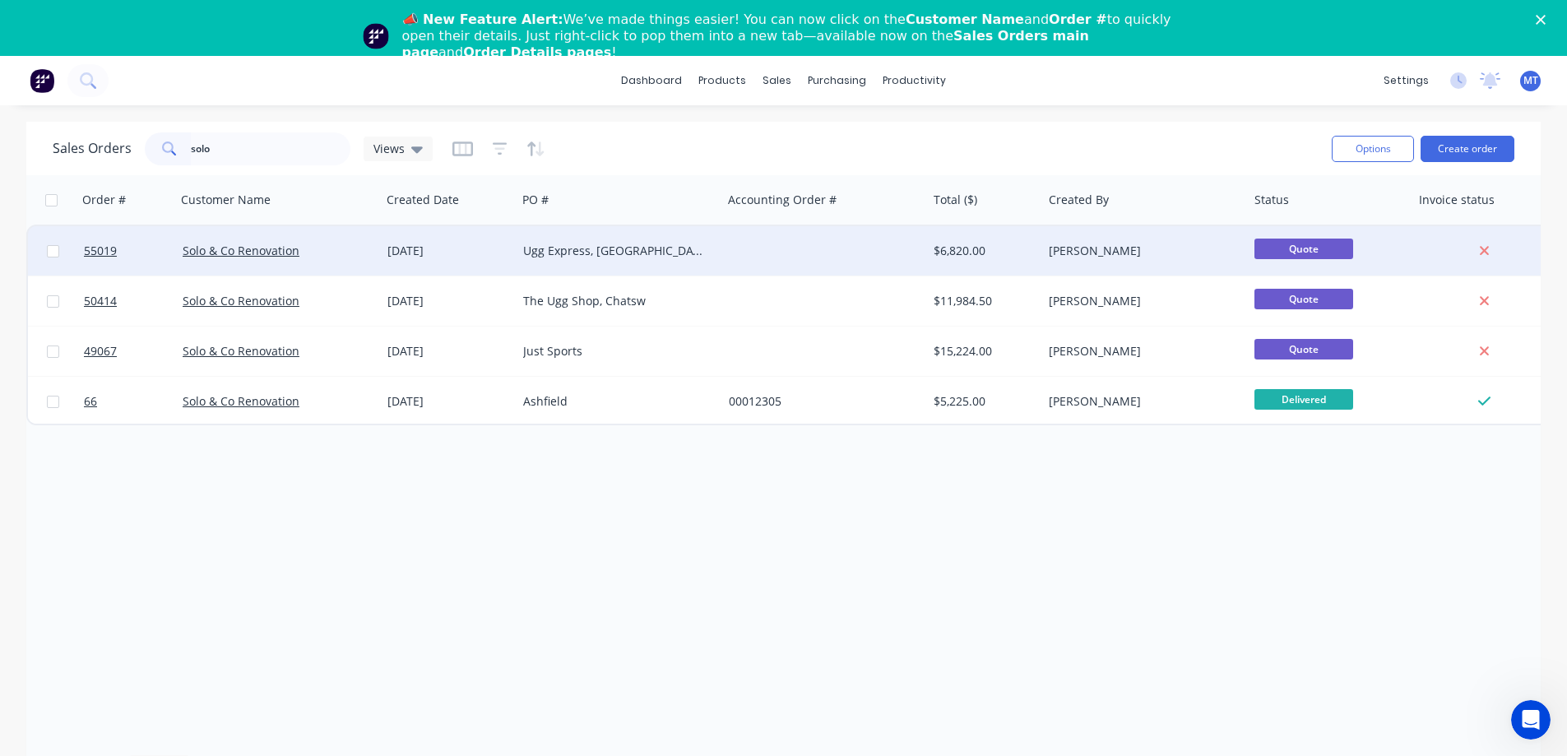
click at [594, 238] on div "Ugg Express, Westfield Eastgardens NSW" at bounding box center [619, 250] width 206 height 49
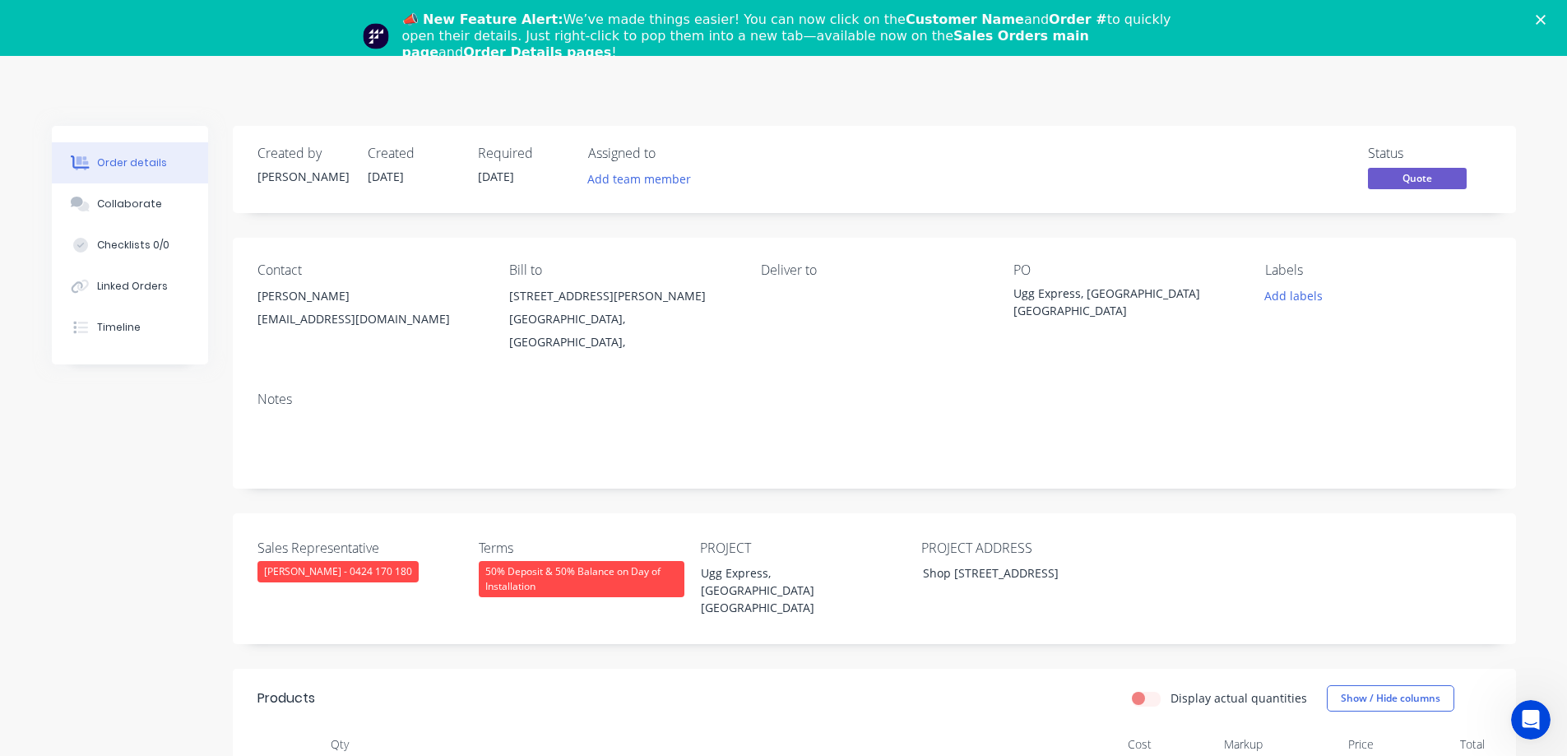
click at [332, 313] on div "huaweico726@outlook.com.au" at bounding box center [369, 319] width 225 height 23
